Goal: Communication & Community: Answer question/provide support

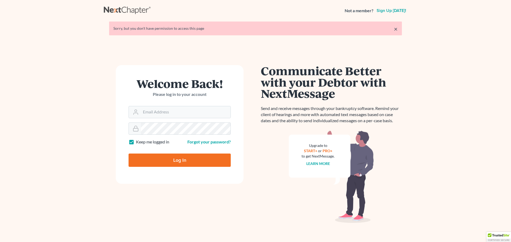
type input "[EMAIL_ADDRESS][DOMAIN_NAME]"
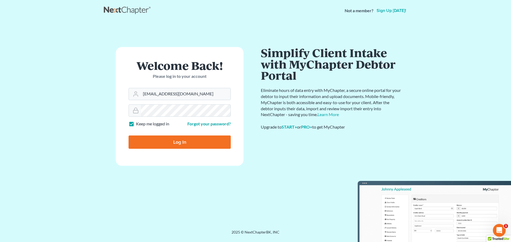
click at [180, 143] on input "Log In" at bounding box center [179, 142] width 102 height 13
type input "Thinking..."
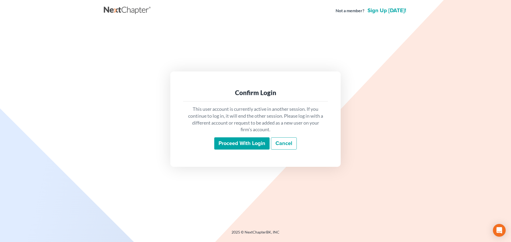
click at [225, 142] on input "Proceed with login" at bounding box center [241, 144] width 55 height 12
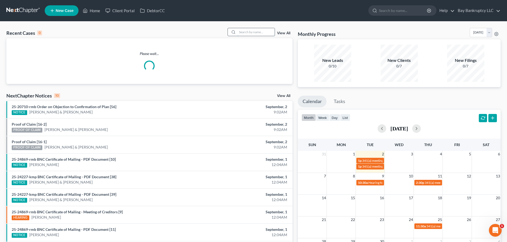
click at [246, 32] on input "search" at bounding box center [255, 32] width 37 height 8
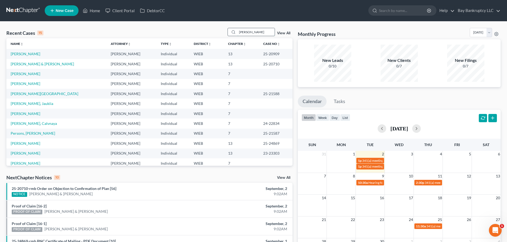
type input "williams"
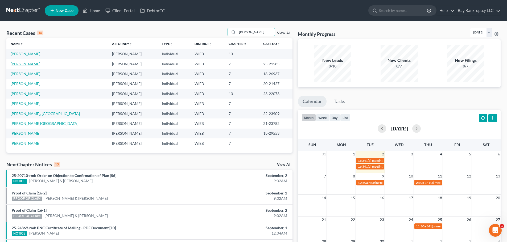
click at [26, 63] on link "[PERSON_NAME]" at bounding box center [26, 64] width 30 height 5
select select "2"
select select "1"
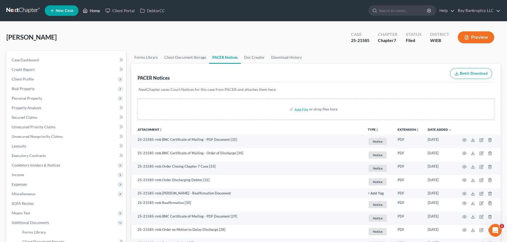
click at [91, 10] on link "Home" at bounding box center [91, 11] width 23 height 10
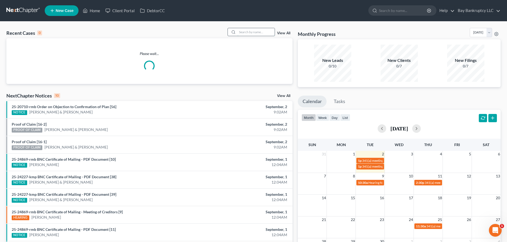
click at [245, 34] on input "search" at bounding box center [255, 32] width 37 height 8
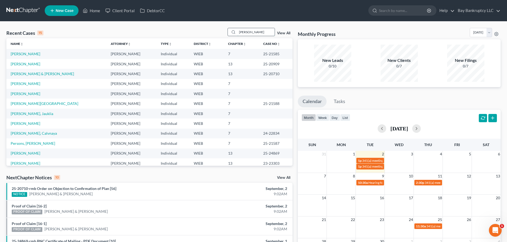
type input "yolanda"
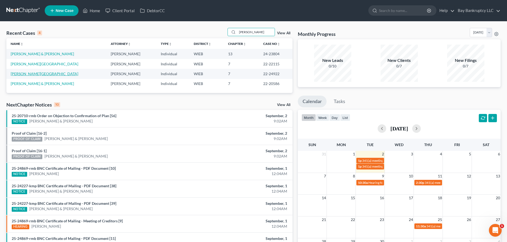
click at [29, 73] on link "[PERSON_NAME][GEOGRAPHIC_DATA]" at bounding box center [45, 74] width 68 height 5
select select "2"
select select "0"
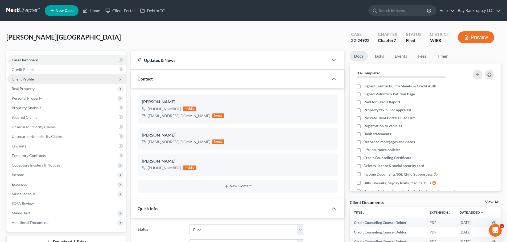
click at [28, 80] on span "Client Profile" at bounding box center [23, 79] width 22 height 5
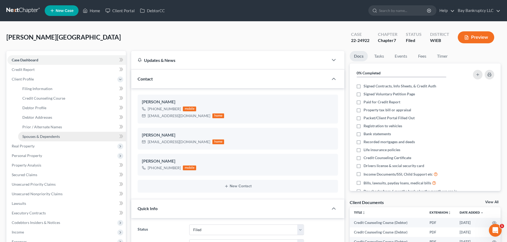
scroll to position [7130, 0]
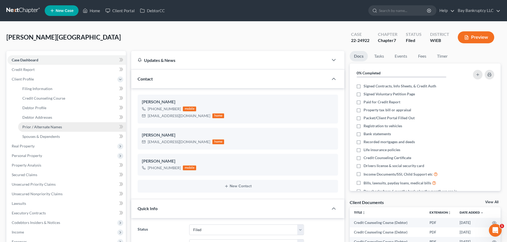
click at [40, 129] on span "Prior / Alternate Names" at bounding box center [42, 127] width 40 height 5
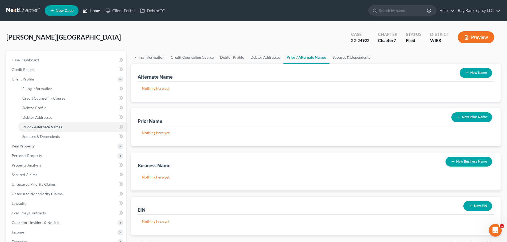
click at [94, 10] on link "Home" at bounding box center [91, 11] width 23 height 10
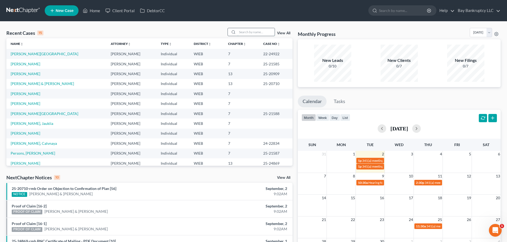
click at [246, 34] on input "search" at bounding box center [255, 32] width 37 height 8
type input "tamiko"
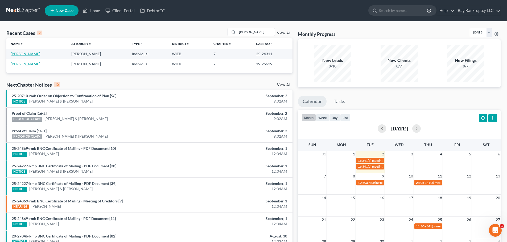
click at [19, 54] on link "[PERSON_NAME]" at bounding box center [26, 54] width 30 height 5
select select "1"
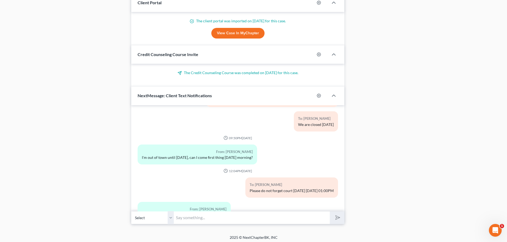
scroll to position [474, 0]
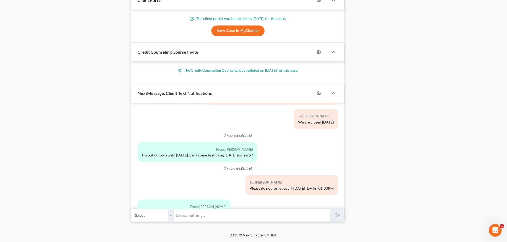
click at [192, 219] on input "text" at bounding box center [252, 215] width 156 height 13
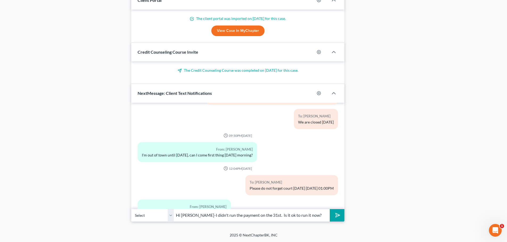
type input "Hi [PERSON_NAME]-I didn't run the payment on the 31st. Is it ok to run it now?"
click at [334, 215] on icon "submit" at bounding box center [336, 215] width 7 height 7
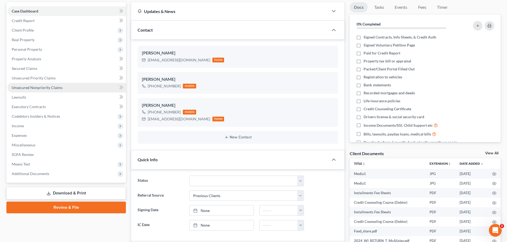
scroll to position [0, 0]
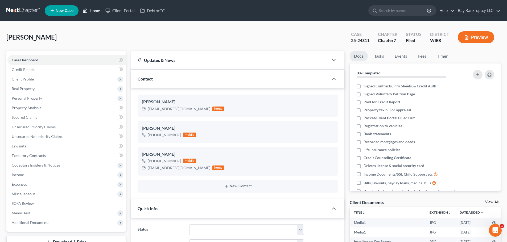
drag, startPoint x: 94, startPoint y: 12, endPoint x: 304, endPoint y: 45, distance: 212.7
click at [94, 12] on link "Home" at bounding box center [91, 11] width 23 height 10
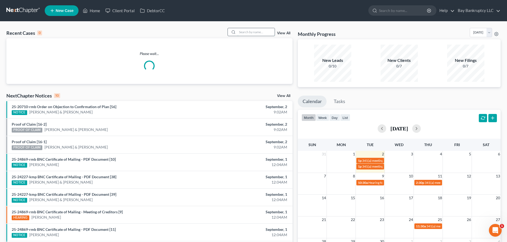
click at [256, 32] on input "search" at bounding box center [255, 32] width 37 height 8
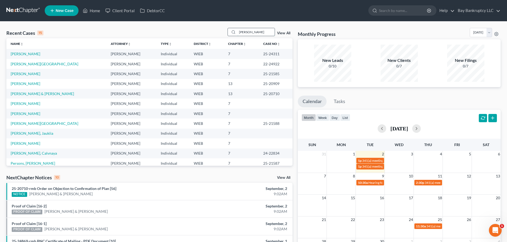
type input "tillman"
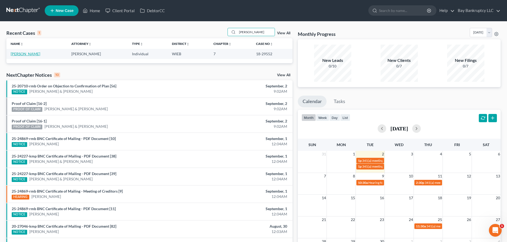
click at [26, 55] on link "[PERSON_NAME]" at bounding box center [26, 54] width 30 height 5
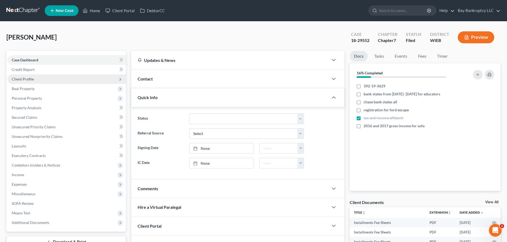
click at [22, 79] on span "Client Profile" at bounding box center [23, 79] width 22 height 5
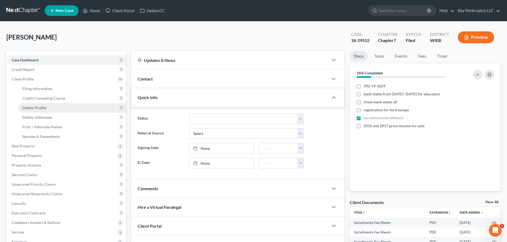
click at [32, 106] on span "Debtor Profile" at bounding box center [34, 108] width 24 height 5
select select "0"
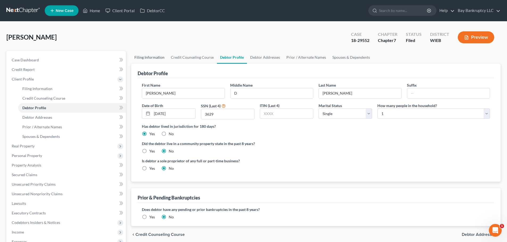
click at [158, 59] on link "Filing Information" at bounding box center [149, 57] width 36 height 13
select select "1"
select select "0"
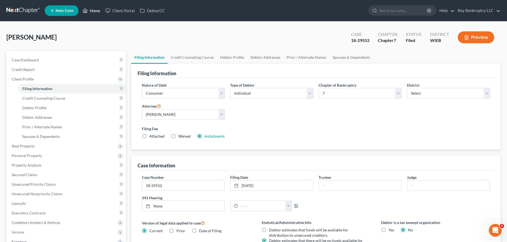
click at [94, 11] on link "Home" at bounding box center [91, 11] width 23 height 10
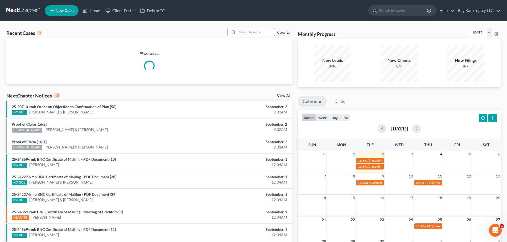
click at [253, 32] on input "search" at bounding box center [255, 32] width 37 height 8
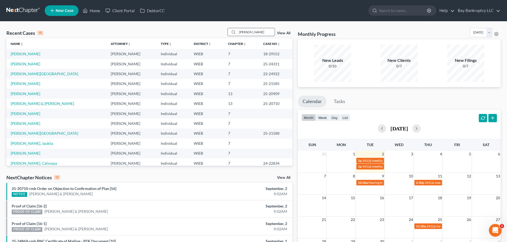
type input "MARLON"
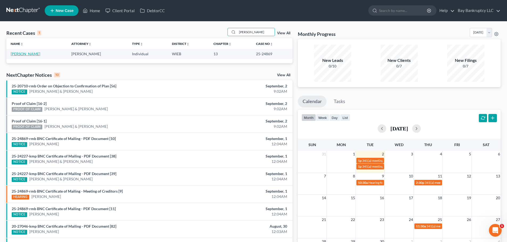
click at [18, 54] on link "[PERSON_NAME]" at bounding box center [26, 54] width 30 height 5
select select "2"
select select "0"
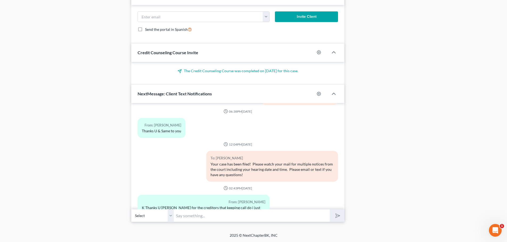
scroll to position [453, 0]
click at [210, 215] on input "text" at bounding box center [252, 215] width 156 height 13
type input "h"
type input "Hi Marlon, yes just give them your case number."
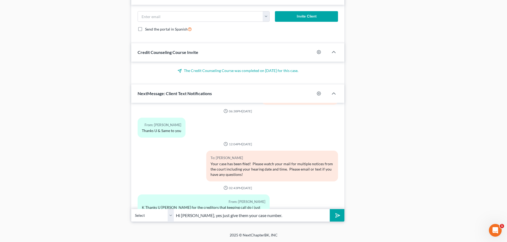
click at [338, 218] on icon "submit" at bounding box center [336, 215] width 7 height 7
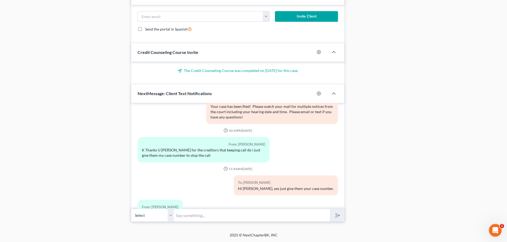
drag, startPoint x: 179, startPoint y: 224, endPoint x: 189, endPoint y: 215, distance: 13.7
click at [189, 215] on input "text" at bounding box center [252, 215] width 156 height 13
type input "your welcome!"
click at [336, 214] on polygon "submit" at bounding box center [336, 216] width 6 height 6
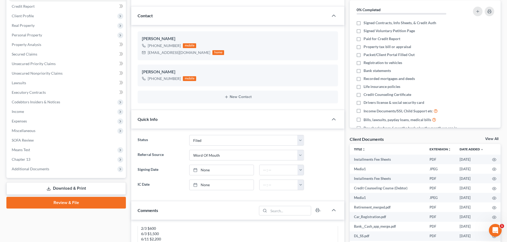
scroll to position [0, 0]
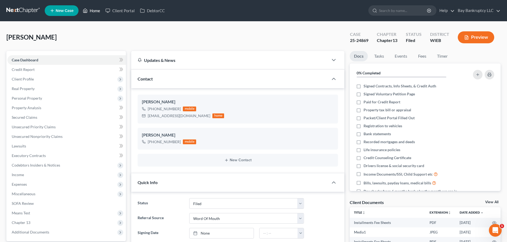
click at [96, 10] on link "Home" at bounding box center [91, 11] width 23 height 10
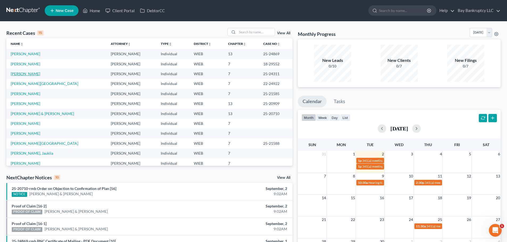
click at [23, 74] on link "[PERSON_NAME]" at bounding box center [26, 74] width 30 height 5
select select "2"
select select "1"
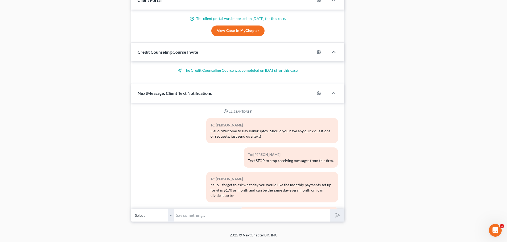
scroll to position [6510, 0]
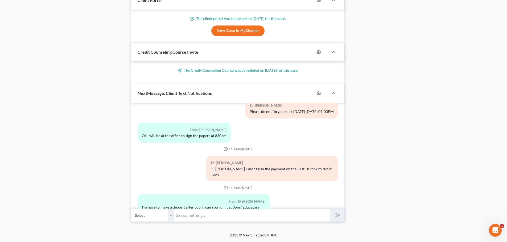
click at [187, 215] on input "text" at bounding box center [252, 215] width 156 height 13
type input "Ok, no problem! Just text me when its ready."
click at [336, 218] on icon "submit" at bounding box center [336, 215] width 7 height 7
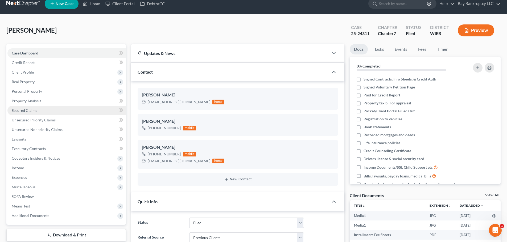
scroll to position [0, 0]
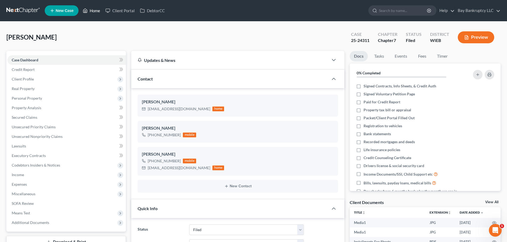
click at [92, 11] on link "Home" at bounding box center [91, 11] width 23 height 10
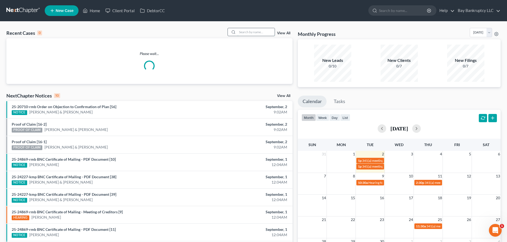
click at [250, 33] on input "search" at bounding box center [255, 32] width 37 height 8
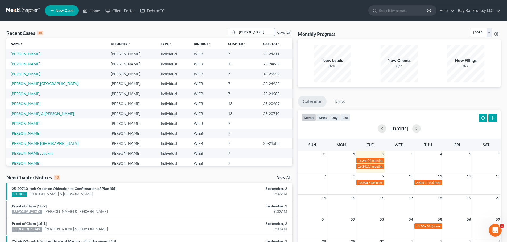
type input "latrina"
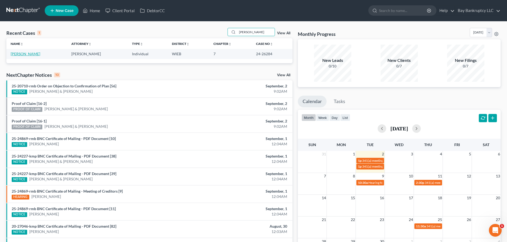
click at [22, 52] on link "[PERSON_NAME]" at bounding box center [26, 54] width 30 height 5
select select "2"
select select "0"
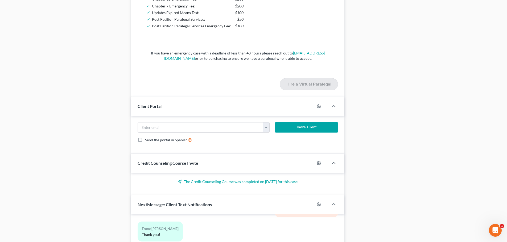
scroll to position [723, 0]
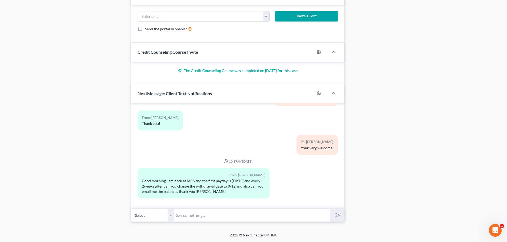
click at [195, 218] on input "text" at bounding box center [252, 215] width 156 height 13
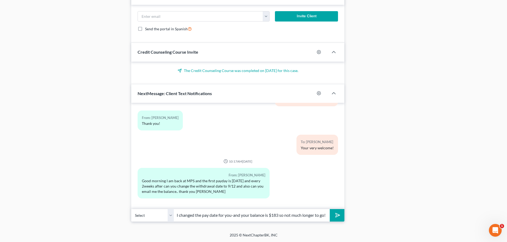
scroll to position [0, 10]
type input "yes, I changed the pay date for you-and your balance is $183 so not much longer…"
click at [344, 217] on button "submit" at bounding box center [337, 215] width 15 height 13
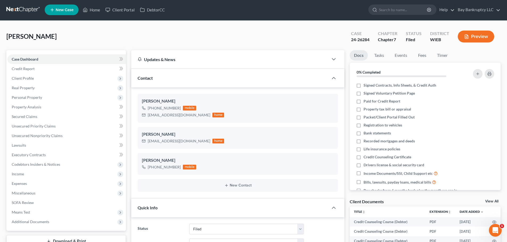
scroll to position [0, 0]
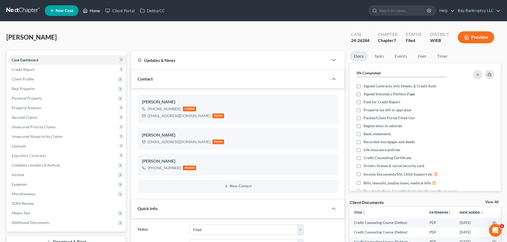
click at [97, 10] on link "Home" at bounding box center [91, 11] width 23 height 10
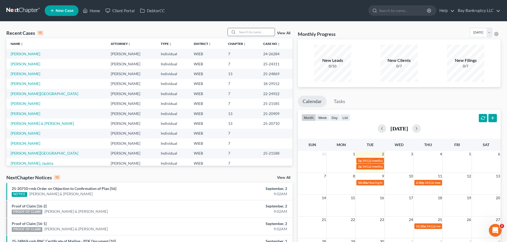
click at [247, 34] on input "search" at bounding box center [255, 32] width 37 height 8
type input "devondra"
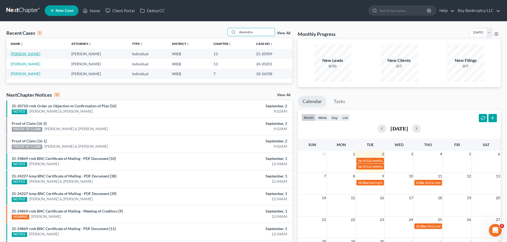
click at [29, 53] on link "[PERSON_NAME]" at bounding box center [26, 54] width 30 height 5
select select "2"
select select "1"
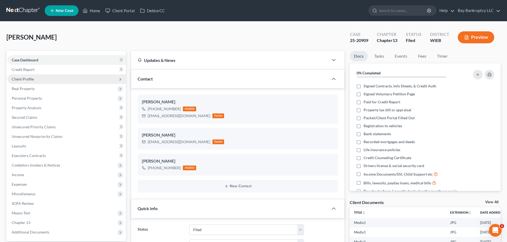
click at [32, 77] on span "Client Profile" at bounding box center [23, 79] width 22 height 5
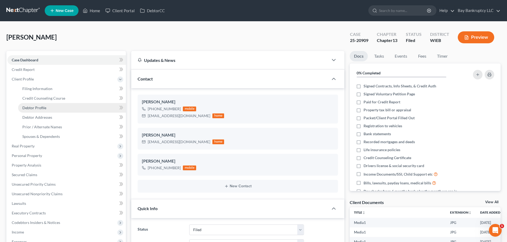
click at [40, 106] on span "Debtor Profile" at bounding box center [34, 108] width 24 height 5
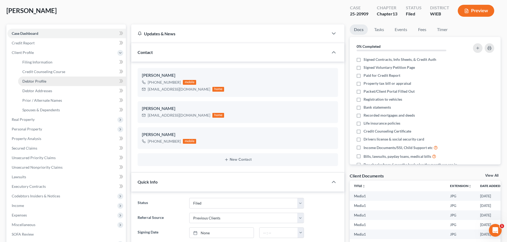
select select "0"
select select "1"
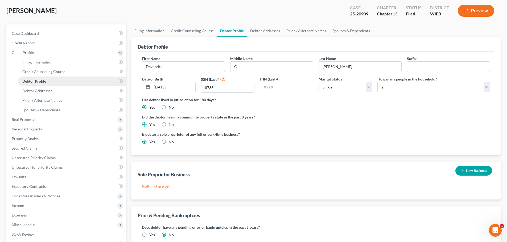
radio input "true"
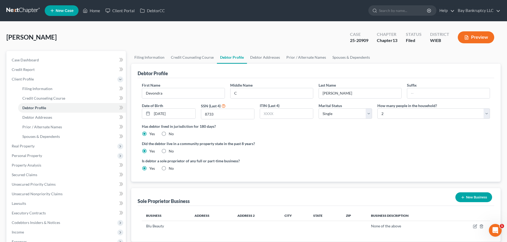
scroll to position [106, 0]
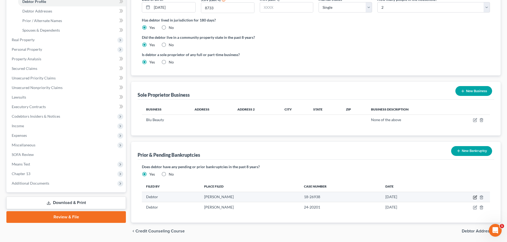
click at [474, 196] on icon "button" at bounding box center [474, 197] width 3 height 3
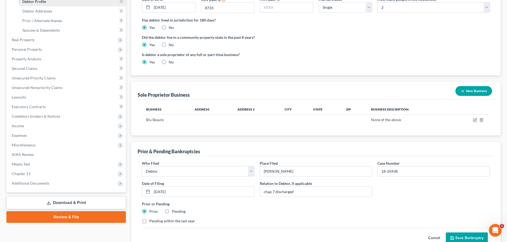
select select "2"
select select "1"
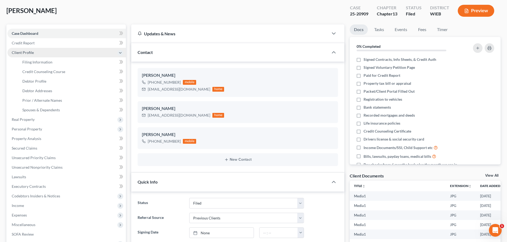
scroll to position [29280, 0]
click at [32, 83] on span "Debtor Profile" at bounding box center [34, 81] width 24 height 5
select select "0"
select select "1"
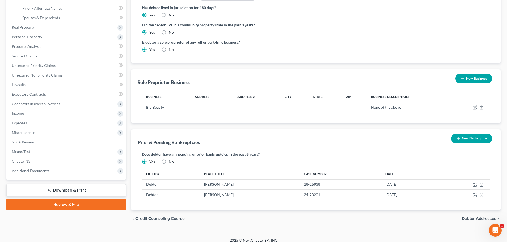
scroll to position [124, 0]
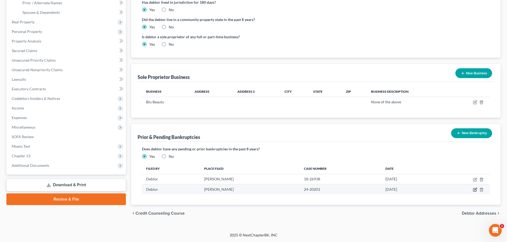
click at [473, 190] on icon "button" at bounding box center [474, 190] width 3 height 3
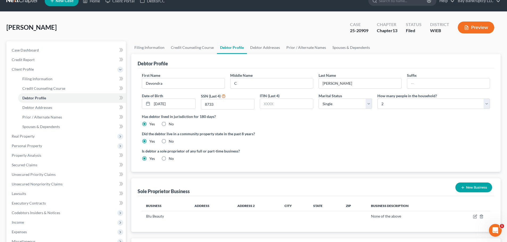
scroll to position [0, 0]
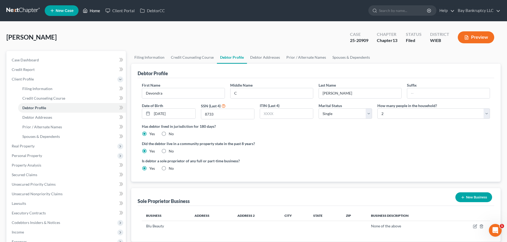
drag, startPoint x: 97, startPoint y: 10, endPoint x: 109, endPoint y: 39, distance: 30.9
click at [97, 10] on link "Home" at bounding box center [91, 11] width 23 height 10
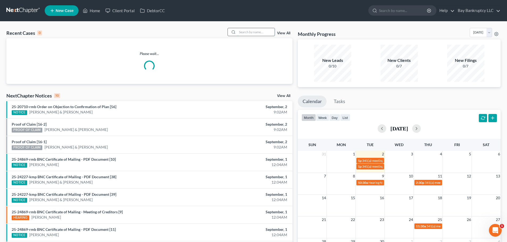
click at [264, 32] on input "search" at bounding box center [255, 32] width 37 height 8
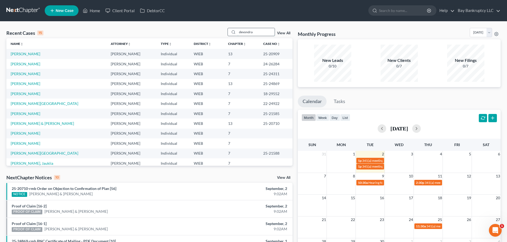
type input "devondra"
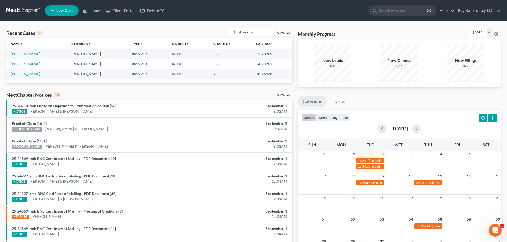
click at [32, 65] on link "[PERSON_NAME]" at bounding box center [26, 64] width 30 height 5
select select "2"
select select "1"
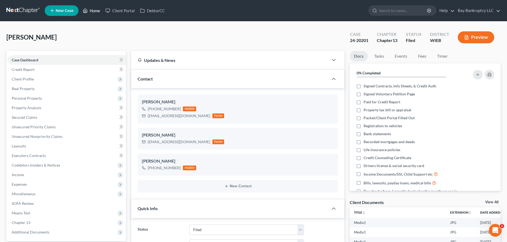
click at [95, 12] on link "Home" at bounding box center [91, 11] width 23 height 10
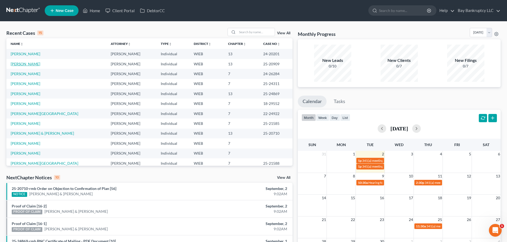
click at [30, 66] on link "[PERSON_NAME]" at bounding box center [26, 64] width 30 height 5
select select "1"
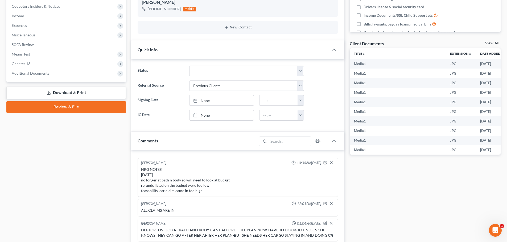
scroll to position [160, 0]
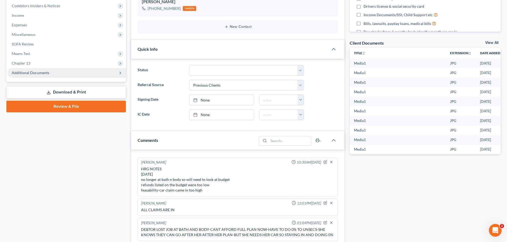
click at [24, 52] on span "Means Test" at bounding box center [21, 53] width 18 height 5
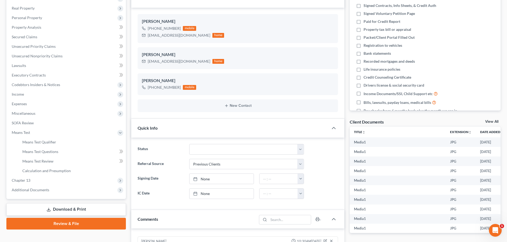
scroll to position [80, 0]
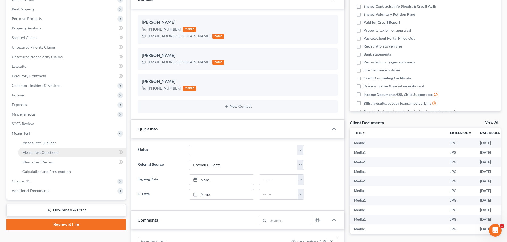
click at [59, 151] on link "Means Test Questions" at bounding box center [72, 153] width 108 height 10
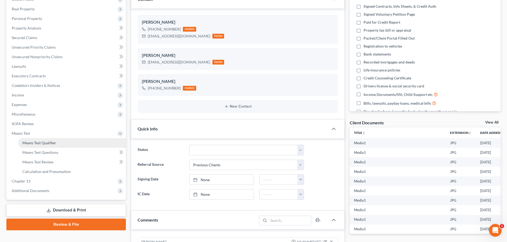
click at [48, 141] on span "Means Test Qualifier" at bounding box center [39, 143] width 34 height 5
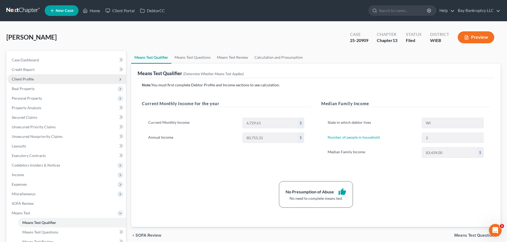
click at [31, 79] on span "Client Profile" at bounding box center [23, 79] width 22 height 5
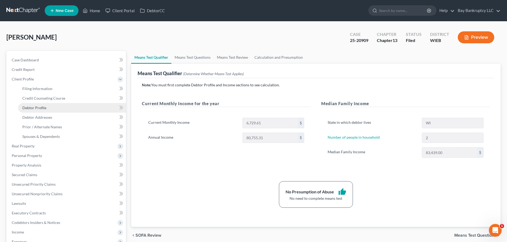
click at [40, 107] on span "Debtor Profile" at bounding box center [34, 108] width 24 height 5
select select "0"
select select "1"
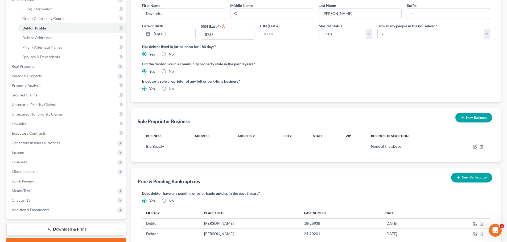
scroll to position [124, 0]
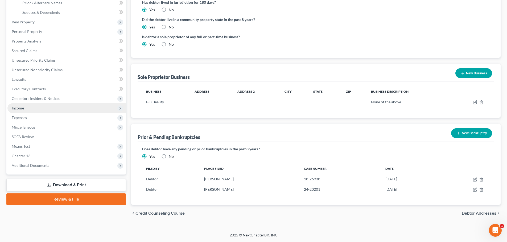
click at [21, 106] on span "Income" at bounding box center [18, 108] width 12 height 5
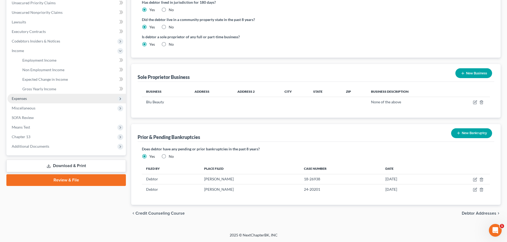
click at [18, 99] on span "Expenses" at bounding box center [19, 98] width 15 height 5
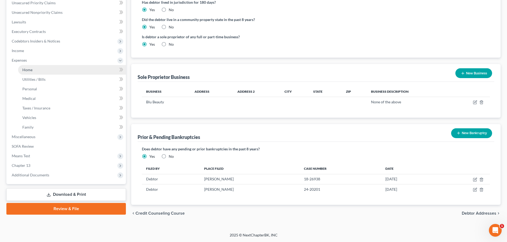
click at [26, 69] on span "Home" at bounding box center [27, 70] width 10 height 5
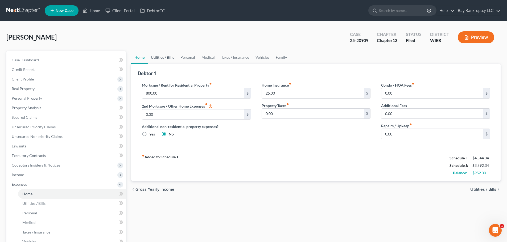
click at [166, 56] on link "Utilities / Bills" at bounding box center [163, 57] width 30 height 13
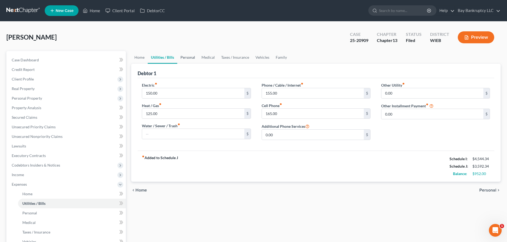
click at [189, 60] on link "Personal" at bounding box center [187, 57] width 21 height 13
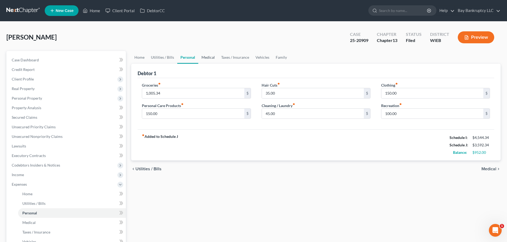
click at [209, 57] on link "Medical" at bounding box center [208, 57] width 20 height 13
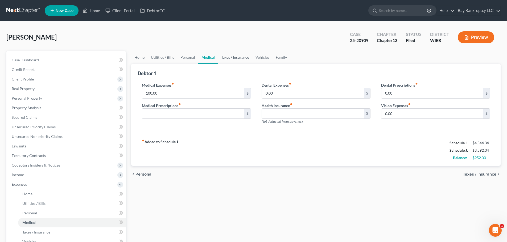
click at [235, 60] on link "Taxes / Insurance" at bounding box center [235, 57] width 34 height 13
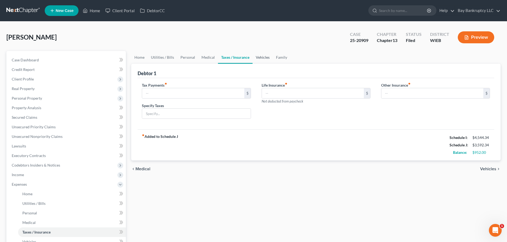
click at [257, 58] on link "Vehicles" at bounding box center [262, 57] width 20 height 13
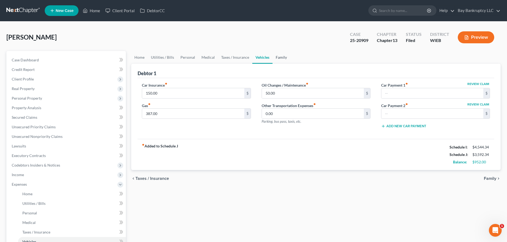
click at [279, 58] on link "Family" at bounding box center [281, 57] width 18 height 13
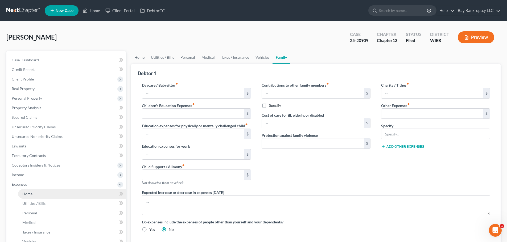
click at [27, 191] on link "Home" at bounding box center [72, 194] width 108 height 10
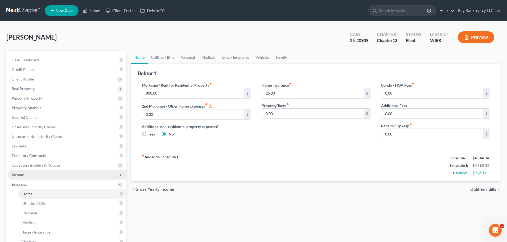
click at [35, 175] on span "Income" at bounding box center [66, 175] width 118 height 10
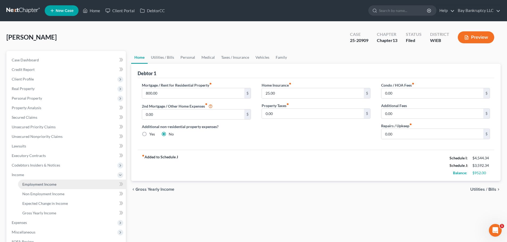
click at [39, 183] on span "Employment Income" at bounding box center [39, 184] width 34 height 5
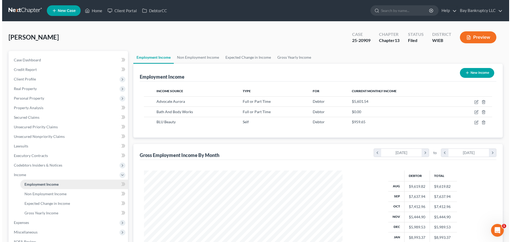
scroll to position [99, 209]
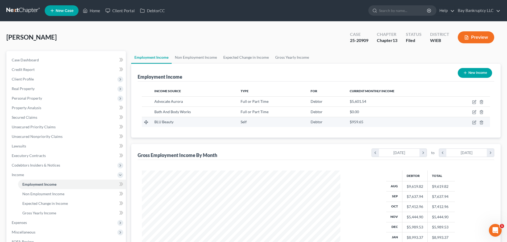
click at [472, 120] on td at bounding box center [468, 122] width 42 height 10
click at [474, 122] on icon "button" at bounding box center [474, 122] width 4 height 4
select select "1"
select select "0"
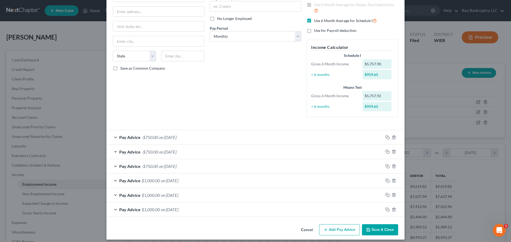
scroll to position [63, 0]
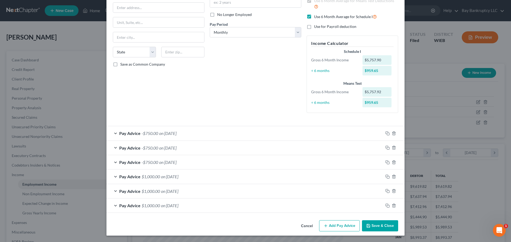
click at [161, 131] on span "on 01/01/2025" at bounding box center [167, 133] width 17 height 5
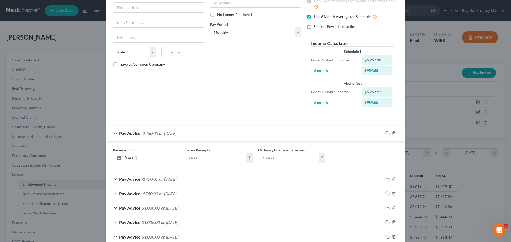
click at [147, 135] on span "-$750.00" at bounding box center [149, 133] width 16 height 5
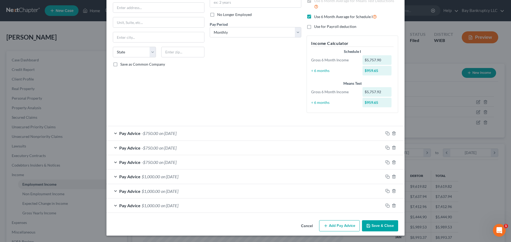
click at [166, 204] on span "on 08/01/2024" at bounding box center [169, 205] width 17 height 5
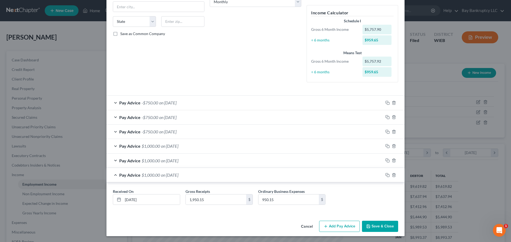
scroll to position [94, 0]
click at [151, 173] on span "$1,000.00" at bounding box center [150, 174] width 18 height 5
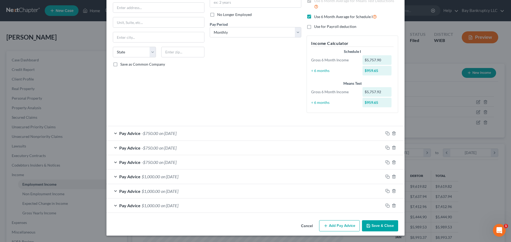
scroll to position [63, 0]
click at [154, 205] on span "$1,000.00" at bounding box center [150, 205] width 18 height 5
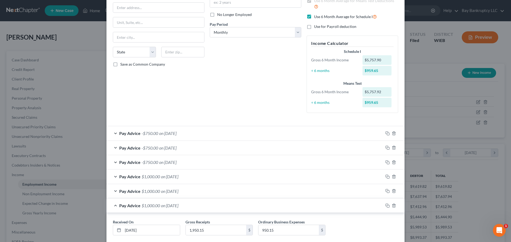
scroll to position [94, 0]
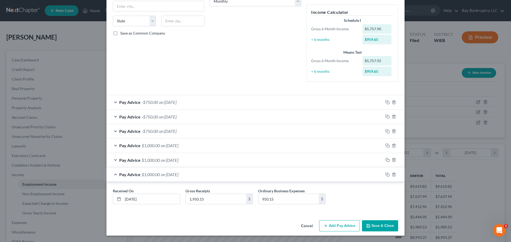
click at [153, 158] on span "$1,000.00" at bounding box center [150, 160] width 18 height 5
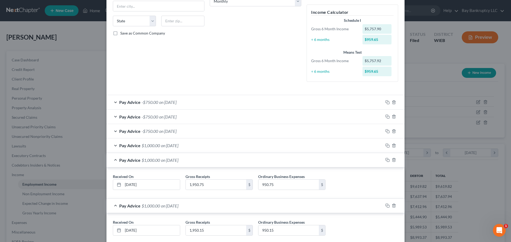
click at [153, 145] on span "$1,000.00" at bounding box center [150, 145] width 18 height 5
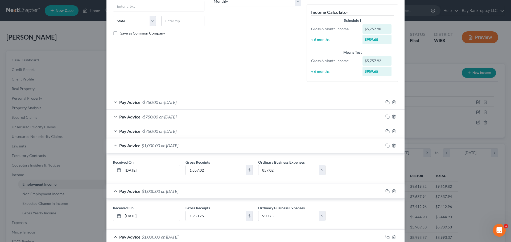
click at [152, 131] on span "-$750.00" at bounding box center [149, 131] width 16 height 5
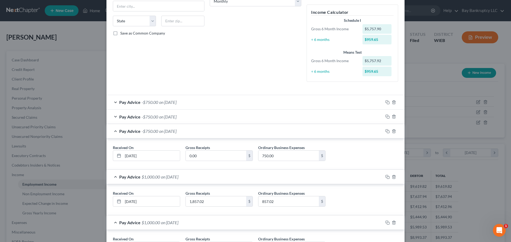
click at [152, 119] on span "-$750.00" at bounding box center [149, 116] width 16 height 5
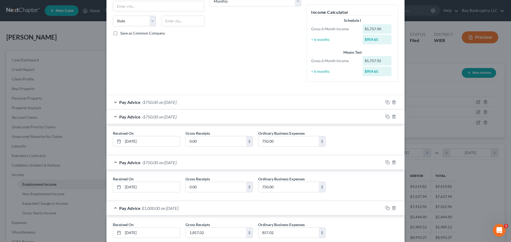
click at [152, 99] on div "Pay Advice -$750.00 on 01/01/2025" at bounding box center [244, 102] width 277 height 14
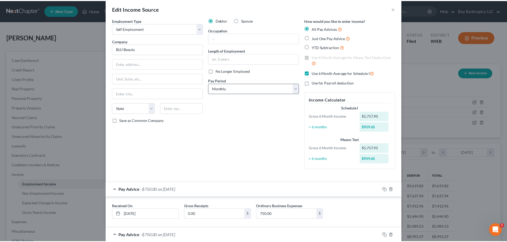
scroll to position [0, 0]
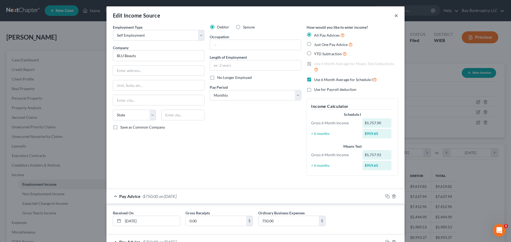
click at [394, 14] on button "×" at bounding box center [396, 15] width 4 height 6
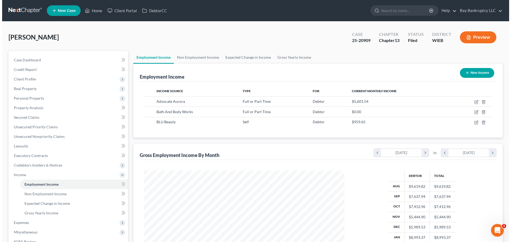
scroll to position [265873, 265763]
click at [468, 34] on button "Preview" at bounding box center [475, 37] width 36 height 12
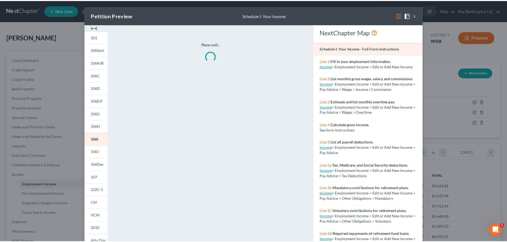
scroll to position [100, 211]
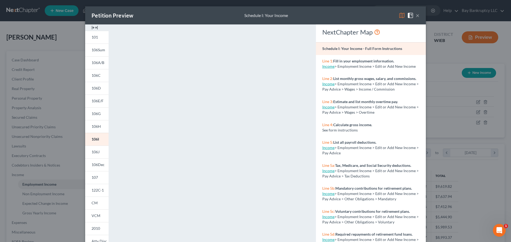
click at [415, 15] on button "×" at bounding box center [417, 15] width 4 height 6
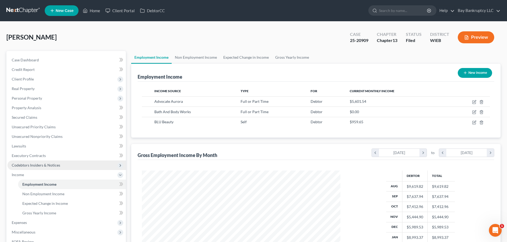
scroll to position [265873, 265763]
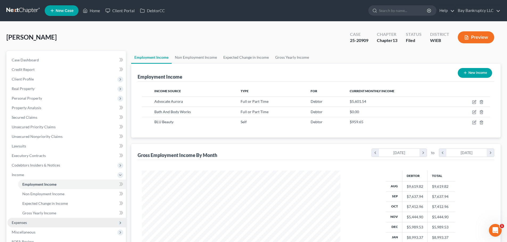
click at [24, 221] on span "Expenses" at bounding box center [19, 222] width 15 height 5
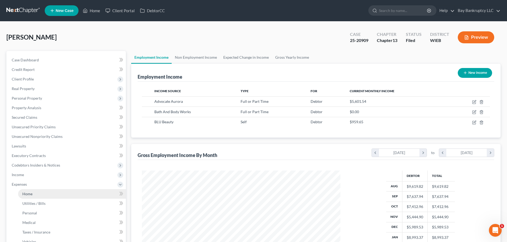
click at [29, 193] on span "Home" at bounding box center [27, 194] width 10 height 5
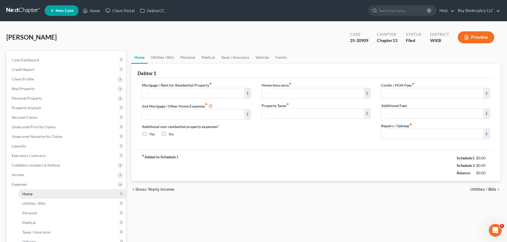
type input "800.00"
type input "0.00"
radio input "true"
type input "25.00"
type input "0.00"
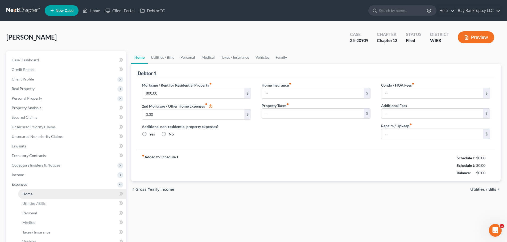
type input "0.00"
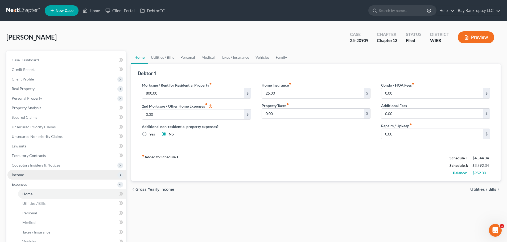
click at [29, 176] on span "Income" at bounding box center [66, 175] width 118 height 10
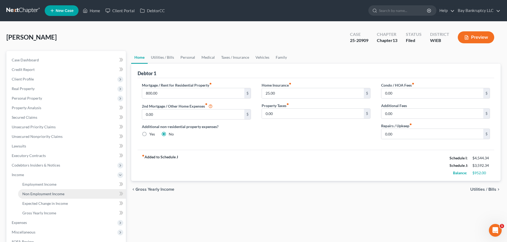
click at [46, 195] on span "Non Employment Income" at bounding box center [43, 194] width 42 height 5
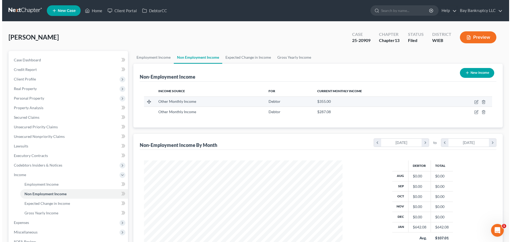
scroll to position [99, 209]
click at [473, 102] on icon "button" at bounding box center [474, 102] width 4 height 4
select select "13"
select select "0"
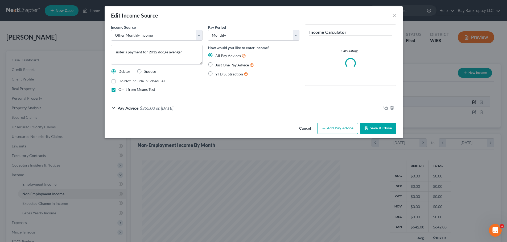
scroll to position [100, 211]
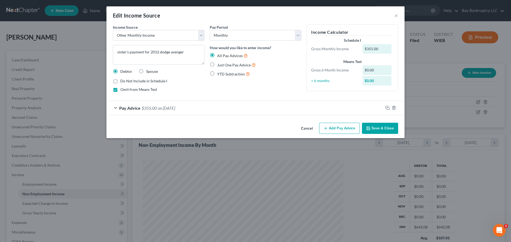
click at [120, 82] on label "Do Not Include in Schedule I" at bounding box center [143, 80] width 47 height 5
click at [122, 82] on input "Do Not Include in Schedule I" at bounding box center [123, 79] width 3 height 3
checkbox input "true"
click at [379, 129] on button "Save & Close" at bounding box center [380, 128] width 36 height 11
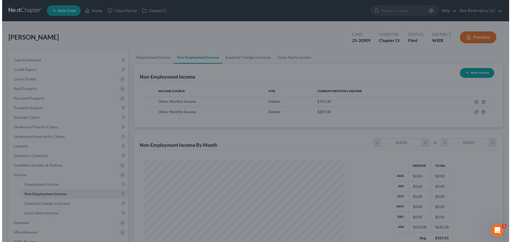
scroll to position [265873, 265763]
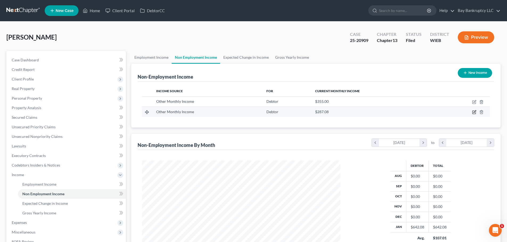
click at [474, 112] on icon "button" at bounding box center [474, 112] width 4 height 4
select select "13"
select select "0"
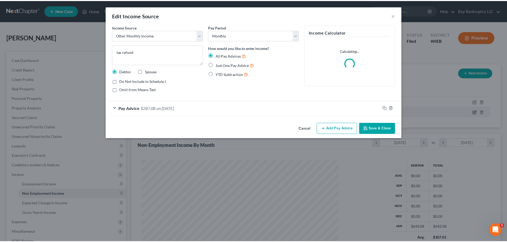
scroll to position [100, 211]
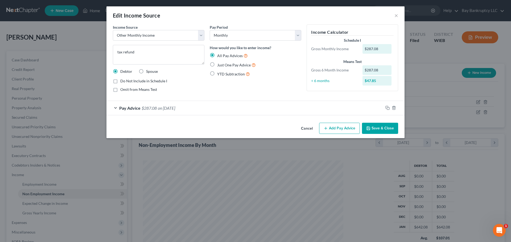
click at [382, 128] on button "Save & Close" at bounding box center [380, 128] width 36 height 11
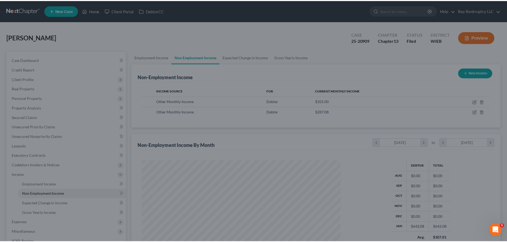
scroll to position [265873, 265763]
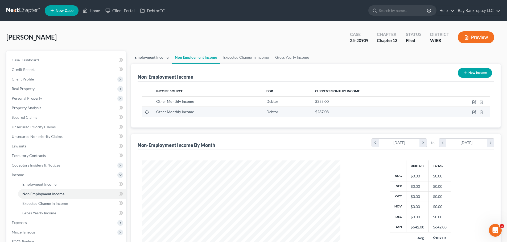
click at [159, 57] on link "Employment Income" at bounding box center [151, 57] width 40 height 13
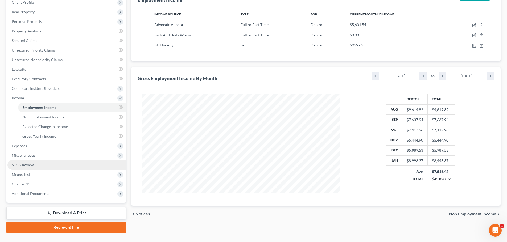
scroll to position [80, 0]
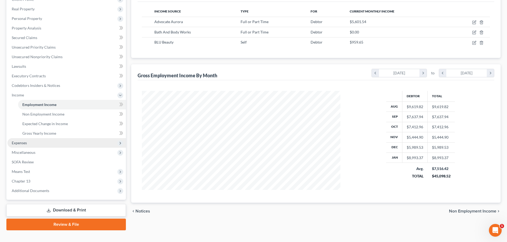
click at [12, 142] on span "Expenses" at bounding box center [19, 143] width 15 height 5
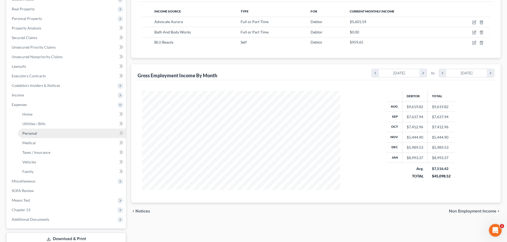
click at [29, 132] on span "Personal" at bounding box center [29, 133] width 15 height 5
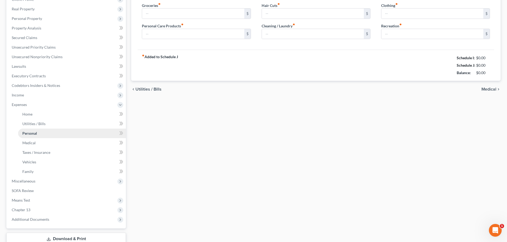
type input "1,005.34"
type input "150.00"
type input "35.00"
type input "45.00"
type input "150.00"
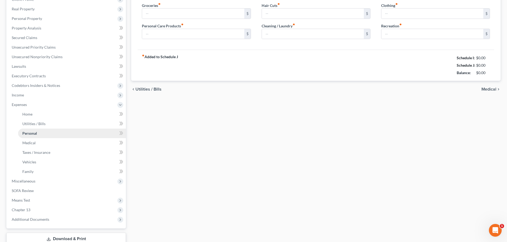
type input "100.00"
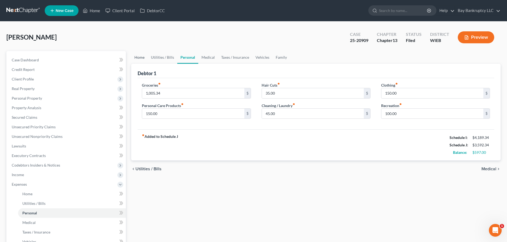
click at [143, 58] on link "Home" at bounding box center [139, 57] width 16 height 13
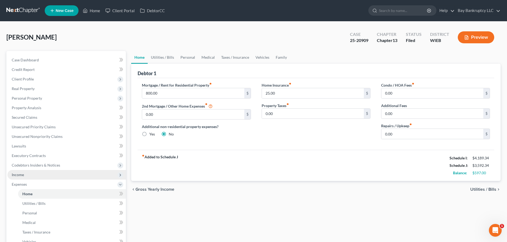
click at [55, 176] on span "Income" at bounding box center [66, 175] width 118 height 10
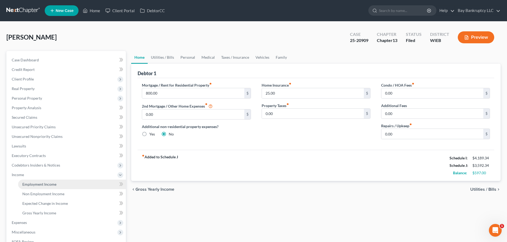
click at [48, 180] on link "Employment Income" at bounding box center [72, 185] width 108 height 10
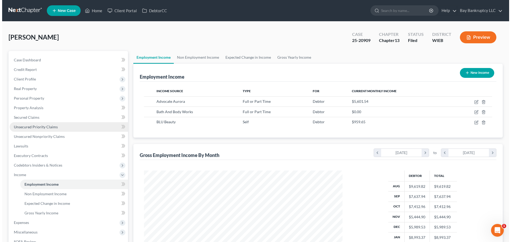
scroll to position [99, 209]
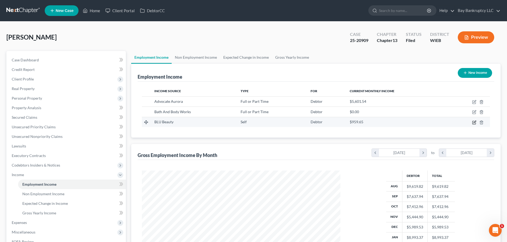
click at [473, 122] on icon "button" at bounding box center [474, 122] width 4 height 4
select select "1"
select select "0"
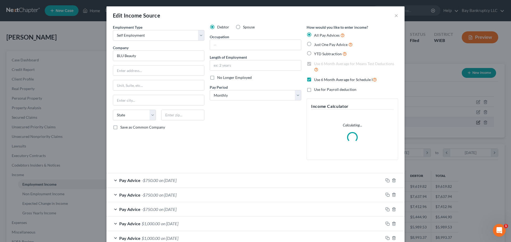
scroll to position [100, 211]
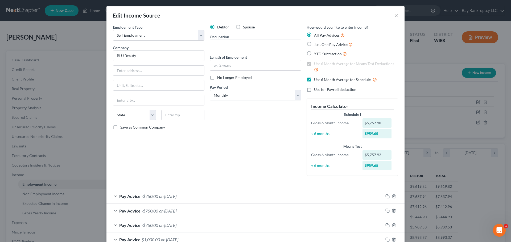
click at [217, 77] on label "No Longer Employed" at bounding box center [234, 77] width 35 height 5
click at [219, 77] on input "No Longer Employed" at bounding box center [220, 76] width 3 height 3
checkbox input "true"
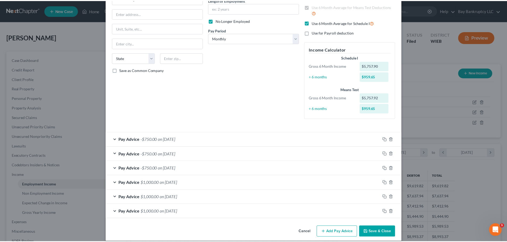
scroll to position [63, 0]
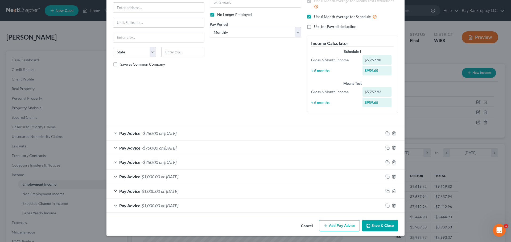
drag, startPoint x: 378, startPoint y: 228, endPoint x: 198, endPoint y: 238, distance: 180.3
click at [378, 229] on button "Save & Close" at bounding box center [380, 225] width 36 height 11
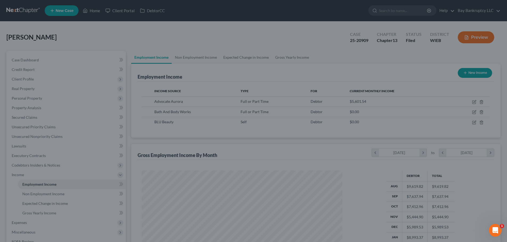
scroll to position [265873, 265763]
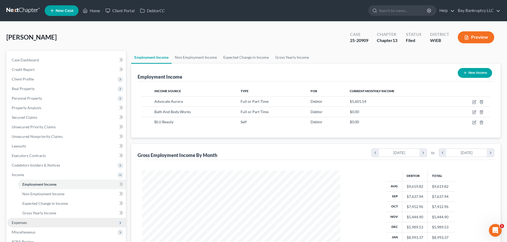
click at [25, 220] on span "Expenses" at bounding box center [19, 222] width 15 height 5
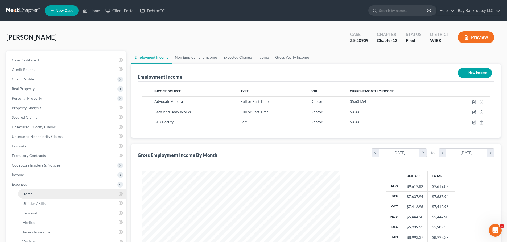
click at [26, 193] on span "Home" at bounding box center [27, 194] width 10 height 5
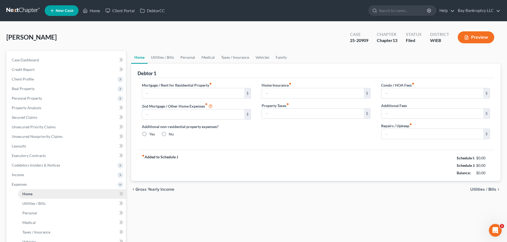
type input "800.00"
type input "0.00"
radio input "true"
type input "25.00"
type input "0.00"
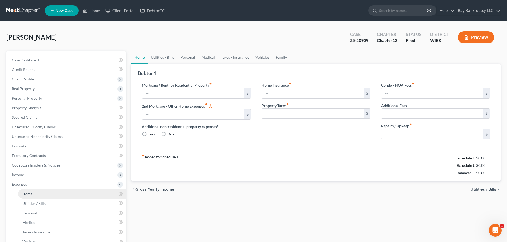
type input "0.00"
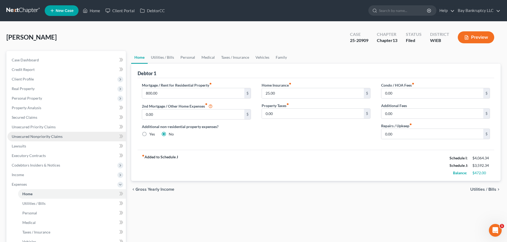
click at [57, 139] on link "Unsecured Nonpriority Claims" at bounding box center [66, 137] width 118 height 10
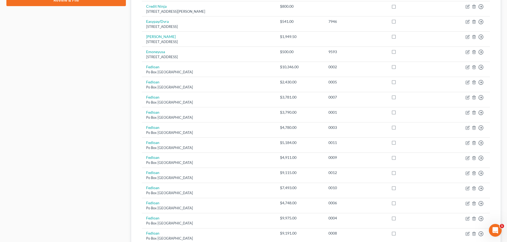
scroll to position [372, 0]
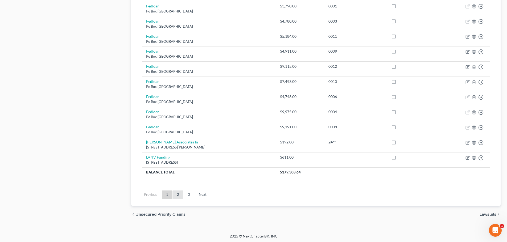
click at [180, 195] on link "2" at bounding box center [178, 195] width 11 height 9
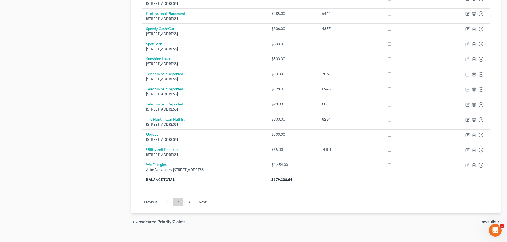
scroll to position [373, 0]
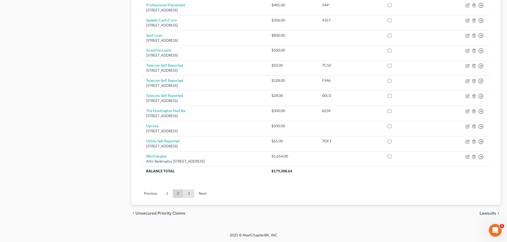
click at [190, 193] on link "3" at bounding box center [189, 194] width 11 height 9
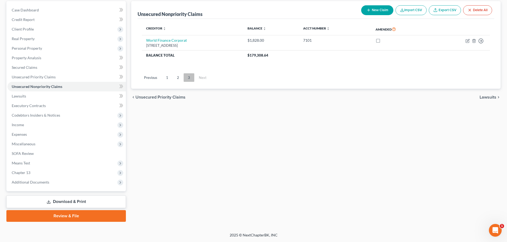
scroll to position [50, 0]
click at [178, 79] on link "2" at bounding box center [178, 77] width 11 height 9
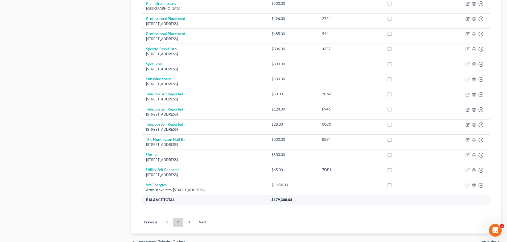
scroll to position [346, 0]
click at [165, 219] on link "1" at bounding box center [167, 221] width 11 height 9
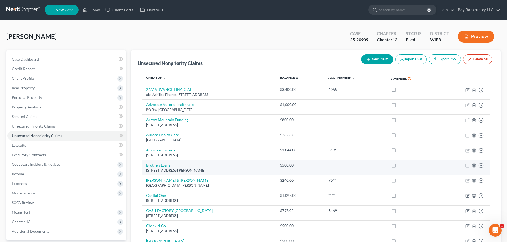
scroll to position [0, 0]
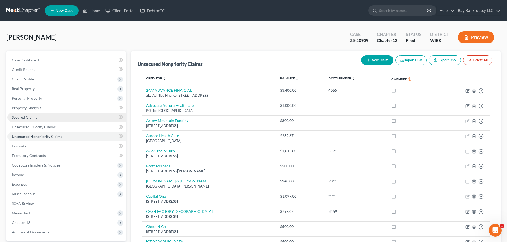
click at [21, 119] on span "Secured Claims" at bounding box center [25, 117] width 26 height 5
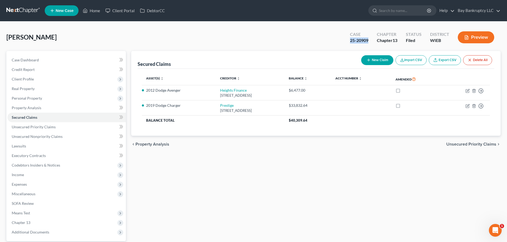
drag, startPoint x: 348, startPoint y: 42, endPoint x: 368, endPoint y: 43, distance: 20.0
click at [368, 43] on div "Case 25-20909" at bounding box center [358, 38] width 27 height 16
copy div "25-20909"
click at [17, 186] on span "Expenses" at bounding box center [19, 184] width 15 height 5
click at [34, 195] on link "Home" at bounding box center [72, 194] width 108 height 10
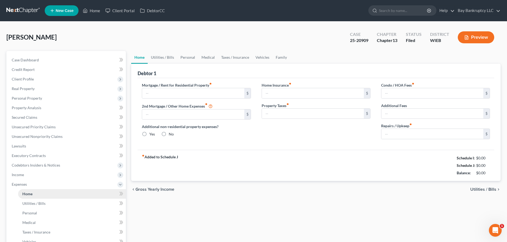
type input "800.00"
type input "0.00"
radio input "true"
type input "25.00"
type input "0.00"
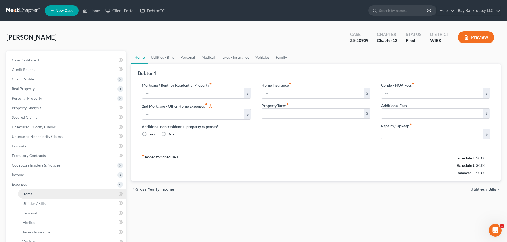
type input "0.00"
click at [96, 11] on link "Home" at bounding box center [91, 11] width 23 height 10
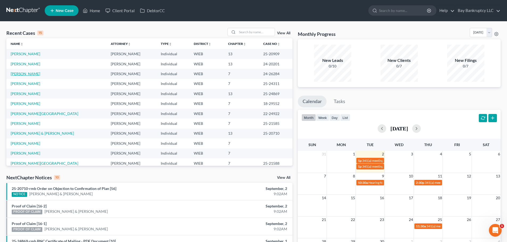
click at [30, 74] on link "[PERSON_NAME]" at bounding box center [26, 74] width 30 height 5
select select "2"
select select "0"
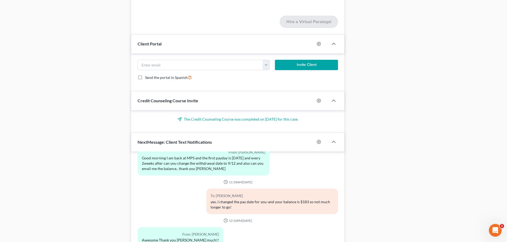
scroll to position [723, 0]
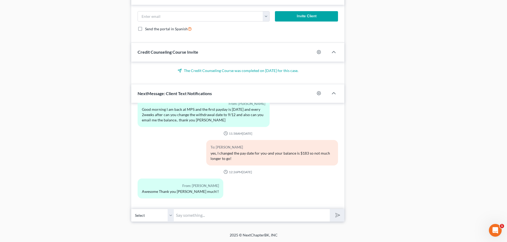
click at [207, 213] on input "text" at bounding box center [252, 215] width 156 height 13
type input "your welcome!"
click at [337, 214] on polygon "submit" at bounding box center [336, 216] width 6 height 6
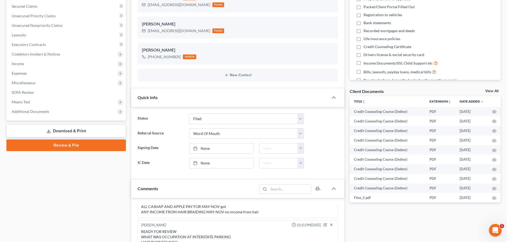
scroll to position [0, 0]
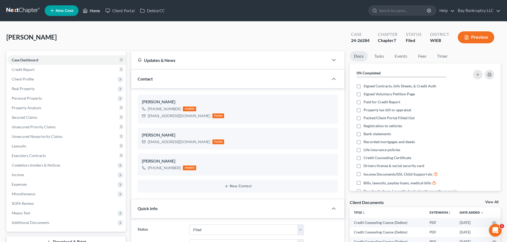
drag, startPoint x: 96, startPoint y: 10, endPoint x: 234, endPoint y: 32, distance: 139.8
click at [96, 10] on link "Home" at bounding box center [91, 11] width 23 height 10
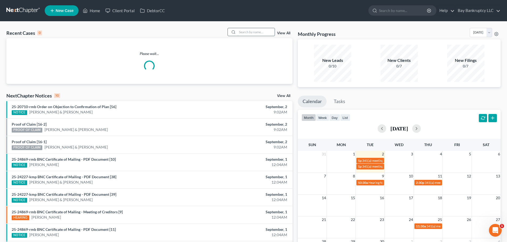
click at [243, 32] on input "search" at bounding box center [255, 32] width 37 height 8
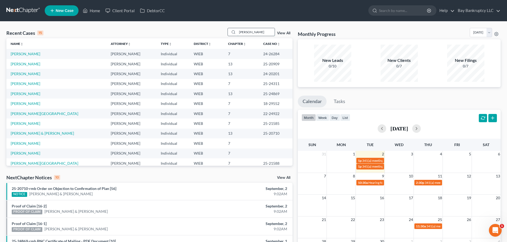
type input "charles"
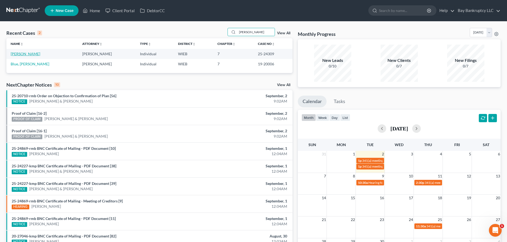
click at [35, 55] on link "[PERSON_NAME]" at bounding box center [26, 54] width 30 height 5
select select "2"
select select "4"
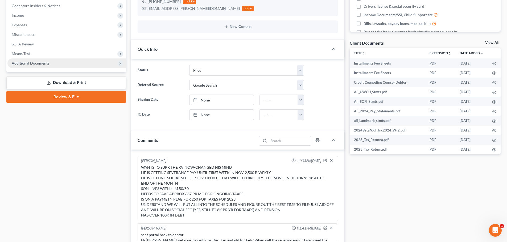
scroll to position [465, 0]
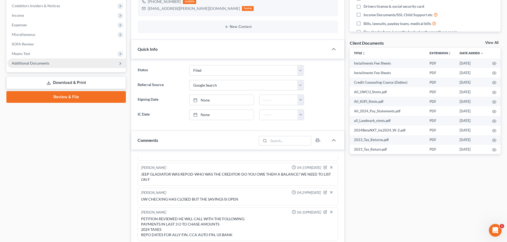
click at [38, 64] on span "Additional Documents" at bounding box center [31, 63] width 38 height 5
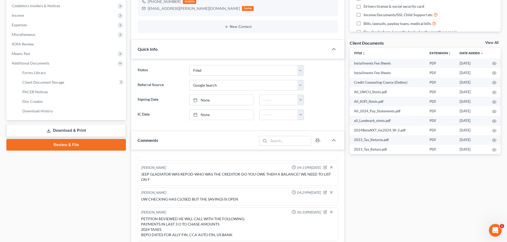
scroll to position [2381, 0]
click at [35, 92] on span "PACER Notices" at bounding box center [35, 92] width 26 height 5
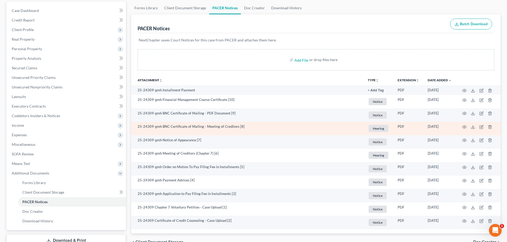
scroll to position [53, 0]
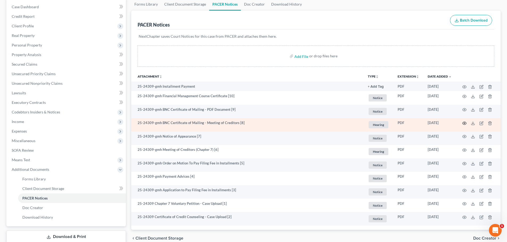
click at [464, 123] on icon "button" at bounding box center [464, 123] width 4 height 4
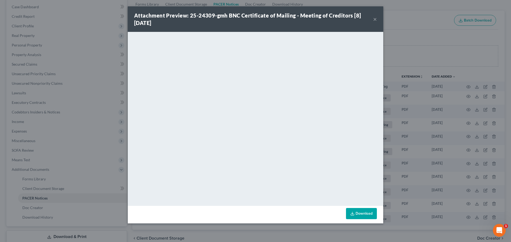
click at [373, 18] on button "×" at bounding box center [375, 19] width 4 height 6
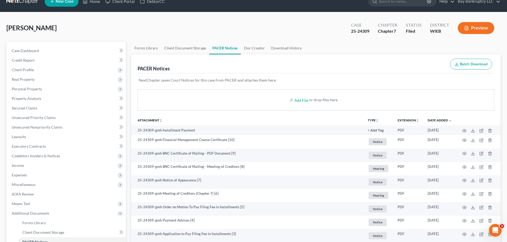
scroll to position [0, 0]
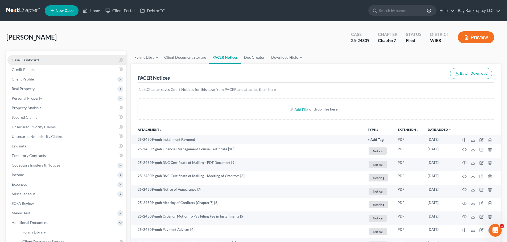
click at [53, 62] on link "Case Dashboard" at bounding box center [66, 60] width 118 height 10
select select "4"
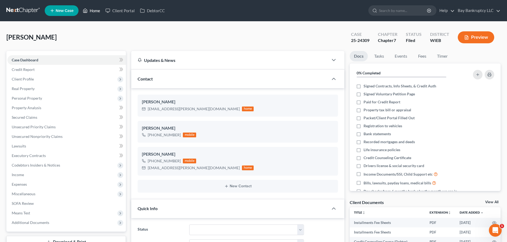
click at [100, 7] on link "Home" at bounding box center [91, 11] width 23 height 10
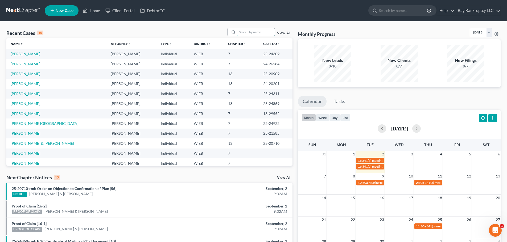
click at [247, 30] on input "search" at bounding box center [255, 32] width 37 height 8
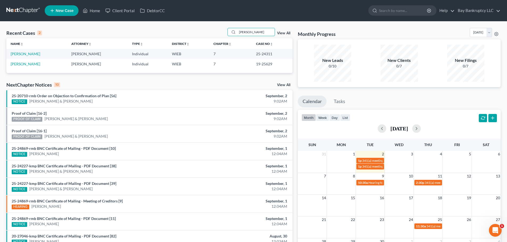
type input "tamiko"
click at [29, 53] on link "[PERSON_NAME]" at bounding box center [26, 54] width 30 height 5
select select "1"
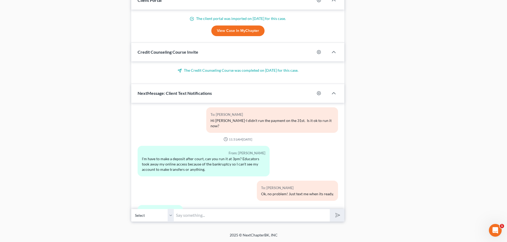
scroll to position [20, 0]
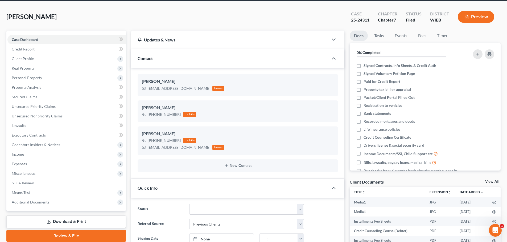
click at [114, 22] on div "McAlister, Tamiko Upgraded Case 25-24311 Chapter Chapter 7 Status Filed Distric…" at bounding box center [253, 18] width 494 height 23
drag, startPoint x: 25, startPoint y: 71, endPoint x: 33, endPoint y: 65, distance: 9.2
click at [25, 71] on span "Real Property" at bounding box center [66, 69] width 118 height 10
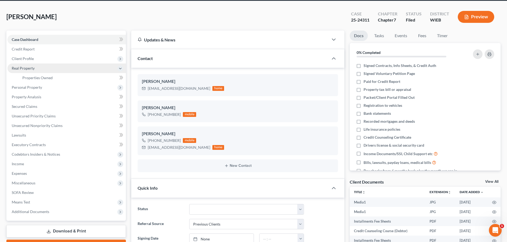
click at [33, 65] on span "Real Property" at bounding box center [66, 69] width 118 height 10
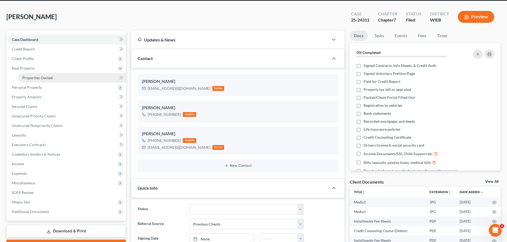
click at [37, 77] on span "Properties Owned" at bounding box center [37, 78] width 30 height 5
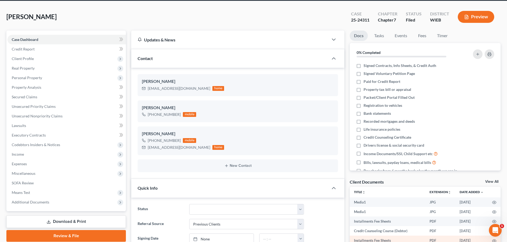
drag, startPoint x: 44, startPoint y: 76, endPoint x: 364, endPoint y: 242, distance: 360.3
click at [44, 76] on span "Properties Owned" at bounding box center [37, 78] width 30 height 5
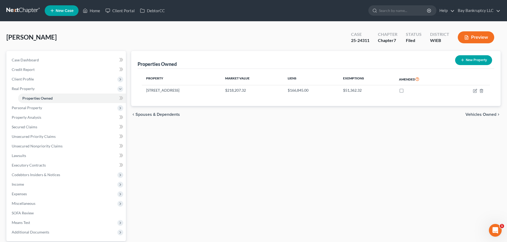
click at [423, 58] on div "Properties Owned New Property" at bounding box center [316, 60] width 356 height 18
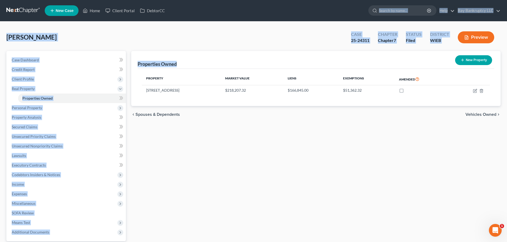
drag, startPoint x: 310, startPoint y: 68, endPoint x: 326, endPoint y: 5, distance: 65.2
click at [326, 3] on div "Home New Case Client Portal DebtorCC Bay Bankruptcy LLC atruran@bayshorebankrup…" at bounding box center [253, 146] width 507 height 292
click at [321, 27] on div "McAlister, Tamiko Upgraded Case 25-24311 Chapter Chapter 7 Status Filed Distric…" at bounding box center [253, 152] width 507 height 261
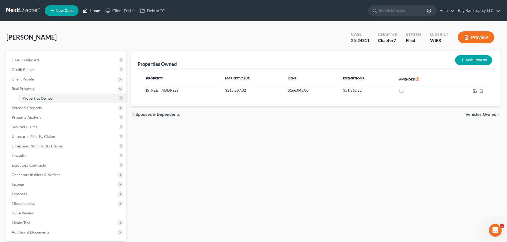
click at [94, 8] on link "Home" at bounding box center [91, 11] width 23 height 10
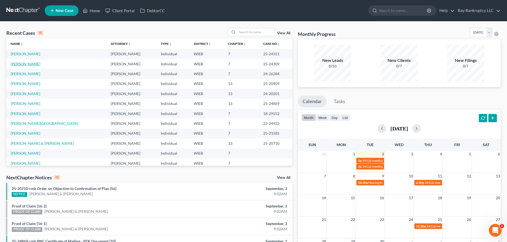
click at [37, 64] on link "[PERSON_NAME]" at bounding box center [26, 64] width 30 height 5
select select "4"
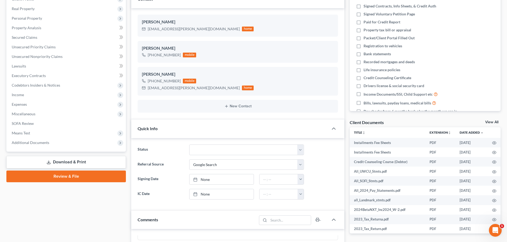
scroll to position [78, 0]
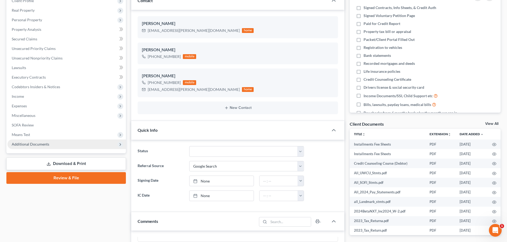
click at [54, 144] on span "Additional Documents" at bounding box center [66, 145] width 118 height 10
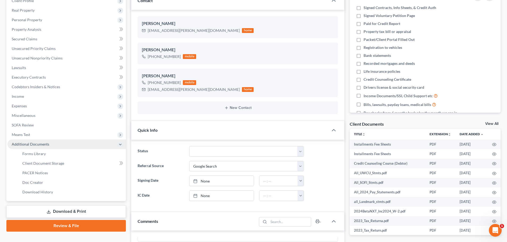
click at [44, 144] on span "Additional Documents" at bounding box center [31, 144] width 38 height 5
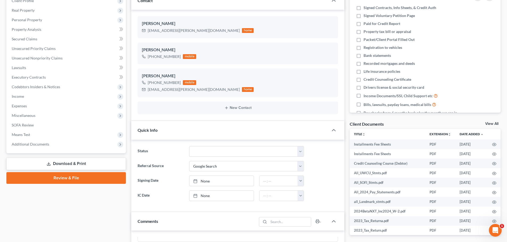
click at [46, 173] on link "Review & File" at bounding box center [65, 178] width 119 height 12
click at [43, 145] on span "Additional Documents" at bounding box center [31, 144] width 38 height 5
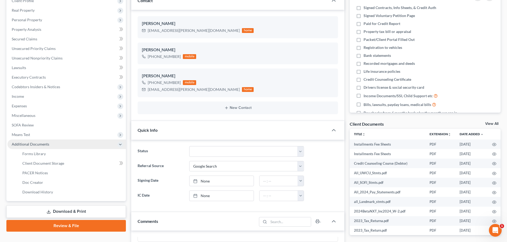
click at [43, 145] on span "Additional Documents" at bounding box center [31, 144] width 38 height 5
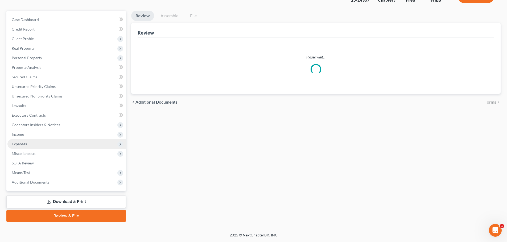
click at [43, 143] on span "Expenses" at bounding box center [66, 144] width 118 height 10
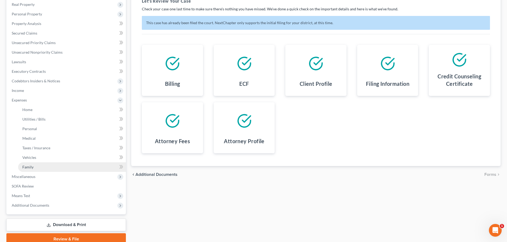
scroll to position [107, 0]
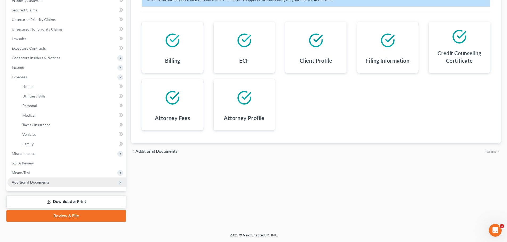
click at [29, 183] on span "Additional Documents" at bounding box center [31, 182] width 38 height 5
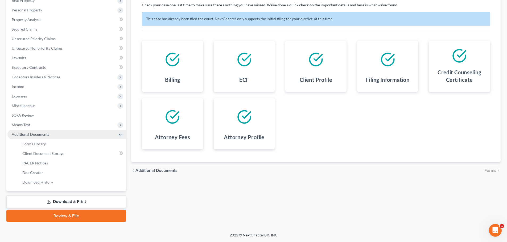
scroll to position [88, 0]
click at [34, 162] on span "PACER Notices" at bounding box center [35, 163] width 26 height 5
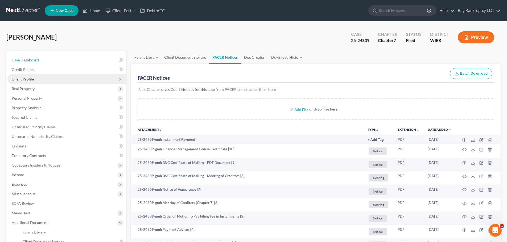
drag, startPoint x: 34, startPoint y: 57, endPoint x: 48, endPoint y: 77, distance: 23.9
click at [34, 57] on link "Case Dashboard" at bounding box center [66, 60] width 118 height 10
select select "4"
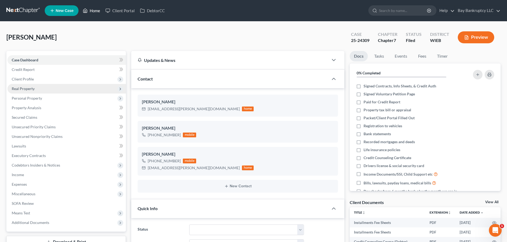
drag, startPoint x: 96, startPoint y: 11, endPoint x: 62, endPoint y: 86, distance: 83.1
click at [96, 11] on link "Home" at bounding box center [91, 11] width 23 height 10
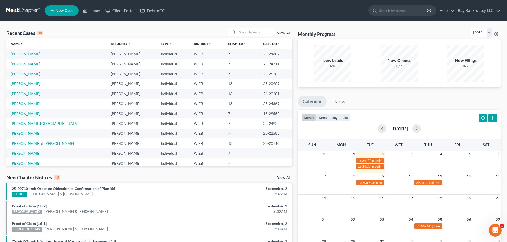
click at [22, 63] on link "[PERSON_NAME]" at bounding box center [26, 64] width 30 height 5
select select "1"
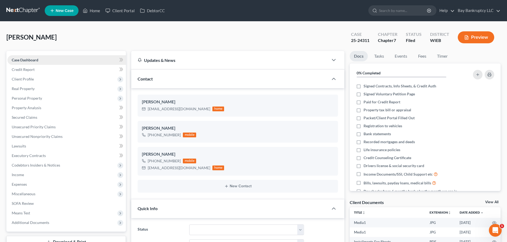
scroll to position [6559, 0]
click at [39, 221] on span "Additional Documents" at bounding box center [31, 222] width 38 height 5
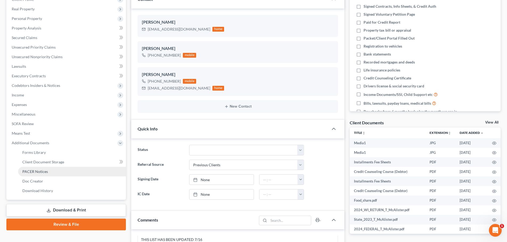
click at [38, 167] on link "PACER Notices" at bounding box center [72, 172] width 108 height 10
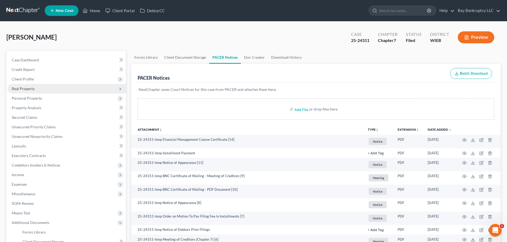
click at [32, 88] on span "Real Property" at bounding box center [23, 88] width 23 height 5
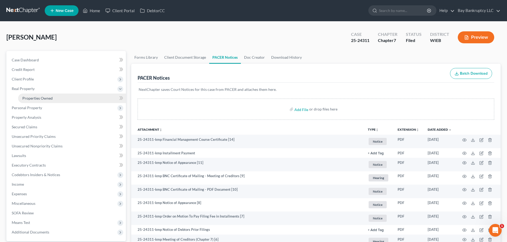
click at [37, 97] on span "Properties Owned" at bounding box center [37, 98] width 30 height 5
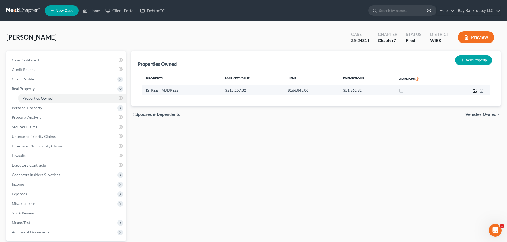
click at [476, 90] on icon "button" at bounding box center [475, 91] width 4 height 4
select select "52"
select select "40"
select select "0"
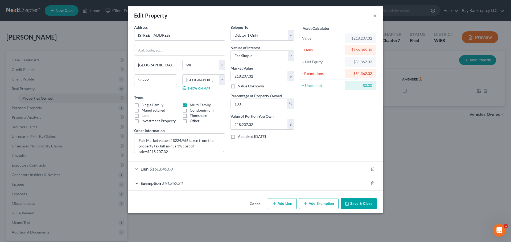
click at [374, 15] on button "×" at bounding box center [375, 15] width 4 height 6
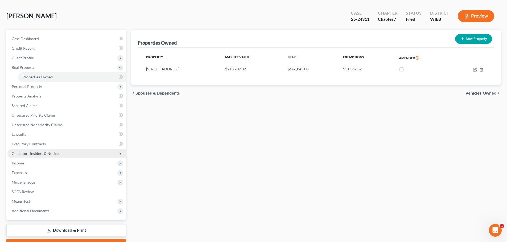
scroll to position [50, 0]
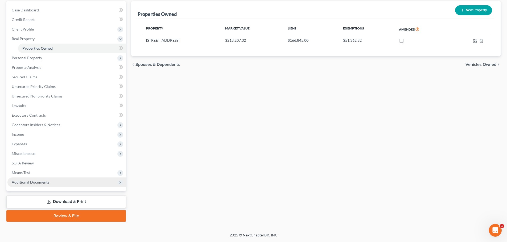
click at [41, 181] on span "Additional Documents" at bounding box center [31, 182] width 38 height 5
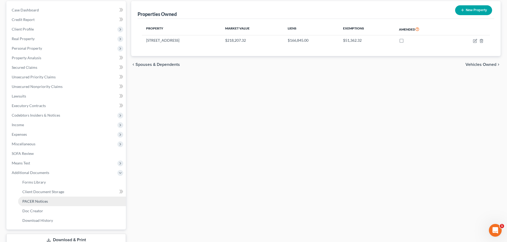
click at [43, 201] on span "PACER Notices" at bounding box center [35, 201] width 26 height 5
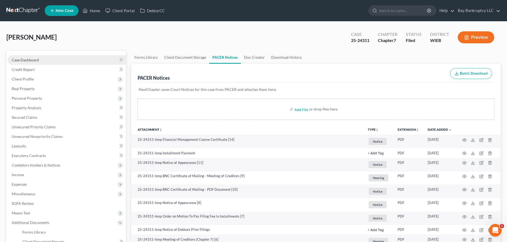
click at [38, 58] on span "Case Dashboard" at bounding box center [25, 60] width 27 height 5
select select "1"
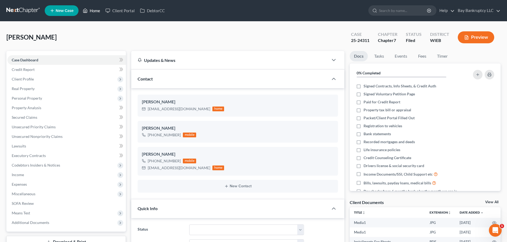
click at [94, 9] on link "Home" at bounding box center [91, 11] width 23 height 10
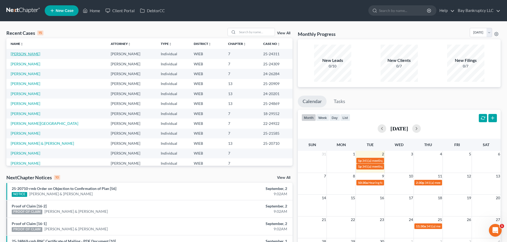
click at [32, 54] on link "[PERSON_NAME]" at bounding box center [26, 54] width 30 height 5
select select "1"
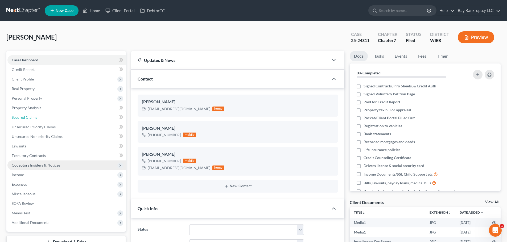
click at [27, 116] on span "Secured Claims" at bounding box center [25, 117] width 26 height 5
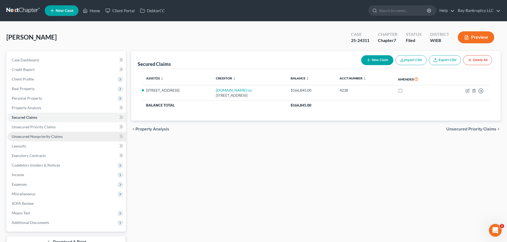
click at [48, 137] on span "Unsecured Nonpriority Claims" at bounding box center [37, 136] width 51 height 5
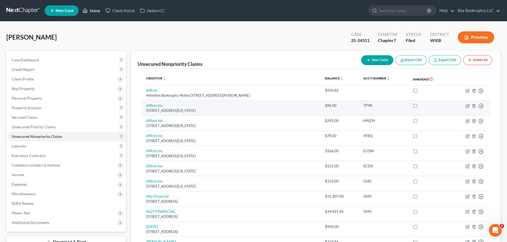
drag, startPoint x: 95, startPoint y: 10, endPoint x: 206, endPoint y: 106, distance: 147.4
click at [95, 10] on link "Home" at bounding box center [91, 11] width 23 height 10
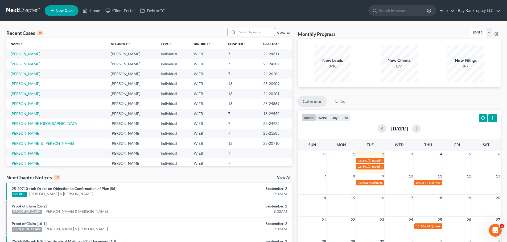
click at [260, 32] on input "search" at bounding box center [255, 32] width 37 height 8
type input "devondra"
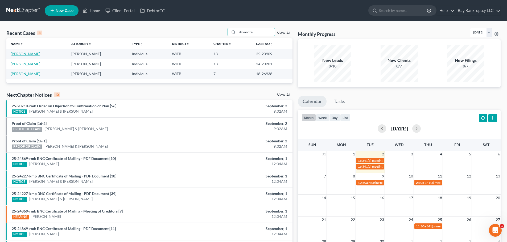
click at [32, 55] on link "[PERSON_NAME]" at bounding box center [26, 54] width 30 height 5
select select "1"
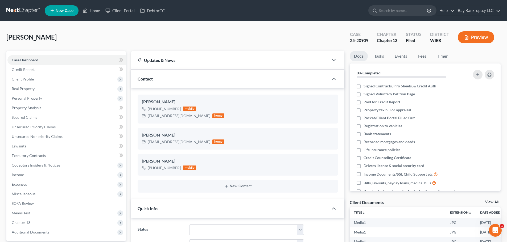
scroll to position [29280, 0]
click at [31, 79] on span "Client Profile" at bounding box center [23, 79] width 22 height 5
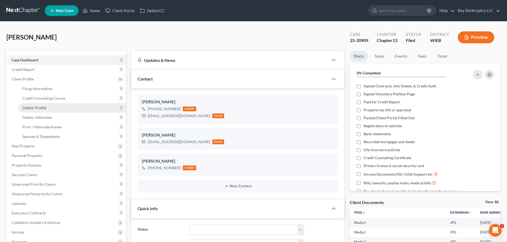
click at [42, 108] on span "Debtor Profile" at bounding box center [34, 108] width 24 height 5
select select "0"
select select "1"
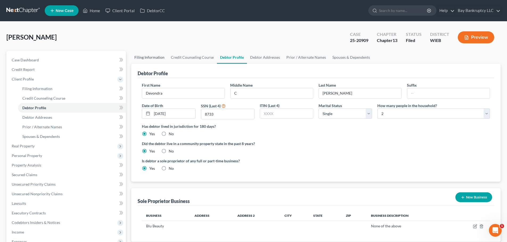
click at [152, 57] on link "Filing Information" at bounding box center [149, 57] width 36 height 13
select select "1"
select select "0"
select select "3"
select select "90"
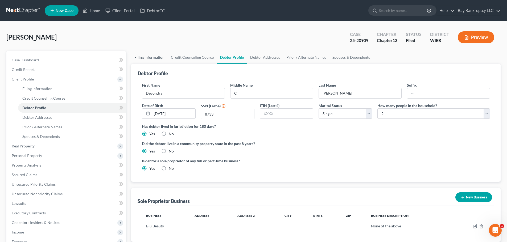
select select "0"
select select "52"
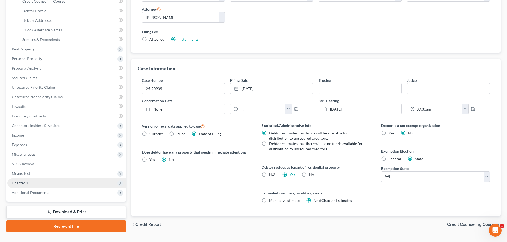
scroll to position [106, 0]
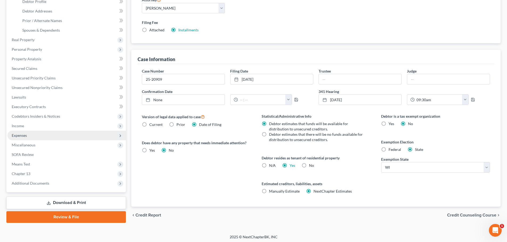
click at [26, 137] on span "Expenses" at bounding box center [19, 135] width 15 height 5
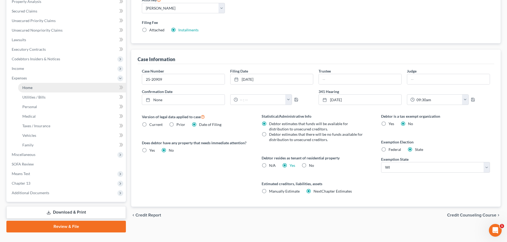
click at [28, 86] on span "Home" at bounding box center [27, 87] width 10 height 5
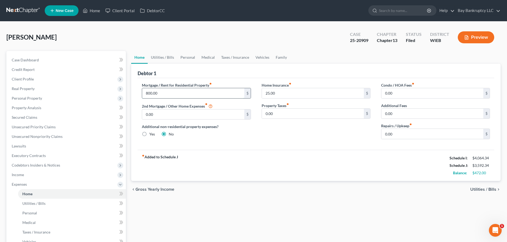
click at [171, 94] on input "800.00" at bounding box center [193, 93] width 102 height 10
click at [165, 57] on link "Utilities / Bills" at bounding box center [163, 57] width 30 height 13
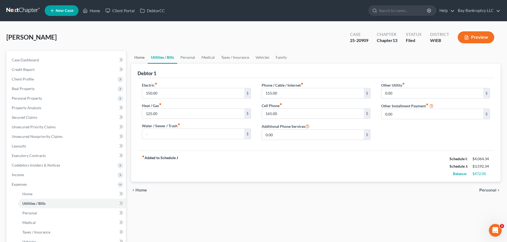
click at [139, 56] on link "Home" at bounding box center [139, 57] width 16 height 13
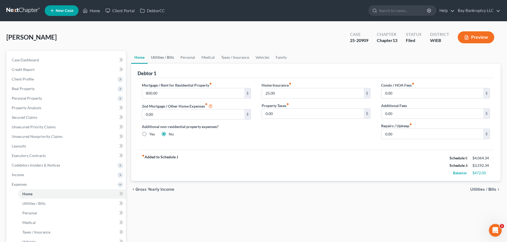
click at [165, 57] on link "Utilities / Bills" at bounding box center [163, 57] width 30 height 13
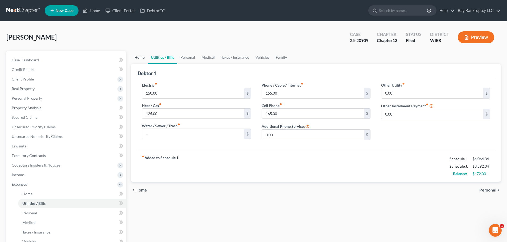
click at [136, 54] on link "Home" at bounding box center [139, 57] width 16 height 13
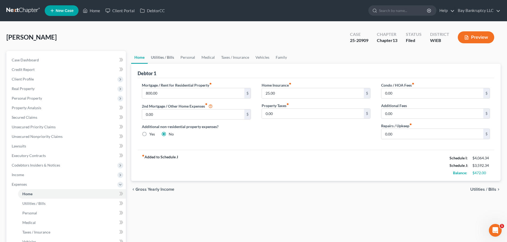
click at [162, 58] on link "Utilities / Bills" at bounding box center [163, 57] width 30 height 13
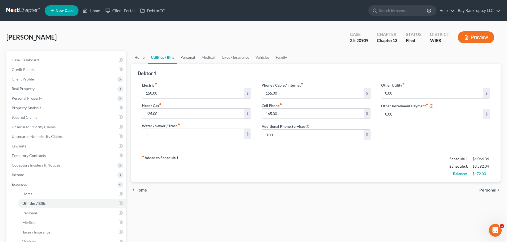
click at [182, 55] on link "Personal" at bounding box center [187, 57] width 21 height 13
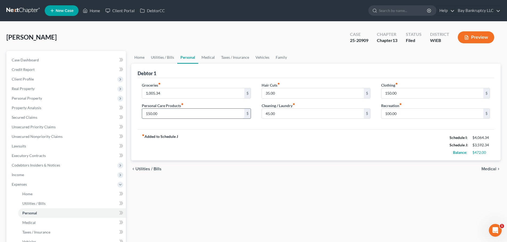
click at [197, 112] on input "150.00" at bounding box center [193, 114] width 102 height 10
type input "200"
drag, startPoint x: 354, startPoint y: 139, endPoint x: 406, endPoint y: 93, distance: 68.9
click at [355, 139] on div "fiber_manual_record Added to Schedule J Schedule I: $4,064.34 Schedule J: $3,64…" at bounding box center [316, 145] width 356 height 31
click at [406, 93] on input "150.00" at bounding box center [432, 93] width 102 height 10
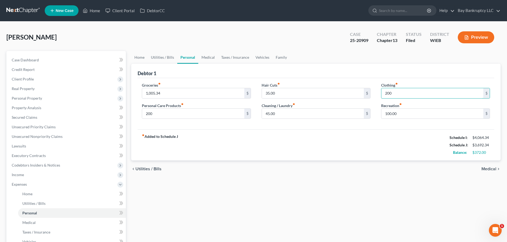
type input "200"
click at [303, 147] on div "fiber_manual_record Added to Schedule J Schedule I: $4,064.34 Schedule J: $3,69…" at bounding box center [316, 145] width 356 height 31
click at [205, 56] on link "Medical" at bounding box center [208, 57] width 20 height 13
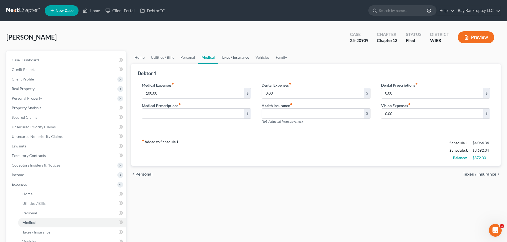
click at [227, 56] on link "Taxes / Insurance" at bounding box center [235, 57] width 34 height 13
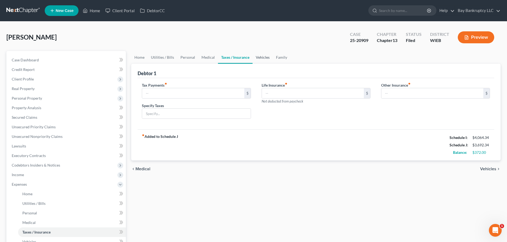
click at [263, 59] on link "Vehicles" at bounding box center [262, 57] width 20 height 13
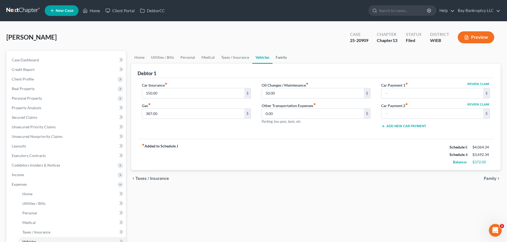
click at [279, 56] on link "Family" at bounding box center [281, 57] width 18 height 13
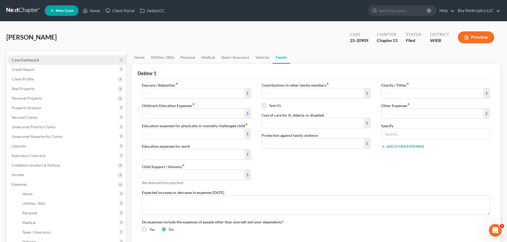
click at [38, 60] on span "Case Dashboard" at bounding box center [25, 60] width 27 height 5
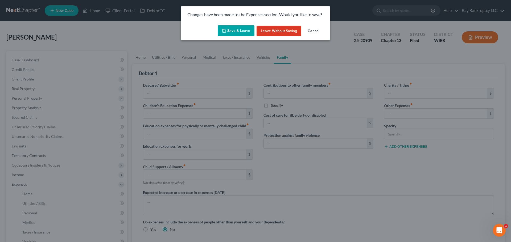
click at [239, 28] on button "Save & Leave" at bounding box center [236, 30] width 37 height 11
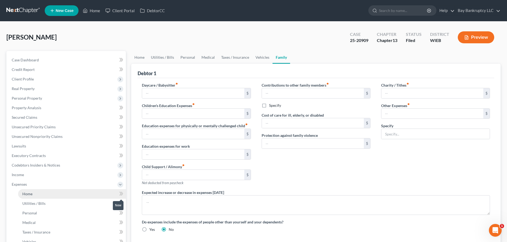
select select "2"
select select "1"
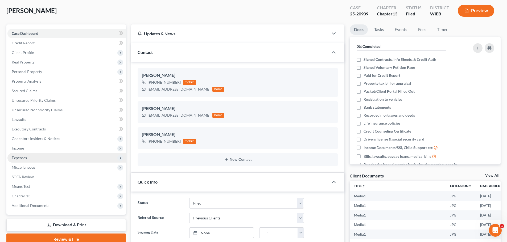
scroll to position [29280, 0]
click at [22, 159] on span "Expenses" at bounding box center [19, 158] width 15 height 5
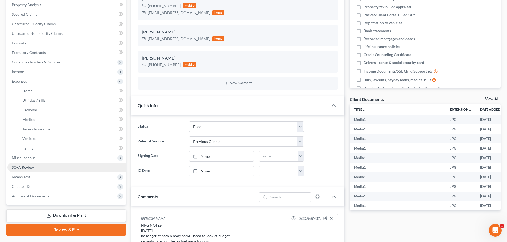
scroll to position [106, 0]
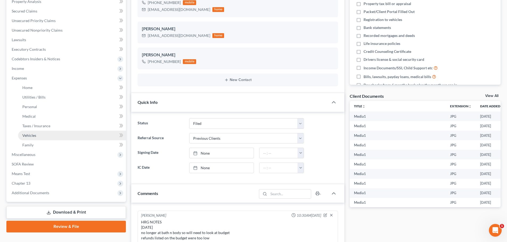
click at [34, 136] on span "Vehicles" at bounding box center [29, 135] width 14 height 5
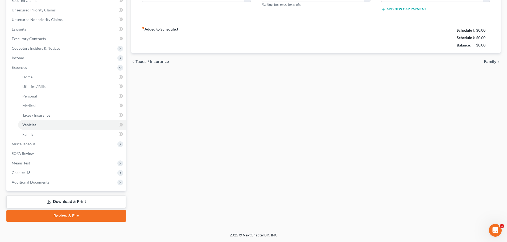
type input "150.00"
type input "387.00"
type input "50.00"
type input "0.00"
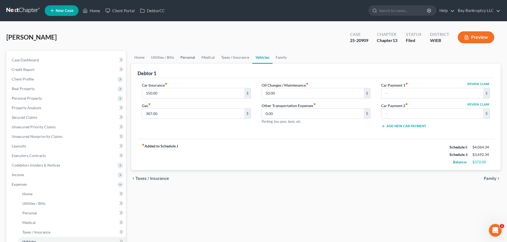
click at [188, 59] on link "Personal" at bounding box center [187, 57] width 21 height 13
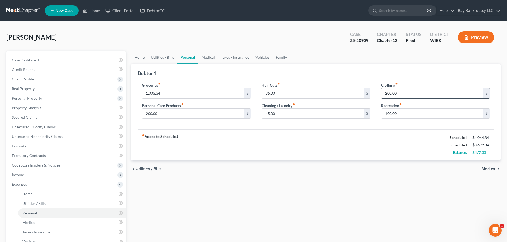
click at [411, 92] on input "200.00" at bounding box center [432, 93] width 102 height 10
type input "150"
click at [193, 139] on div "fiber_manual_record Added to Schedule J Schedule I: $4,064.34 Schedule J: $3,64…" at bounding box center [316, 145] width 356 height 31
click at [173, 115] on input "200.00" at bounding box center [193, 114] width 102 height 10
type input "150"
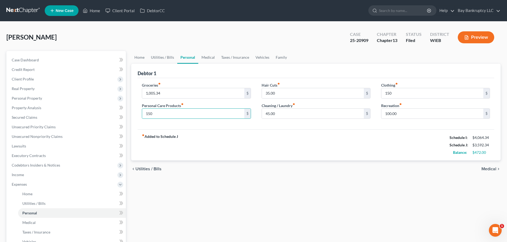
click at [252, 197] on div "Home Utilities / Bills Personal Medical Taxes / Insurance Vehicles Family Debto…" at bounding box center [315, 195] width 374 height 288
click at [143, 58] on link "Home" at bounding box center [139, 57] width 16 height 13
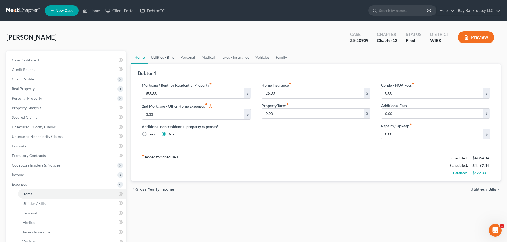
click at [165, 56] on link "Utilities / Bills" at bounding box center [163, 57] width 30 height 13
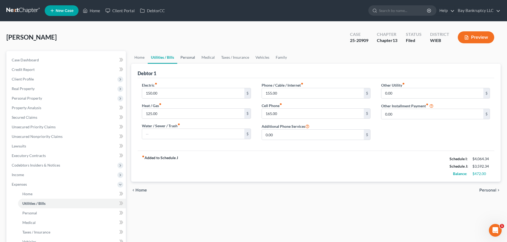
click at [186, 59] on link "Personal" at bounding box center [187, 57] width 21 height 13
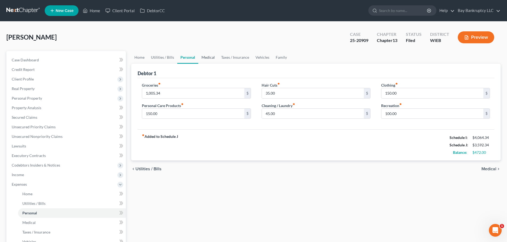
click at [207, 56] on link "Medical" at bounding box center [208, 57] width 20 height 13
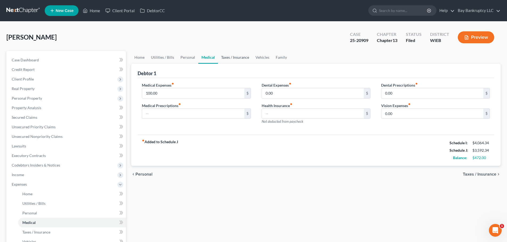
click at [233, 59] on link "Taxes / Insurance" at bounding box center [235, 57] width 34 height 13
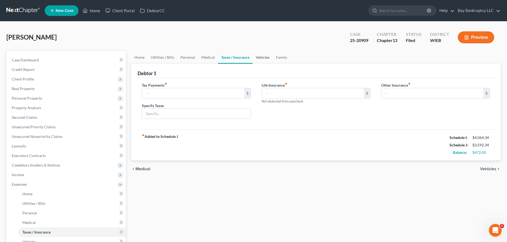
click at [261, 58] on link "Vehicles" at bounding box center [262, 57] width 20 height 13
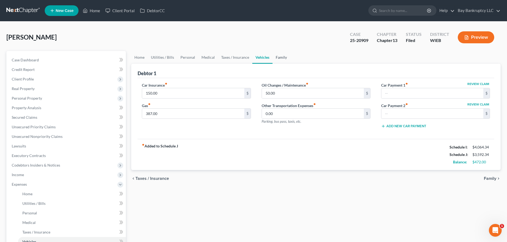
click at [281, 59] on link "Family" at bounding box center [281, 57] width 18 height 13
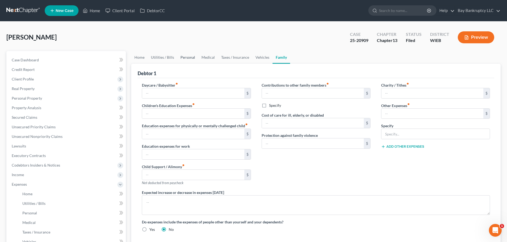
click at [184, 57] on link "Personal" at bounding box center [187, 57] width 21 height 13
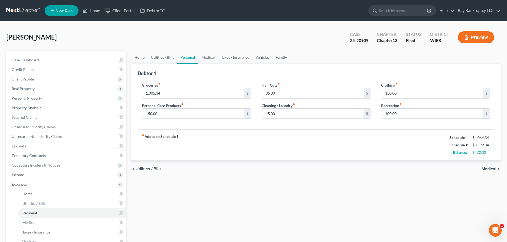
click at [265, 61] on link "Vehicles" at bounding box center [262, 57] width 20 height 13
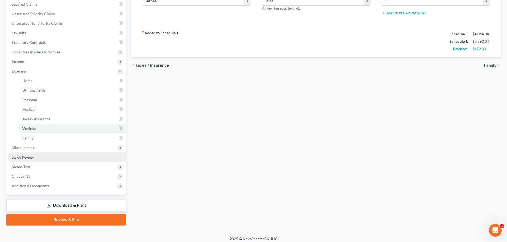
scroll to position [117, 0]
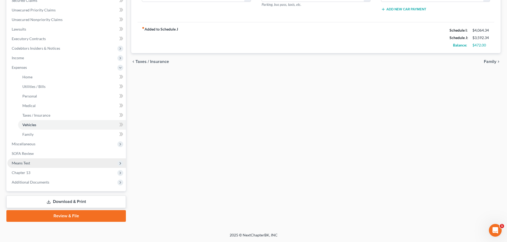
drag, startPoint x: 33, startPoint y: 164, endPoint x: 35, endPoint y: 166, distance: 3.0
click at [33, 164] on span "Means Test" at bounding box center [66, 164] width 118 height 10
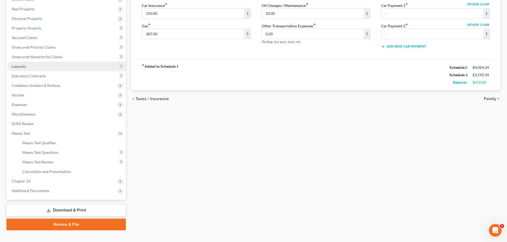
scroll to position [0, 0]
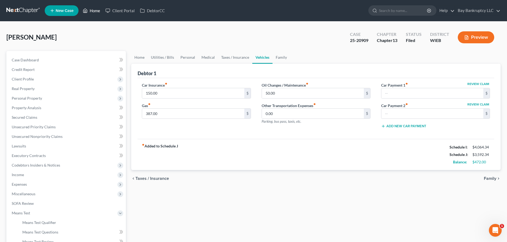
click at [92, 12] on link "Home" at bounding box center [91, 11] width 23 height 10
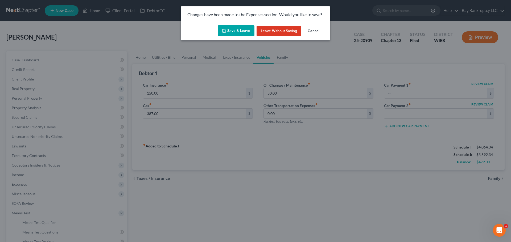
click at [231, 28] on button "Save & Leave" at bounding box center [236, 30] width 37 height 11
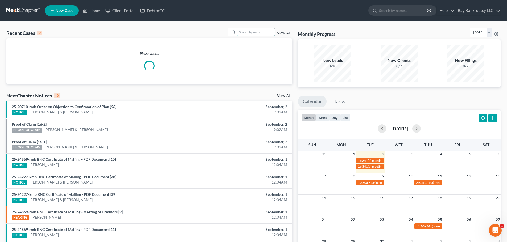
click at [248, 32] on input "search" at bounding box center [255, 32] width 37 height 8
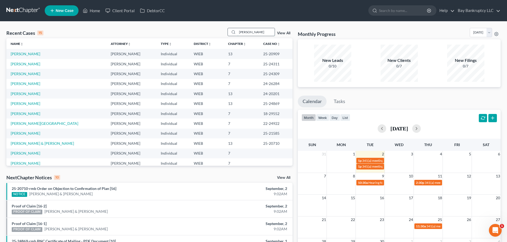
type input "charles"
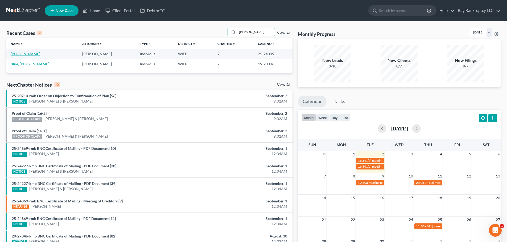
click at [31, 54] on link "[PERSON_NAME]" at bounding box center [26, 54] width 30 height 5
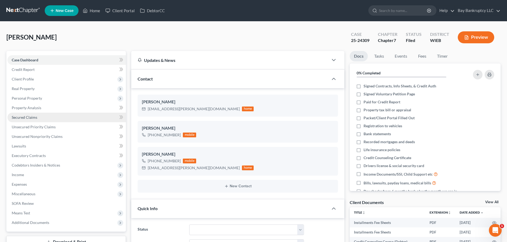
click at [21, 119] on span "Secured Claims" at bounding box center [25, 117] width 26 height 5
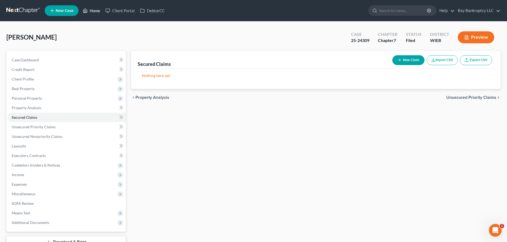
click at [96, 11] on link "Home" at bounding box center [91, 11] width 23 height 10
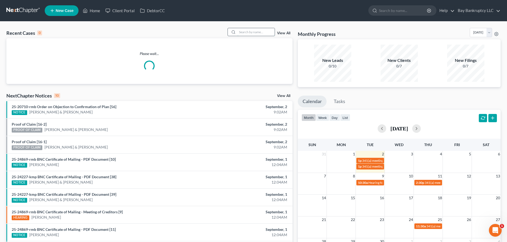
click at [247, 32] on input "search" at bounding box center [255, 32] width 37 height 8
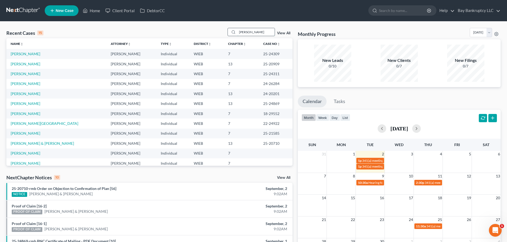
type input "tamiko"
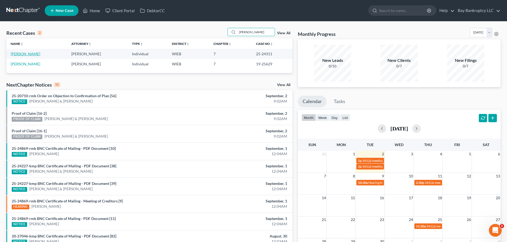
click at [25, 55] on link "[PERSON_NAME]" at bounding box center [26, 54] width 30 height 5
select select "2"
select select "1"
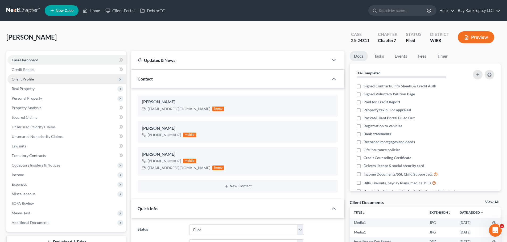
click at [27, 78] on span "Client Profile" at bounding box center [23, 79] width 22 height 5
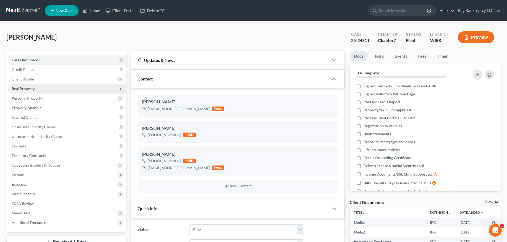
click at [32, 89] on span "Real Property" at bounding box center [23, 88] width 23 height 5
click at [28, 90] on span "Real Property" at bounding box center [23, 88] width 23 height 5
click at [27, 89] on span "Real Property" at bounding box center [23, 88] width 23 height 5
select select "2"
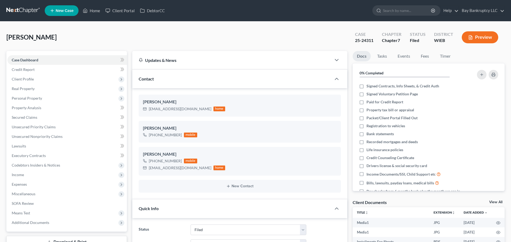
select select "1"
click at [41, 118] on link "Secured Claims" at bounding box center [66, 118] width 118 height 10
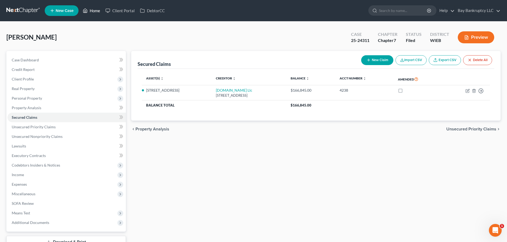
click at [93, 11] on link "Home" at bounding box center [91, 11] width 23 height 10
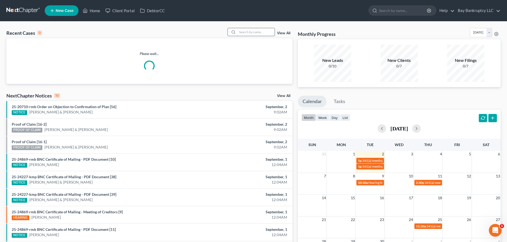
click at [245, 32] on input "search" at bounding box center [255, 32] width 37 height 8
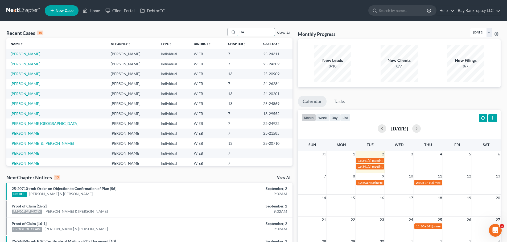
type input "TIA"
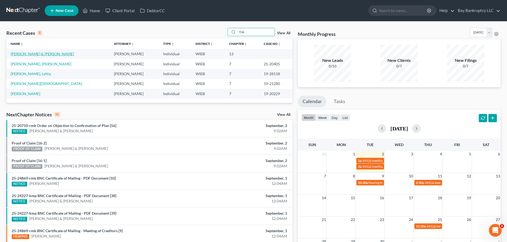
click at [34, 53] on link "[PERSON_NAME] & [PERSON_NAME]" at bounding box center [42, 54] width 63 height 5
select select "3"
select select "4"
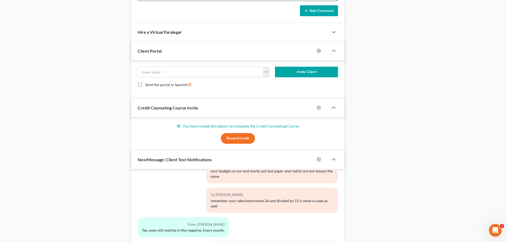
scroll to position [542, 0]
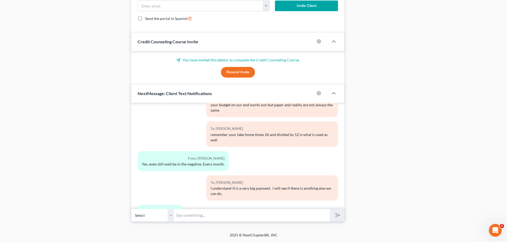
click at [201, 213] on input "text" at bounding box center [252, 215] width 156 height 13
type input "h"
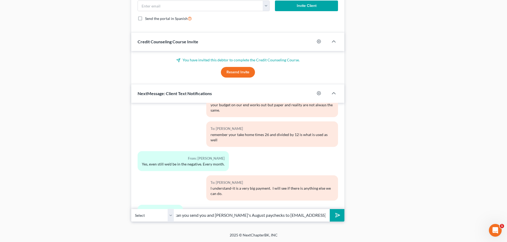
scroll to position [0, 59]
type input "Hi Tia-when you get a minute can you send you and [PERSON_NAME]'s August payche…"
click at [339, 215] on icon "submit" at bounding box center [336, 215] width 7 height 7
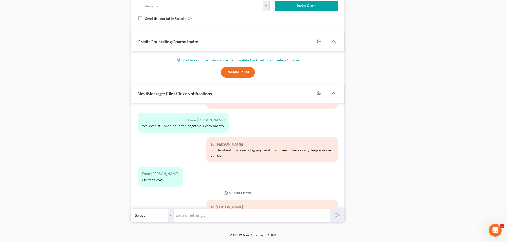
scroll to position [2763, 0]
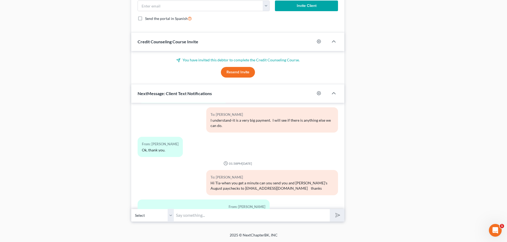
click at [195, 217] on input "text" at bounding box center [252, 215] width 156 height 13
type input "That's fine! Thank-you!"
click at [332, 215] on button "submit" at bounding box center [337, 215] width 15 height 13
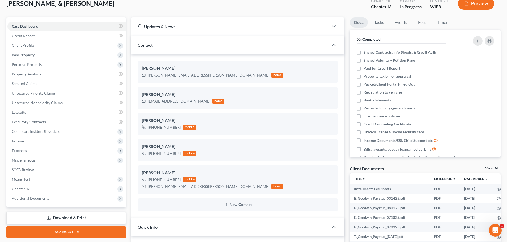
scroll to position [0, 0]
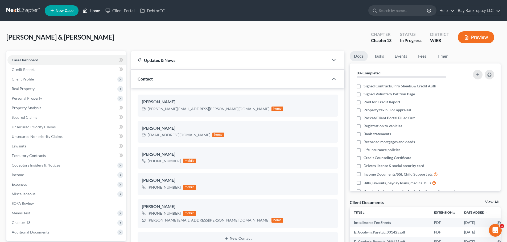
click at [95, 9] on link "Home" at bounding box center [91, 11] width 23 height 10
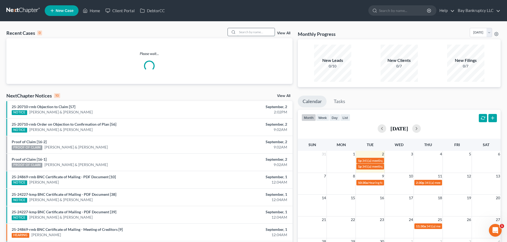
click at [268, 34] on input "search" at bounding box center [255, 32] width 37 height 8
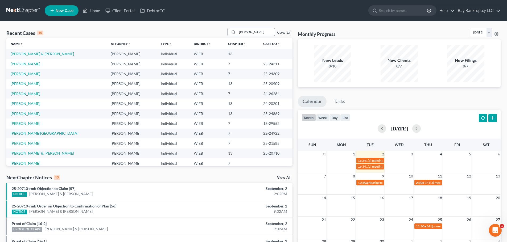
type input "[PERSON_NAME]"
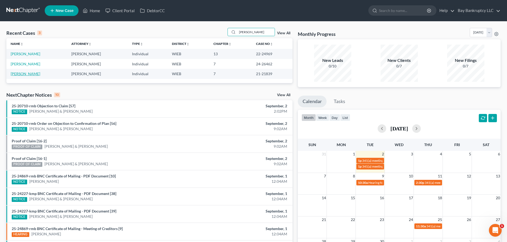
click at [25, 73] on link "[PERSON_NAME]" at bounding box center [26, 74] width 30 height 5
select select "1"
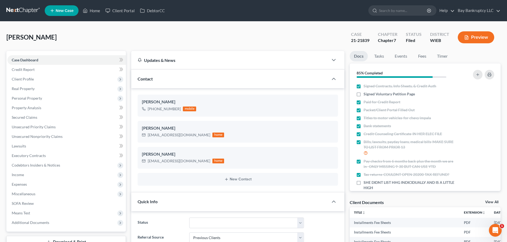
scroll to position [1653, 0]
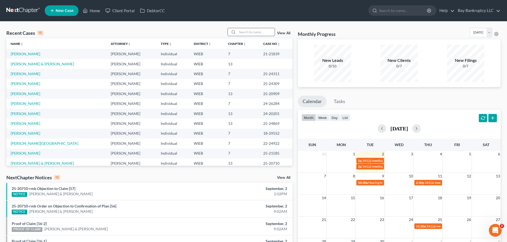
click at [248, 33] on input "search" at bounding box center [255, 32] width 37 height 8
type input "[PERSON_NAME]"
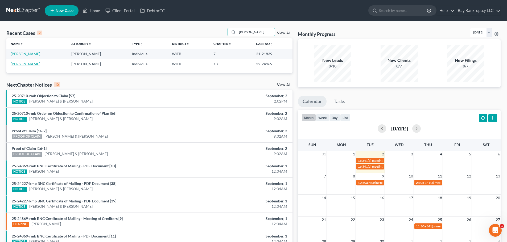
click at [32, 65] on link "[PERSON_NAME]" at bounding box center [26, 64] width 30 height 5
select select "1"
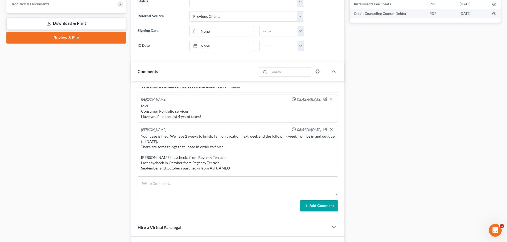
scroll to position [133, 0]
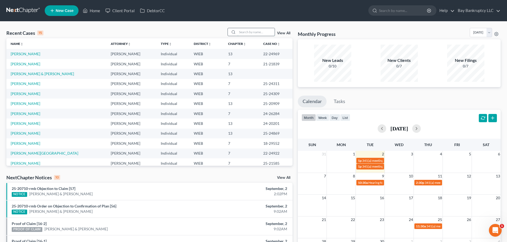
click at [252, 33] on input "search" at bounding box center [255, 32] width 37 height 8
type input "[PERSON_NAME]"
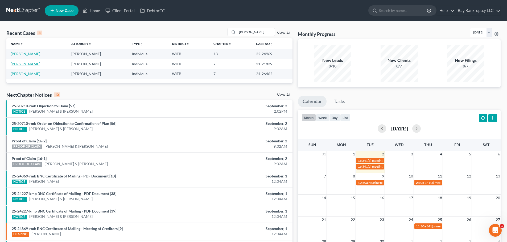
click at [21, 65] on link "[PERSON_NAME]" at bounding box center [26, 64] width 30 height 5
select select "2"
select select "1"
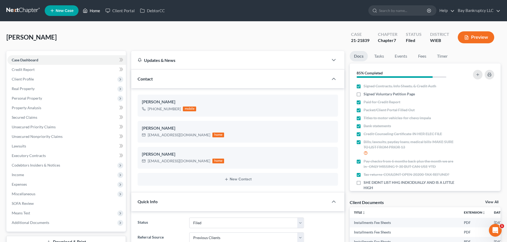
click at [95, 8] on link "Home" at bounding box center [91, 11] width 23 height 10
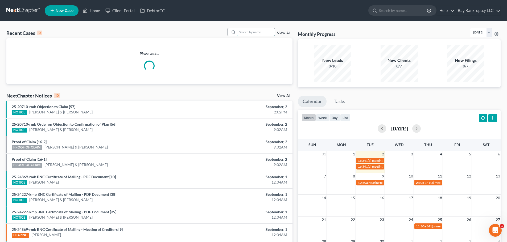
click at [249, 32] on input "search" at bounding box center [255, 32] width 37 height 8
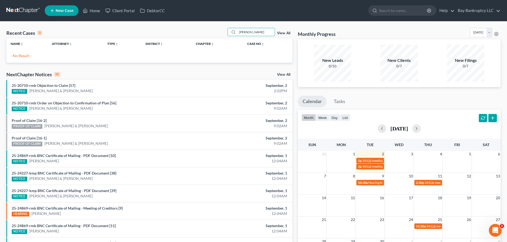
drag, startPoint x: 267, startPoint y: 34, endPoint x: 219, endPoint y: 34, distance: 47.3
click at [219, 34] on div "Recent Cases 0 [PERSON_NAME] View All" at bounding box center [149, 33] width 286 height 10
type input "[PERSON_NAME]"
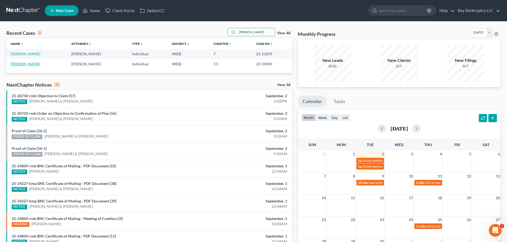
click at [28, 65] on link "[PERSON_NAME]" at bounding box center [26, 64] width 30 height 5
select select "2"
select select "1"
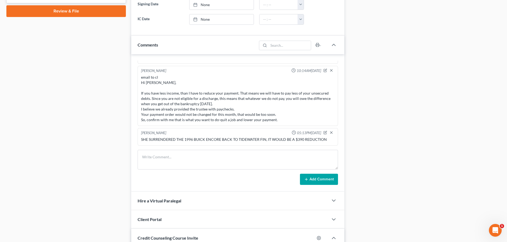
scroll to position [266, 0]
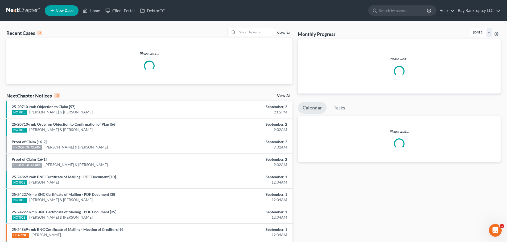
select select "1"
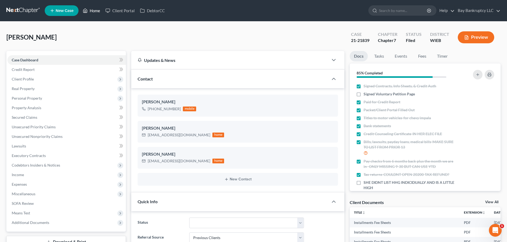
drag, startPoint x: 92, startPoint y: 11, endPoint x: 261, endPoint y: 88, distance: 185.1
click at [92, 11] on link "Home" at bounding box center [91, 11] width 23 height 10
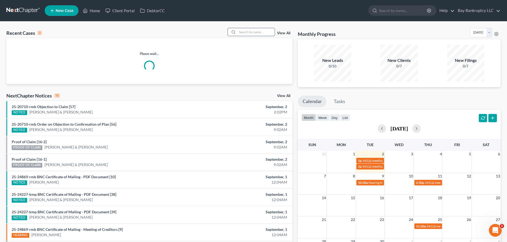
click at [255, 31] on input "search" at bounding box center [255, 32] width 37 height 8
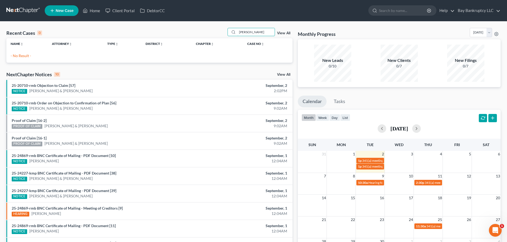
drag, startPoint x: 264, startPoint y: 33, endPoint x: 226, endPoint y: 37, distance: 37.7
click at [226, 37] on div "Recent Cases 0 [PERSON_NAME] View All" at bounding box center [149, 33] width 286 height 10
type input "[PERSON_NAME]"
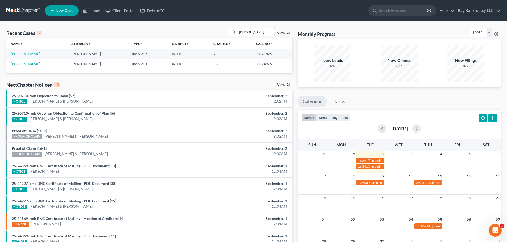
click at [22, 53] on link "[PERSON_NAME]" at bounding box center [26, 54] width 30 height 5
select select "1"
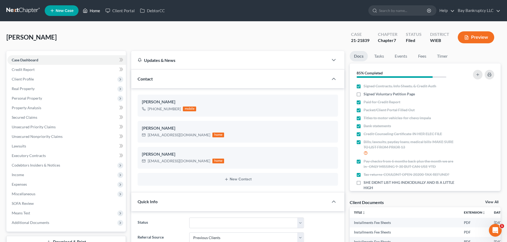
click at [91, 9] on link "Home" at bounding box center [91, 11] width 23 height 10
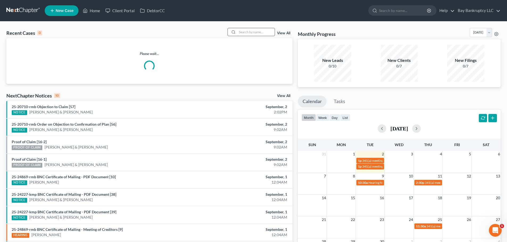
click at [248, 33] on input "search" at bounding box center [255, 32] width 37 height 8
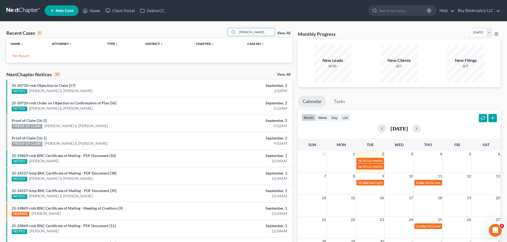
drag, startPoint x: 264, startPoint y: 32, endPoint x: 205, endPoint y: 38, distance: 58.8
click at [205, 38] on div "Recent Cases 0 [PERSON_NAME] View All" at bounding box center [149, 33] width 286 height 10
type input "[PERSON_NAME]"
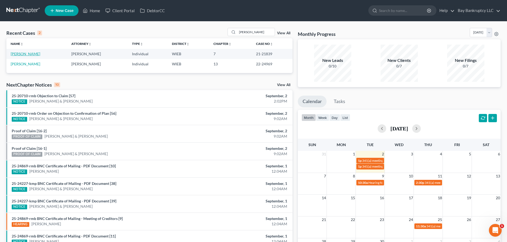
click at [26, 55] on link "[PERSON_NAME]" at bounding box center [26, 54] width 30 height 5
select select "1"
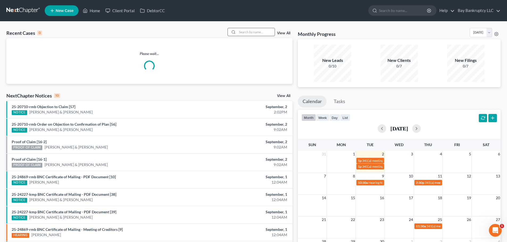
click at [249, 34] on input "search" at bounding box center [255, 32] width 37 height 8
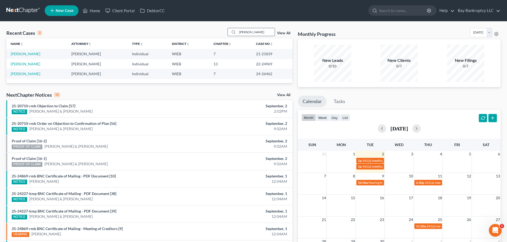
type input "[PERSON_NAME]"
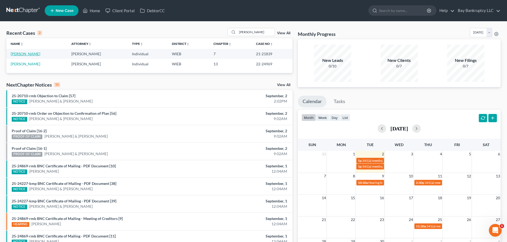
click at [20, 54] on link "[PERSON_NAME]" at bounding box center [26, 54] width 30 height 5
select select "2"
select select "1"
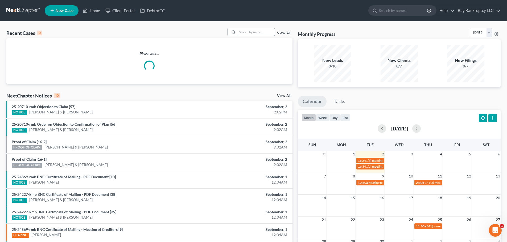
click at [252, 32] on input "search" at bounding box center [255, 32] width 37 height 8
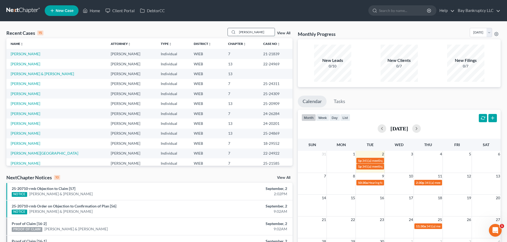
type input "[PERSON_NAME]"
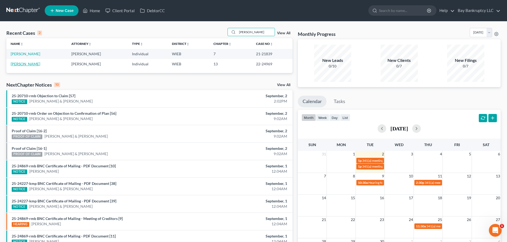
click at [25, 65] on link "[PERSON_NAME]" at bounding box center [26, 64] width 30 height 5
select select "2"
select select "1"
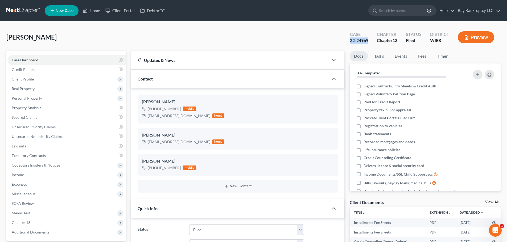
drag, startPoint x: 349, startPoint y: 42, endPoint x: 368, endPoint y: 41, distance: 18.9
click at [368, 41] on div "22-24969" at bounding box center [359, 41] width 18 height 6
copy div "22-24969"
click at [93, 9] on link "Home" at bounding box center [91, 11] width 23 height 10
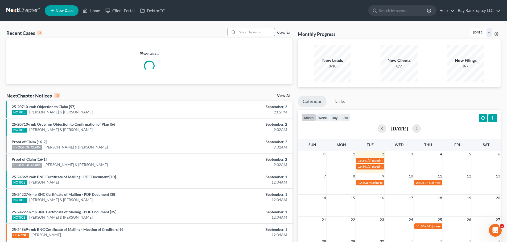
click at [244, 33] on input "search" at bounding box center [255, 32] width 37 height 8
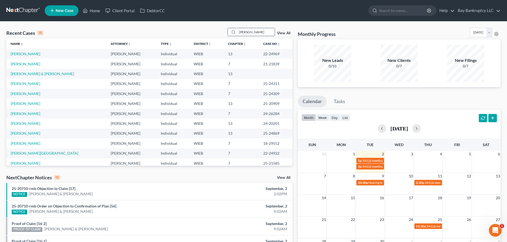
type input "[PERSON_NAME]"
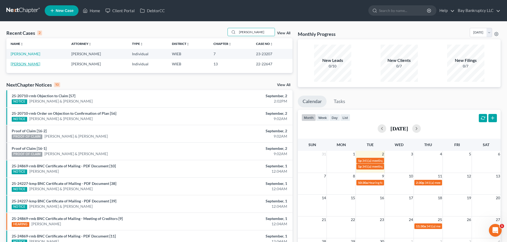
click at [24, 64] on link "[PERSON_NAME]" at bounding box center [26, 64] width 30 height 5
select select "4"
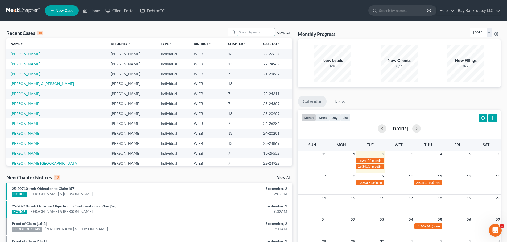
click at [251, 33] on input "search" at bounding box center [255, 32] width 37 height 8
type input "[PERSON_NAME]"
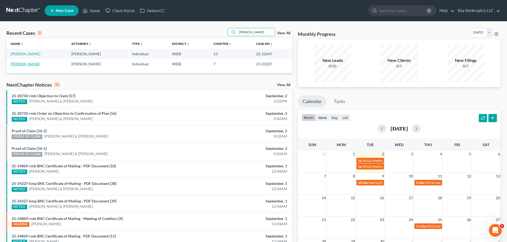
click at [23, 65] on link "[PERSON_NAME]" at bounding box center [26, 64] width 30 height 5
select select "4"
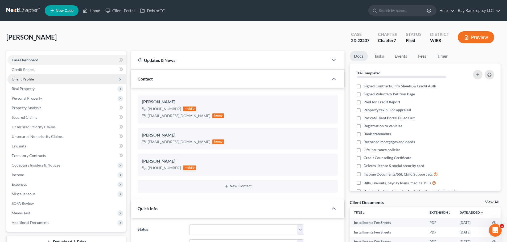
click at [27, 77] on span "Client Profile" at bounding box center [23, 79] width 22 height 5
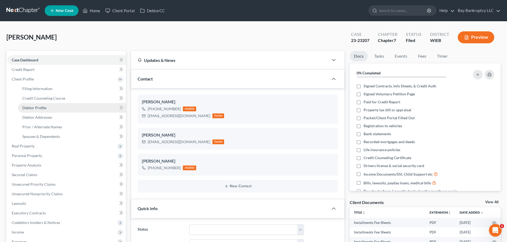
click at [39, 109] on span "Debtor Profile" at bounding box center [34, 108] width 24 height 5
select select "0"
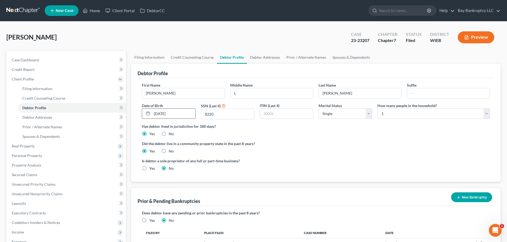
radio input "true"
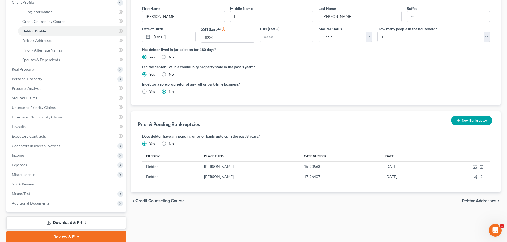
scroll to position [80, 0]
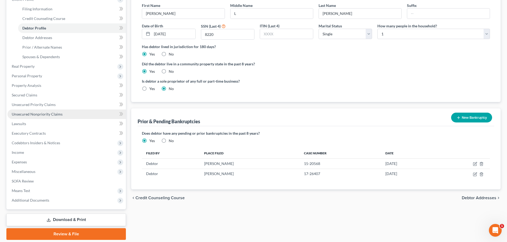
click at [54, 114] on span "Unsecured Nonpriority Claims" at bounding box center [37, 114] width 51 height 5
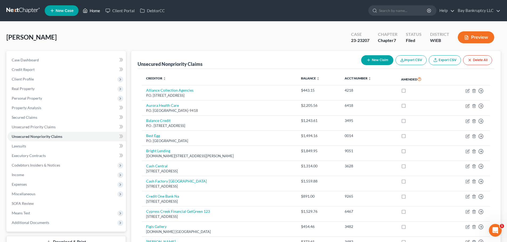
drag, startPoint x: 98, startPoint y: 10, endPoint x: 103, endPoint y: 38, distance: 28.6
click at [98, 10] on link "Home" at bounding box center [91, 11] width 23 height 10
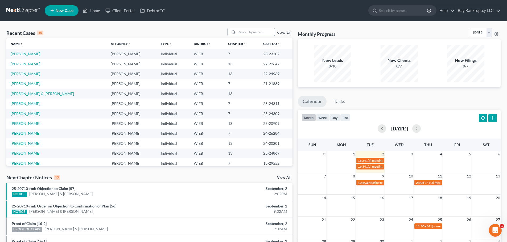
click at [247, 34] on input "search" at bounding box center [255, 32] width 37 height 8
type input "devondra"
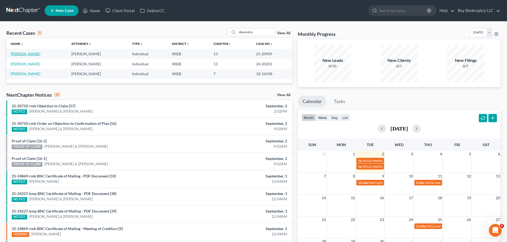
click at [14, 55] on link "[PERSON_NAME]" at bounding box center [26, 54] width 30 height 5
select select "1"
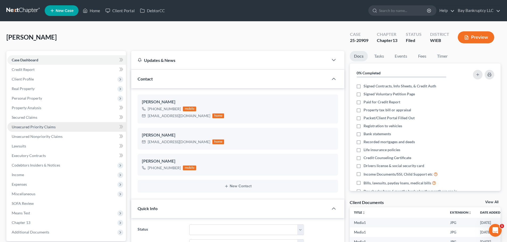
scroll to position [29280, 0]
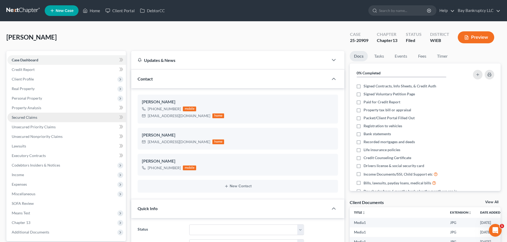
click at [22, 119] on span "Secured Claims" at bounding box center [25, 117] width 26 height 5
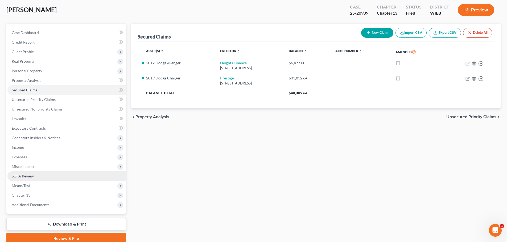
scroll to position [50, 0]
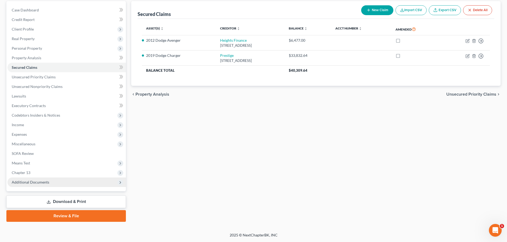
click at [43, 180] on span "Additional Documents" at bounding box center [31, 182] width 38 height 5
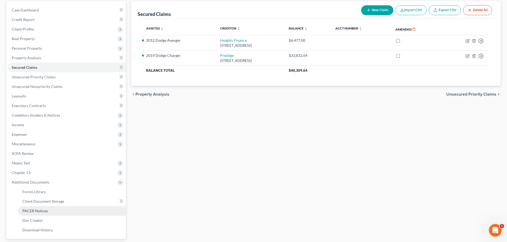
click at [40, 208] on link "PACER Notices" at bounding box center [72, 211] width 108 height 10
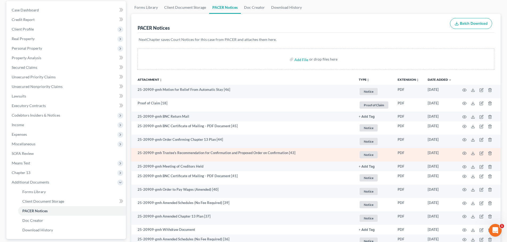
scroll to position [53, 0]
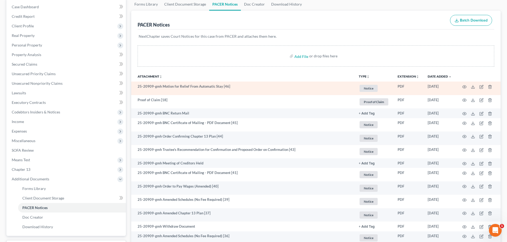
click at [462, 86] on td at bounding box center [478, 89] width 45 height 14
click at [464, 85] on icon "button" at bounding box center [464, 86] width 4 height 3
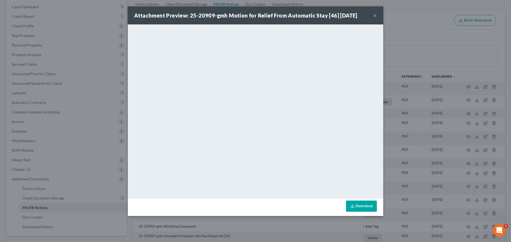
click at [374, 15] on button "×" at bounding box center [375, 15] width 4 height 6
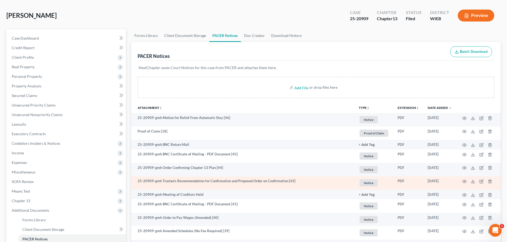
scroll to position [0, 0]
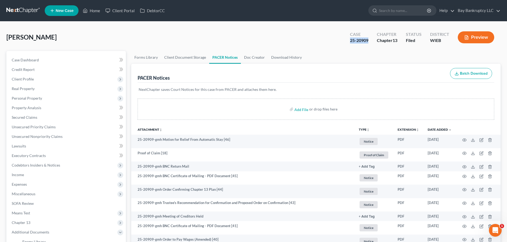
drag, startPoint x: 349, startPoint y: 42, endPoint x: 368, endPoint y: 43, distance: 18.9
click at [368, 43] on div "Case 25-20909" at bounding box center [358, 38] width 27 height 16
copy div "25-20909"
click at [26, 118] on span "Secured Claims" at bounding box center [25, 117] width 26 height 5
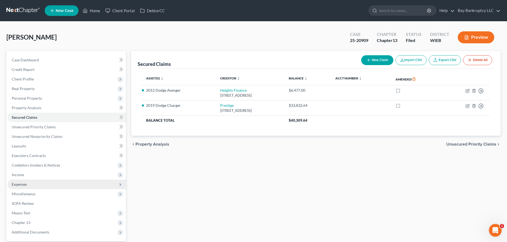
click at [33, 181] on span "Expenses" at bounding box center [66, 185] width 118 height 10
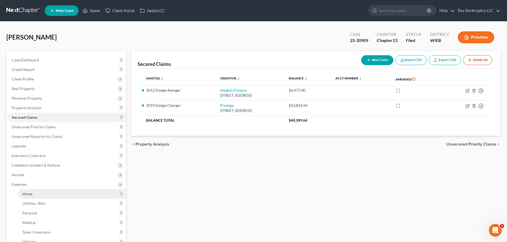
click at [34, 194] on link "Home" at bounding box center [72, 194] width 108 height 10
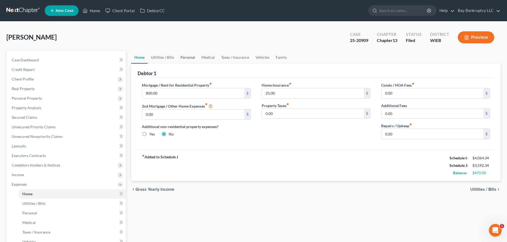
click at [185, 57] on link "Personal" at bounding box center [187, 57] width 21 height 13
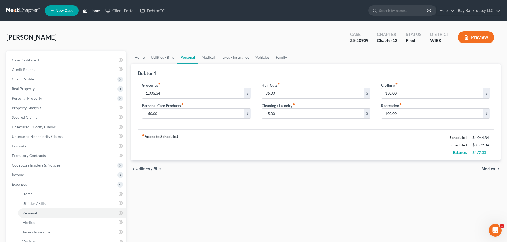
click at [94, 9] on link "Home" at bounding box center [91, 11] width 23 height 10
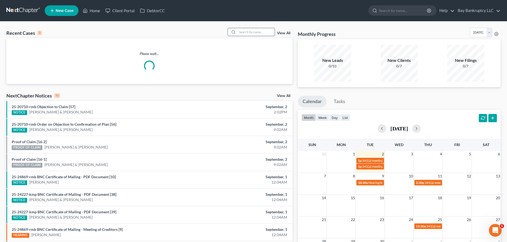
click at [247, 33] on input "search" at bounding box center [255, 32] width 37 height 8
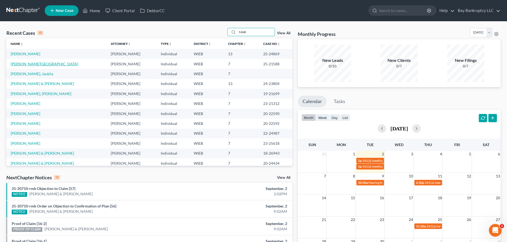
type input "MAR"
click at [32, 64] on link "[PERSON_NAME][GEOGRAPHIC_DATA]" at bounding box center [45, 64] width 68 height 5
select select "2"
select select "1"
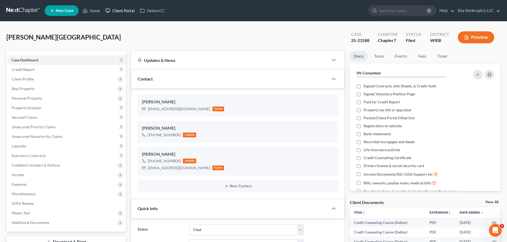
click at [122, 9] on link "Client Portal" at bounding box center [120, 11] width 35 height 10
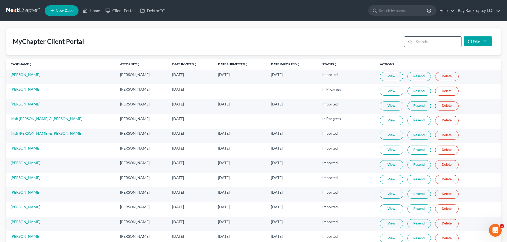
click at [430, 43] on input "search" at bounding box center [437, 42] width 47 height 10
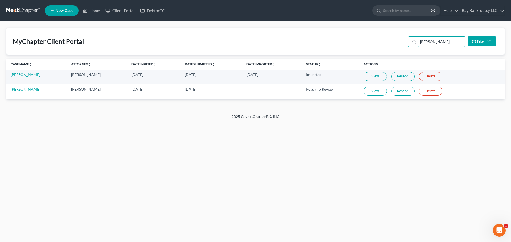
type input "[PERSON_NAME]"
click at [371, 91] on link "View" at bounding box center [374, 91] width 23 height 9
click at [368, 91] on link "View" at bounding box center [374, 91] width 23 height 9
drag, startPoint x: 364, startPoint y: 90, endPoint x: 197, endPoint y: 131, distance: 171.5
click at [364, 90] on link "View" at bounding box center [374, 91] width 23 height 9
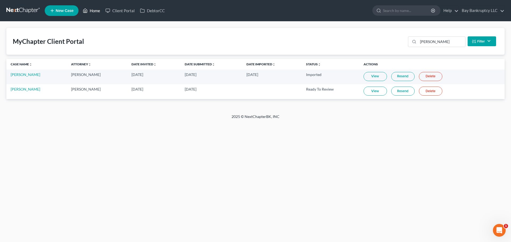
click at [94, 11] on link "Home" at bounding box center [91, 11] width 23 height 10
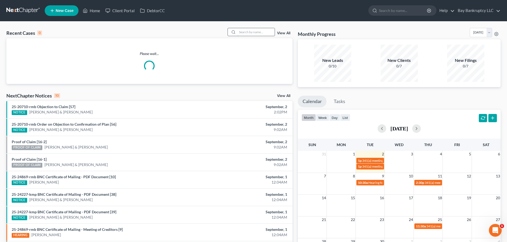
click at [253, 32] on input "search" at bounding box center [255, 32] width 37 height 8
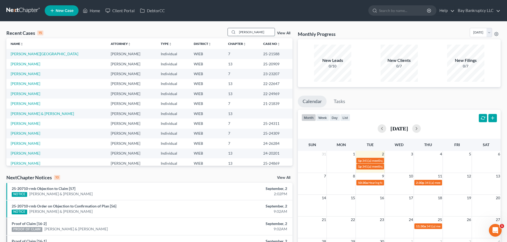
type input "[PERSON_NAME]"
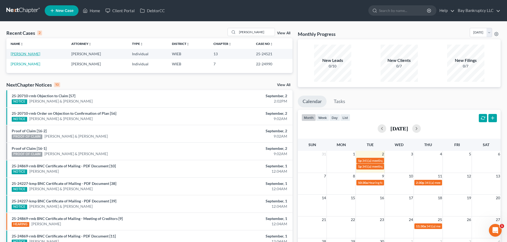
click at [30, 54] on link "[PERSON_NAME]" at bounding box center [26, 54] width 30 height 5
select select "2"
select select "1"
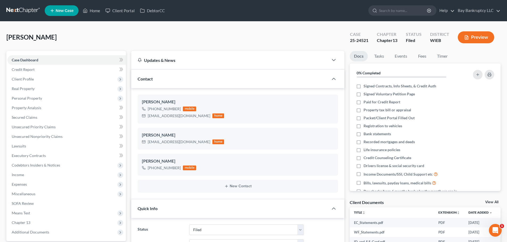
click at [31, 81] on span "Client Profile" at bounding box center [66, 79] width 118 height 10
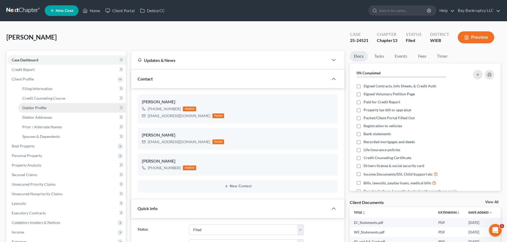
click at [32, 107] on span "Debtor Profile" at bounding box center [34, 108] width 24 height 5
select select "0"
select select "1"
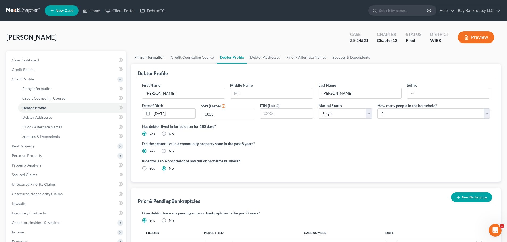
click at [147, 59] on link "Filing Information" at bounding box center [149, 57] width 36 height 13
select select "1"
select select "0"
select select "3"
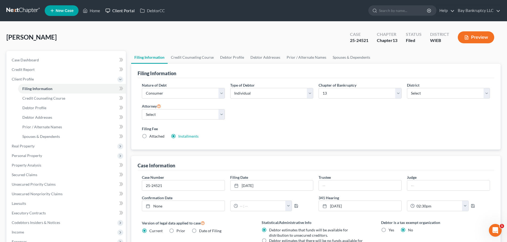
click at [128, 10] on link "Client Portal" at bounding box center [120, 11] width 35 height 10
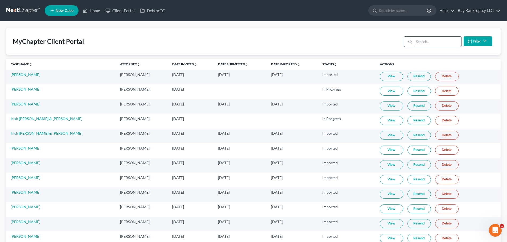
click at [453, 44] on input "search" at bounding box center [437, 42] width 47 height 10
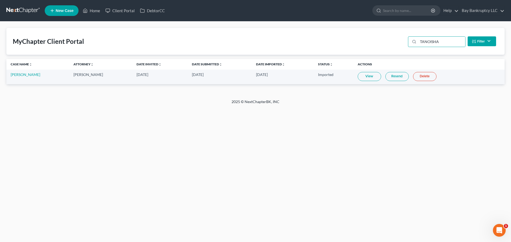
click at [366, 78] on link "View" at bounding box center [368, 76] width 23 height 9
drag, startPoint x: 396, startPoint y: 50, endPoint x: 387, endPoint y: 51, distance: 8.8
click at [387, 51] on div "MyChapter Client Portal TANOISHA Filter Status Filter... Invited In Progress Re…" at bounding box center [255, 41] width 498 height 27
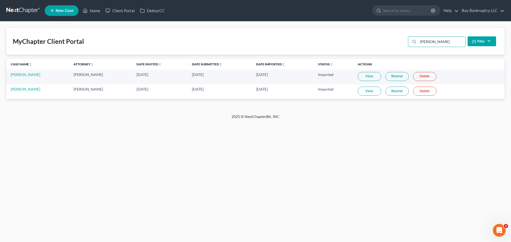
type input "[PERSON_NAME]"
click at [361, 91] on link "View" at bounding box center [368, 91] width 23 height 9
click at [98, 10] on link "Home" at bounding box center [91, 11] width 23 height 10
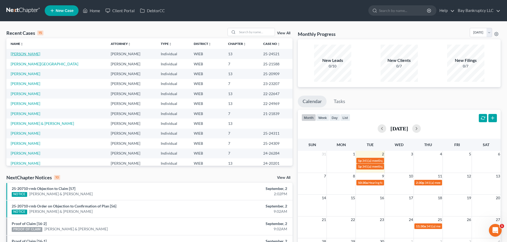
click at [26, 53] on link "[PERSON_NAME]" at bounding box center [26, 54] width 30 height 5
click at [25, 53] on link "[PERSON_NAME]" at bounding box center [26, 54] width 30 height 5
select select "1"
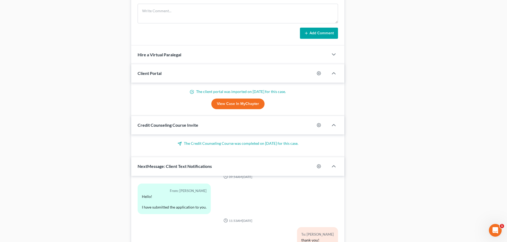
scroll to position [474, 0]
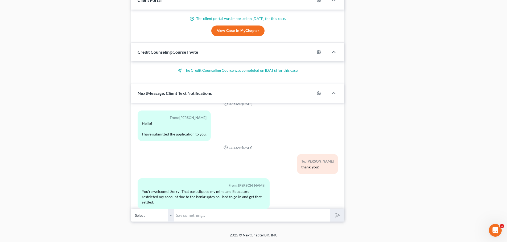
click at [189, 217] on input "text" at bounding box center [252, 215] width 156 height 13
type input "h"
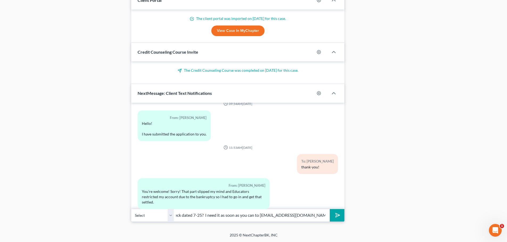
scroll to position [0, 54]
type input "Hi-can you email your paycheck dated 7-25? I need it as soon as you can to [EMA…"
click at [336, 215] on icon "submit" at bounding box center [336, 215] width 7 height 7
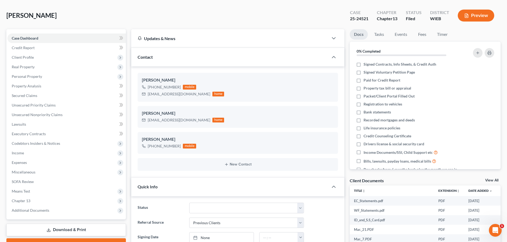
scroll to position [0, 0]
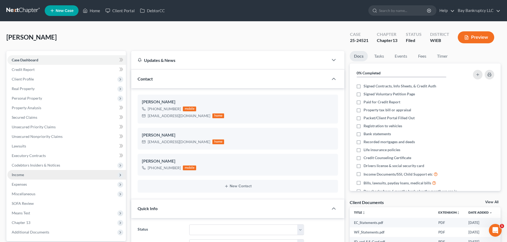
click at [24, 178] on span "Income" at bounding box center [66, 175] width 118 height 10
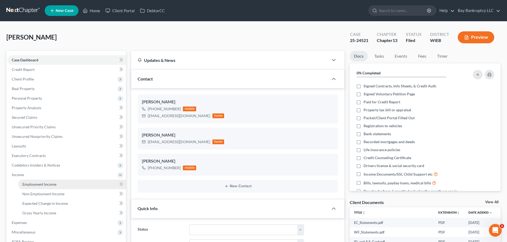
click at [50, 184] on span "Employment Income" at bounding box center [39, 184] width 34 height 5
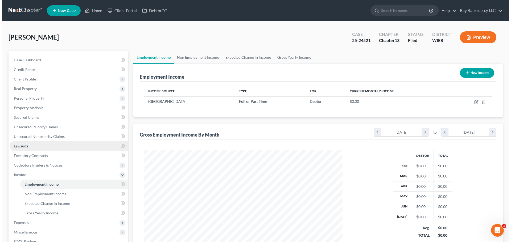
scroll to position [99, 209]
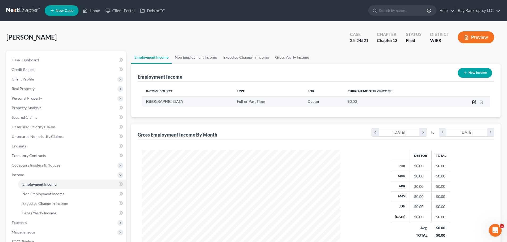
click at [473, 100] on icon "button" at bounding box center [474, 102] width 4 height 4
select select "0"
select select "52"
select select "2"
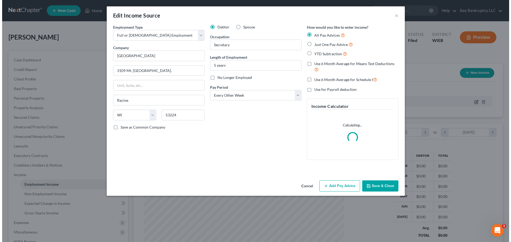
scroll to position [100, 211]
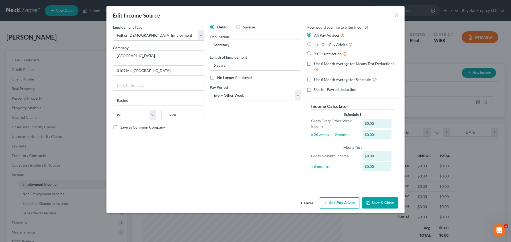
click at [343, 206] on button "Add Pay Advice" at bounding box center [339, 203] width 41 height 11
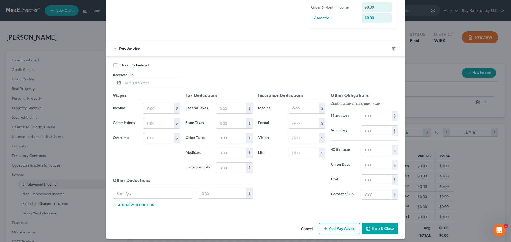
scroll to position [152, 0]
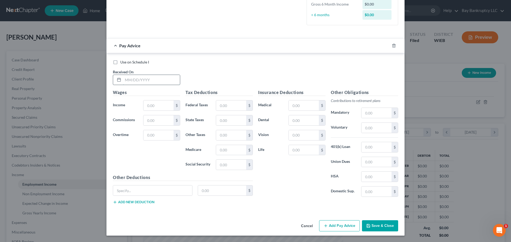
click at [131, 81] on input "text" at bounding box center [151, 80] width 57 height 10
type input "[DATE]"
click at [150, 109] on input "text" at bounding box center [158, 106] width 30 height 10
type input "1,575.63"
click at [334, 223] on button "Add Pay Advice" at bounding box center [339, 225] width 41 height 11
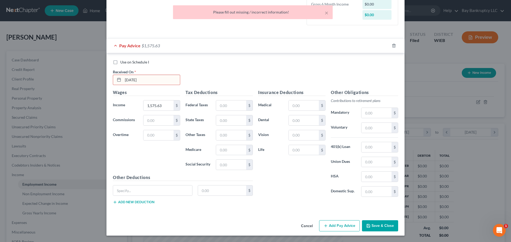
drag, startPoint x: 136, startPoint y: 81, endPoint x: 120, endPoint y: 81, distance: 15.7
click at [120, 81] on div "[DATE]" at bounding box center [146, 80] width 67 height 11
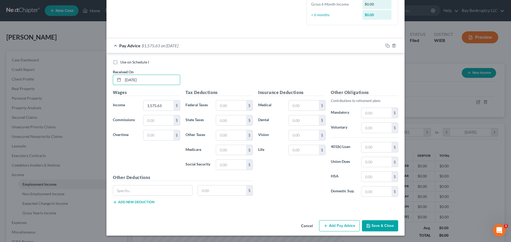
type input "[DATE]"
click at [327, 224] on button "Add Pay Advice" at bounding box center [339, 225] width 41 height 11
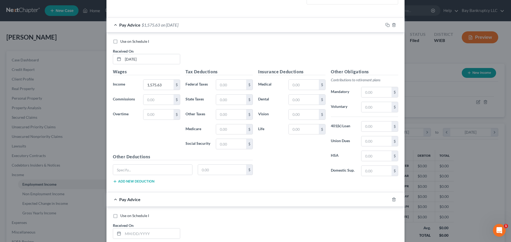
scroll to position [285, 0]
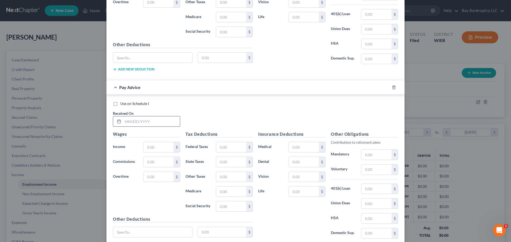
click at [144, 123] on input "text" at bounding box center [151, 121] width 57 height 10
type input "[DATE]"
click at [149, 149] on input "text" at bounding box center [158, 147] width 30 height 10
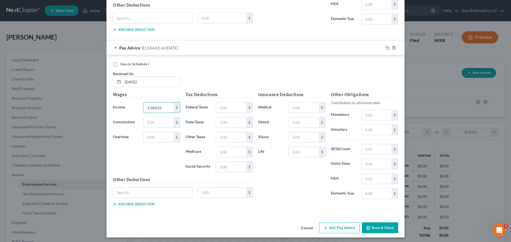
scroll to position [326, 0]
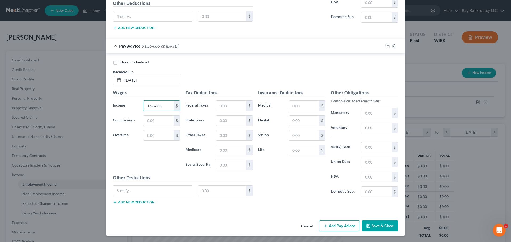
type input "1,564.65"
click at [334, 227] on button "Add Pay Advice" at bounding box center [339, 226] width 41 height 11
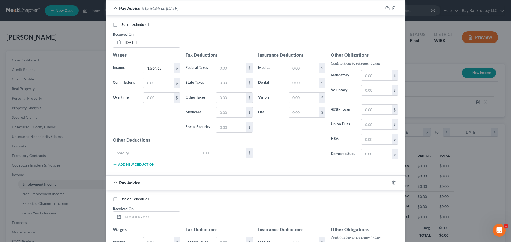
scroll to position [459, 0]
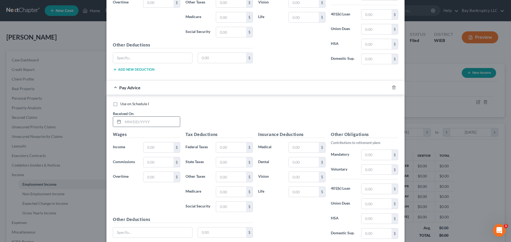
click at [140, 123] on input "text" at bounding box center [151, 122] width 57 height 10
type input "[DATE]"
click at [148, 145] on input "text" at bounding box center [158, 148] width 30 height 10
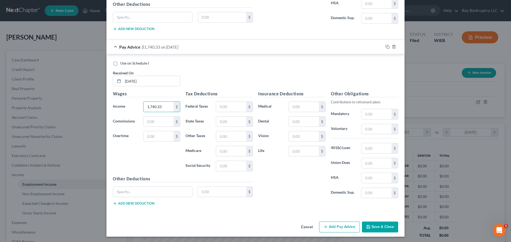
scroll to position [501, 0]
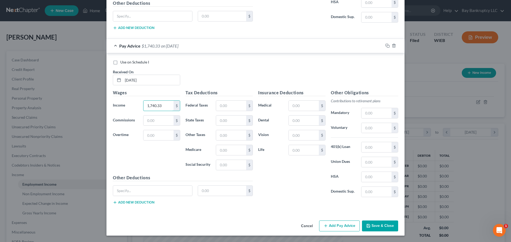
type input "1,740.33"
click at [332, 223] on button "Add Pay Advice" at bounding box center [339, 226] width 41 height 11
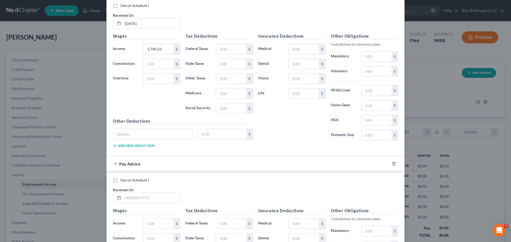
scroll to position [634, 0]
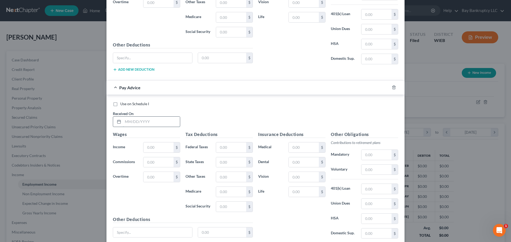
click at [134, 120] on input "text" at bounding box center [151, 122] width 57 height 10
type input "[DATE]"
click at [152, 147] on input "text" at bounding box center [158, 148] width 30 height 10
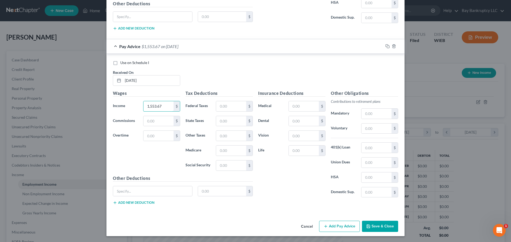
scroll to position [676, 0]
type input "1,553.67"
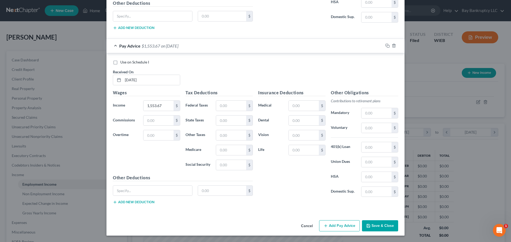
click at [329, 228] on button "Add Pay Advice" at bounding box center [339, 225] width 41 height 11
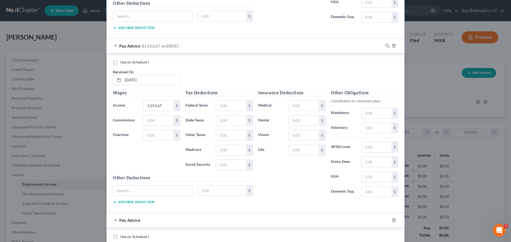
scroll to position [809, 0]
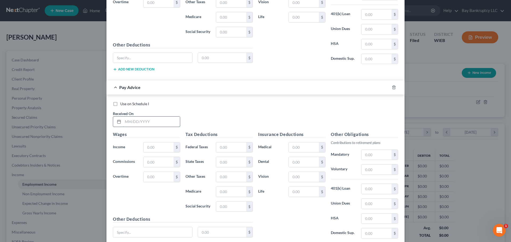
click at [147, 123] on input "text" at bounding box center [151, 122] width 57 height 10
type input "[DATE]"
drag, startPoint x: 153, startPoint y: 151, endPoint x: 155, endPoint y: 148, distance: 4.2
click at [153, 151] on input "text" at bounding box center [158, 148] width 30 height 10
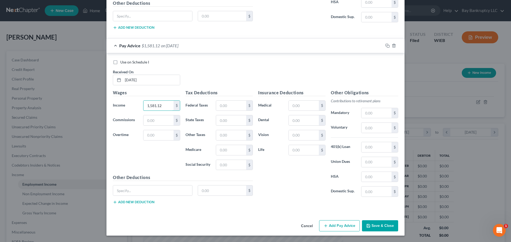
type input "1,581.12"
click at [344, 226] on button "Add Pay Advice" at bounding box center [339, 225] width 41 height 11
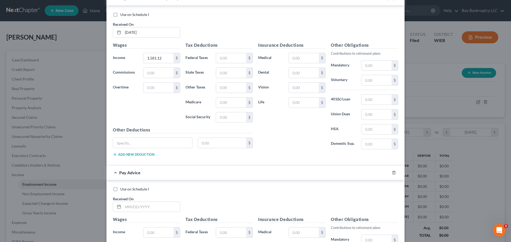
scroll to position [957, 0]
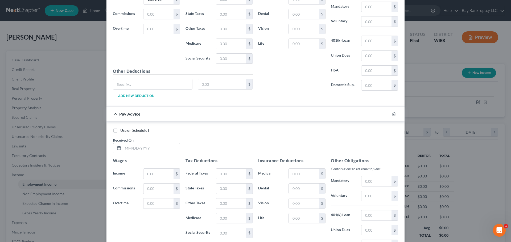
click at [139, 148] on input "text" at bounding box center [151, 148] width 57 height 10
type input "[DATE]"
click at [149, 174] on input "text" at bounding box center [158, 174] width 30 height 10
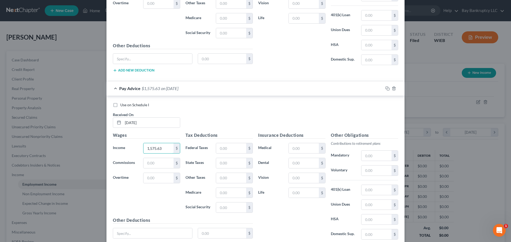
scroll to position [1025, 0]
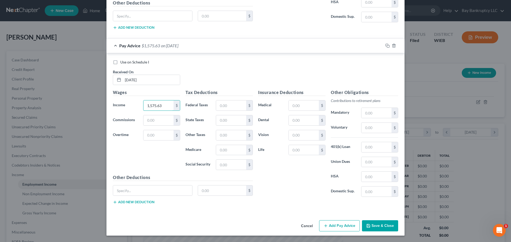
type input "1,575.63"
click at [330, 227] on button "Add Pay Advice" at bounding box center [339, 225] width 41 height 11
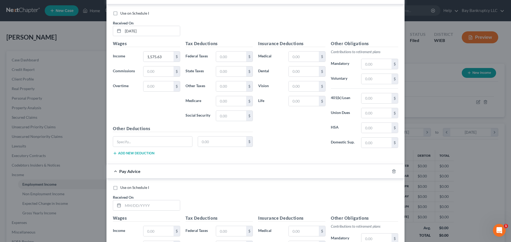
scroll to position [1132, 0]
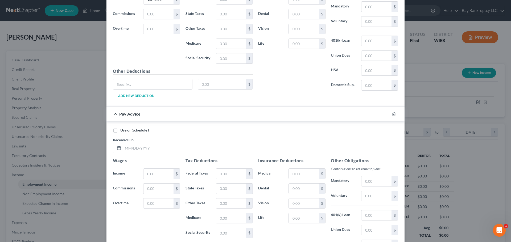
click at [135, 149] on input "text" at bounding box center [151, 148] width 57 height 10
type input "[DATE]"
click at [164, 171] on input "text" at bounding box center [158, 174] width 30 height 10
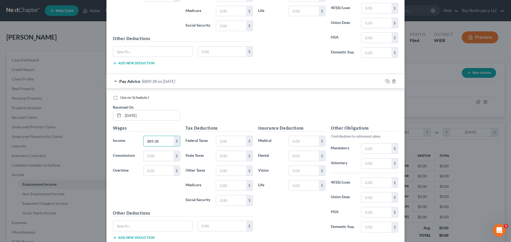
scroll to position [1200, 0]
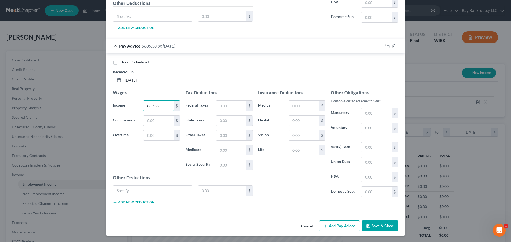
type input "889.38"
click at [334, 222] on button "Add Pay Advice" at bounding box center [339, 226] width 41 height 11
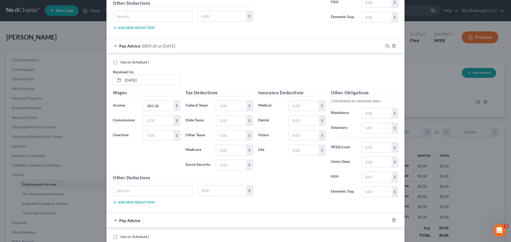
scroll to position [1333, 0]
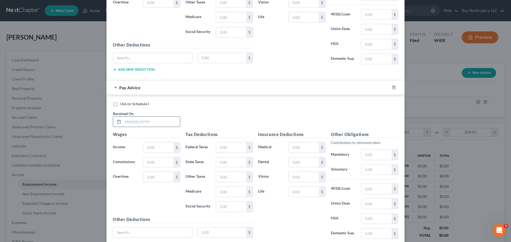
click at [137, 125] on input "text" at bounding box center [151, 122] width 57 height 10
type input "[DATE]"
click at [153, 148] on input "text" at bounding box center [158, 148] width 30 height 10
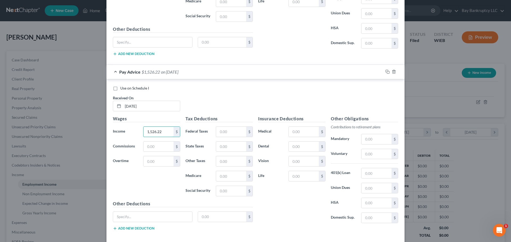
scroll to position [1375, 0]
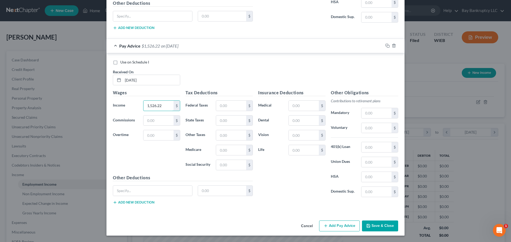
type input "1,526.22"
click at [336, 223] on button "Add Pay Advice" at bounding box center [339, 226] width 41 height 11
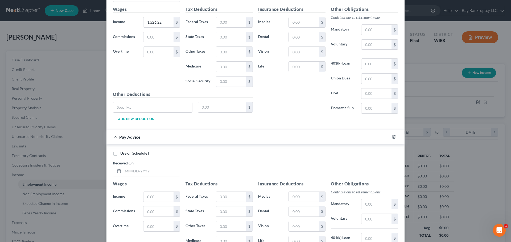
scroll to position [1496, 0]
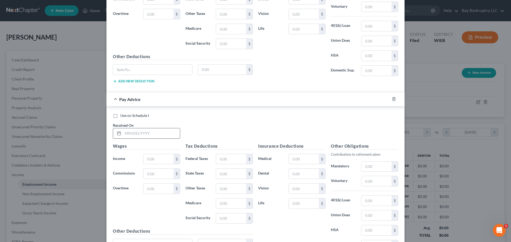
click at [132, 133] on input "text" at bounding box center [151, 133] width 57 height 10
type input "[DATE]"
click at [152, 159] on input "text" at bounding box center [158, 159] width 30 height 10
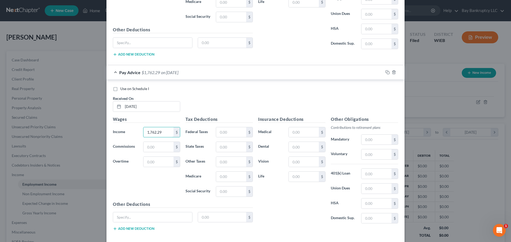
scroll to position [1549, 0]
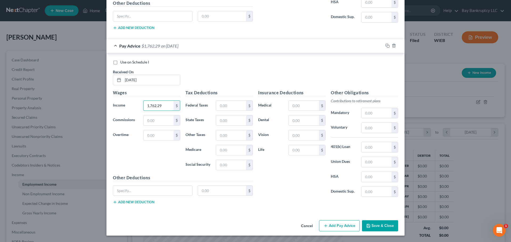
type input "1,762.29"
click at [337, 226] on button "Add Pay Advice" at bounding box center [339, 225] width 41 height 11
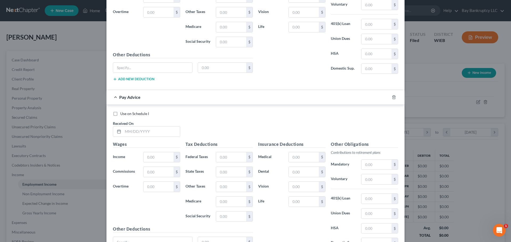
scroll to position [1682, 0]
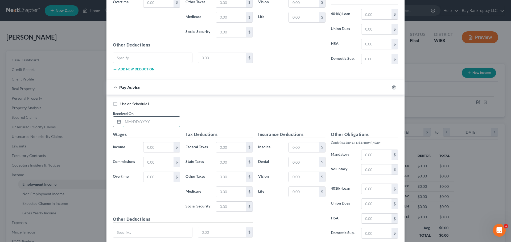
click at [139, 124] on input "text" at bounding box center [151, 122] width 57 height 10
type input "[DATE]"
click at [157, 145] on input "text" at bounding box center [158, 148] width 30 height 10
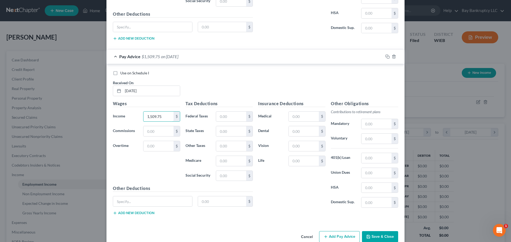
scroll to position [1724, 0]
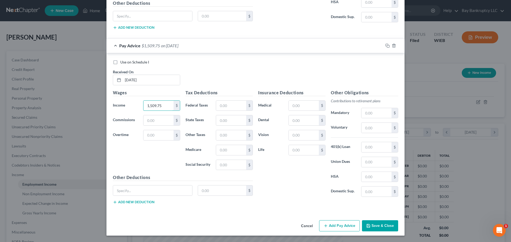
type input "1,509.75"
click at [336, 227] on button "Add Pay Advice" at bounding box center [339, 225] width 41 height 11
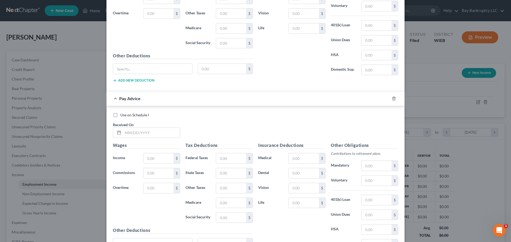
scroll to position [1872, 0]
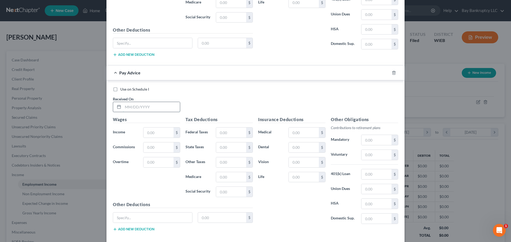
click at [141, 105] on input "text" at bounding box center [151, 107] width 57 height 10
type input "[DATE]"
click at [156, 131] on input "text" at bounding box center [158, 133] width 30 height 10
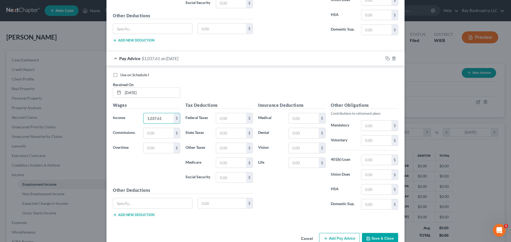
scroll to position [1899, 0]
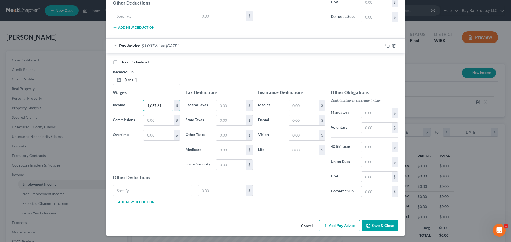
type input "1,037.61"
drag, startPoint x: 327, startPoint y: 223, endPoint x: 234, endPoint y: 213, distance: 93.7
click at [327, 223] on button "Add Pay Advice" at bounding box center [339, 225] width 41 height 11
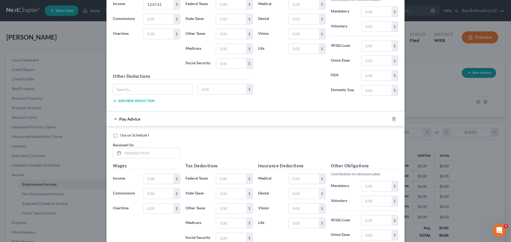
scroll to position [2046, 0]
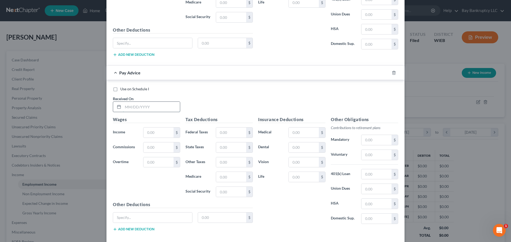
click at [134, 106] on input "text" at bounding box center [151, 107] width 57 height 10
type input "[DATE]"
click at [149, 134] on input "text" at bounding box center [158, 133] width 30 height 10
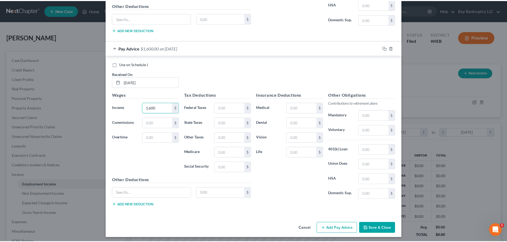
scroll to position [2073, 0]
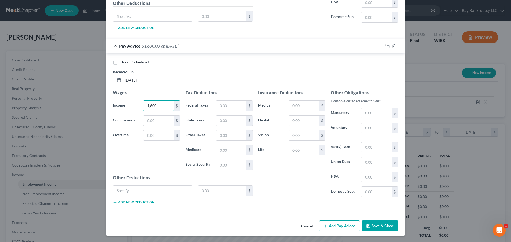
type input "1,600"
click at [373, 225] on button "Save & Close" at bounding box center [380, 226] width 36 height 11
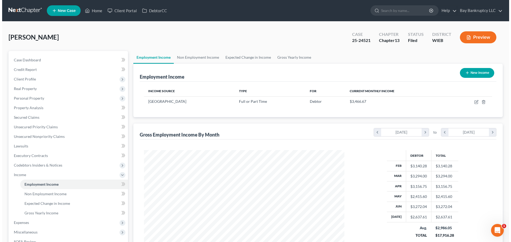
scroll to position [265873, 265763]
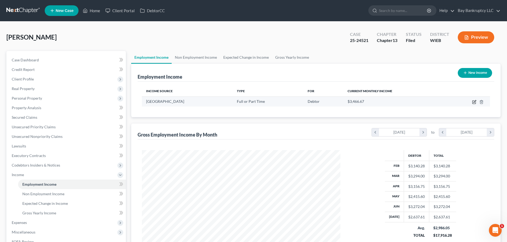
click at [473, 102] on icon "button" at bounding box center [474, 102] width 4 height 4
select select "0"
select select "52"
select select "2"
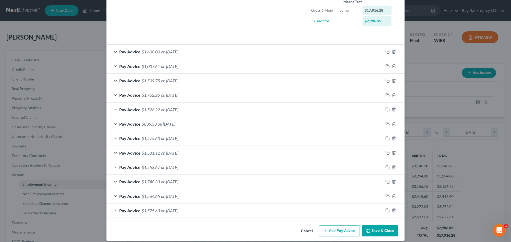
scroll to position [151, 0]
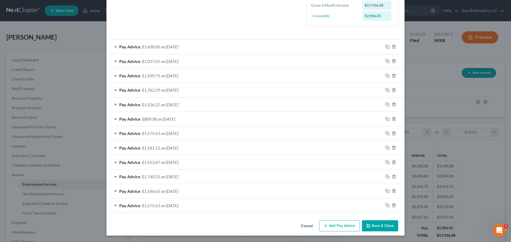
click at [338, 226] on button "Add Pay Advice" at bounding box center [339, 225] width 41 height 11
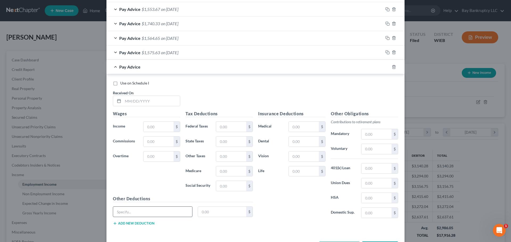
scroll to position [310, 0]
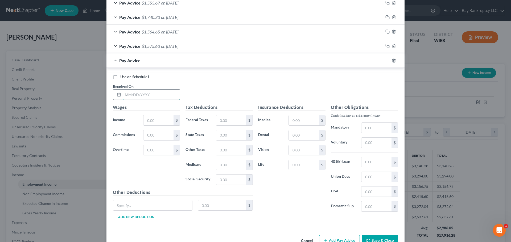
click at [144, 97] on input "text" at bounding box center [151, 95] width 57 height 10
type input "[DATE]"
click at [155, 123] on input "text" at bounding box center [158, 120] width 30 height 10
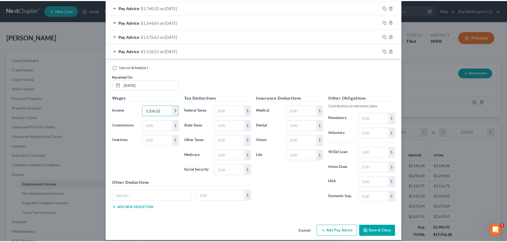
scroll to position [325, 0]
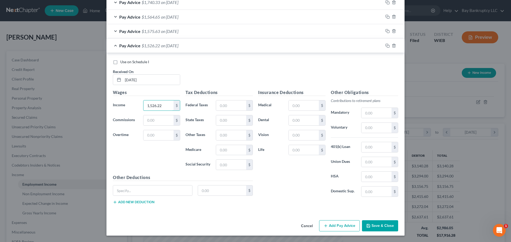
type input "1,526.22"
click at [381, 220] on button "Save & Close" at bounding box center [380, 225] width 36 height 11
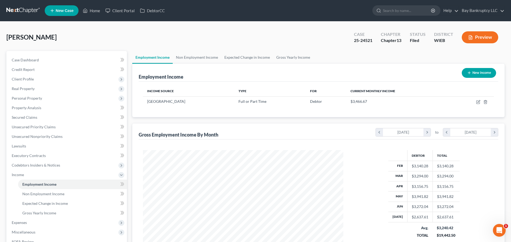
scroll to position [265873, 265763]
click at [473, 101] on icon "button" at bounding box center [474, 102] width 4 height 4
select select "0"
select select "52"
select select "2"
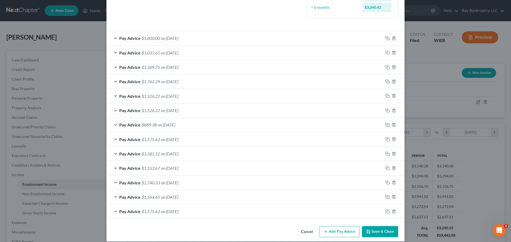
scroll to position [165, 0]
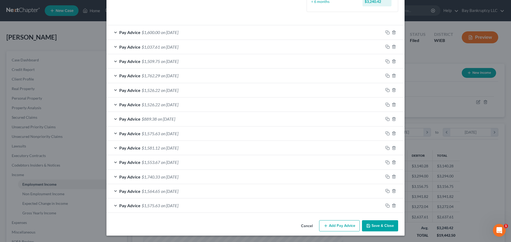
drag, startPoint x: 154, startPoint y: 107, endPoint x: 153, endPoint y: 128, distance: 21.0
click at [155, 107] on span "$1,526.22" at bounding box center [150, 104] width 18 height 5
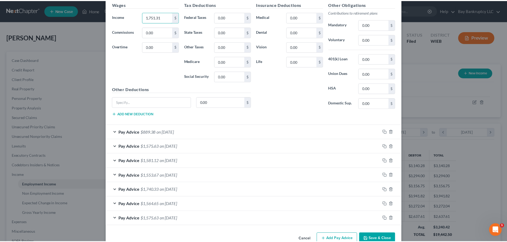
scroll to position [326, 0]
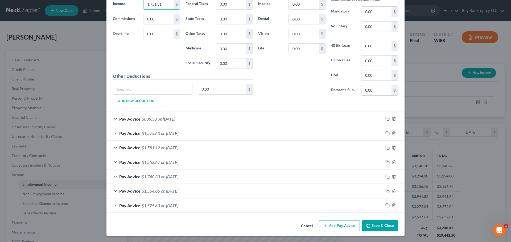
type input "1,751.31"
click at [384, 224] on button "Save & Close" at bounding box center [380, 225] width 36 height 11
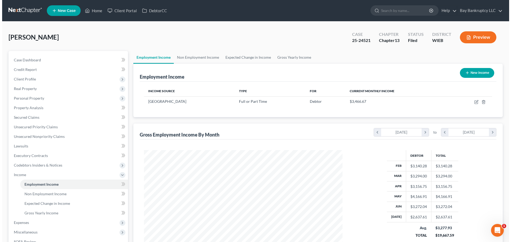
scroll to position [265873, 265763]
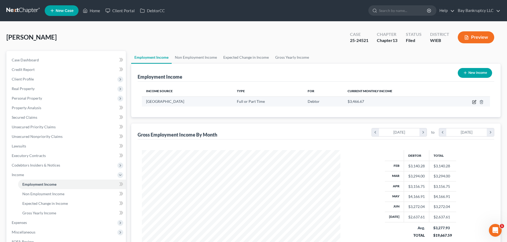
click at [473, 101] on icon "button" at bounding box center [474, 102] width 4 height 4
select select "0"
select select "52"
select select "2"
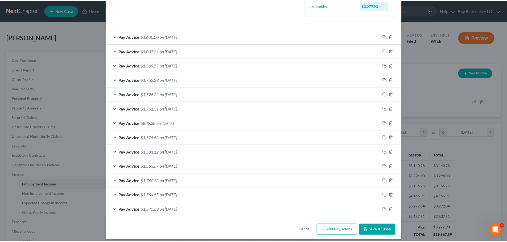
scroll to position [165, 0]
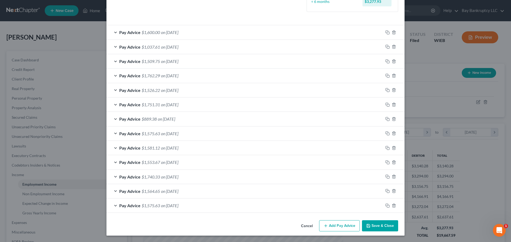
click at [373, 223] on button "Save & Close" at bounding box center [380, 225] width 36 height 11
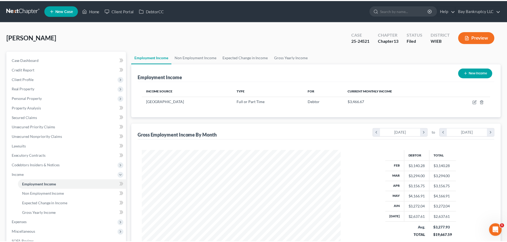
scroll to position [265873, 265763]
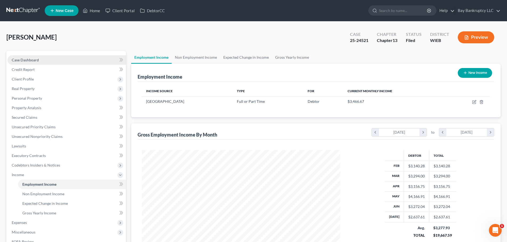
click at [37, 60] on span "Case Dashboard" at bounding box center [25, 60] width 27 height 5
select select "1"
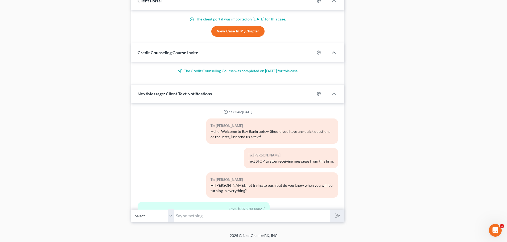
scroll to position [4123, 0]
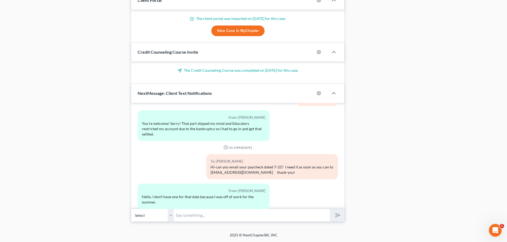
click at [193, 218] on input "text" at bounding box center [252, 215] width 156 height 13
type input "Ok, thank-you!"
drag, startPoint x: 337, startPoint y: 215, endPoint x: 22, endPoint y: 169, distance: 318.9
click at [337, 215] on line "submit" at bounding box center [337, 215] width 3 height 3
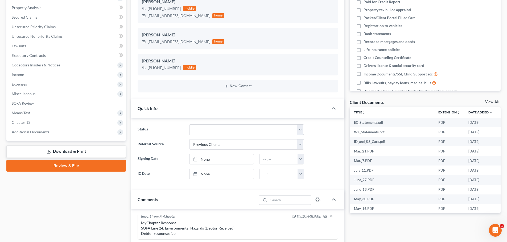
scroll to position [0, 0]
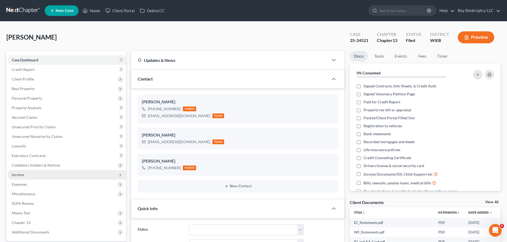
click at [21, 172] on span "Income" at bounding box center [66, 175] width 118 height 10
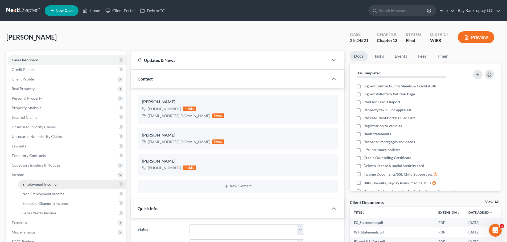
click at [35, 186] on span "Employment Income" at bounding box center [39, 184] width 34 height 5
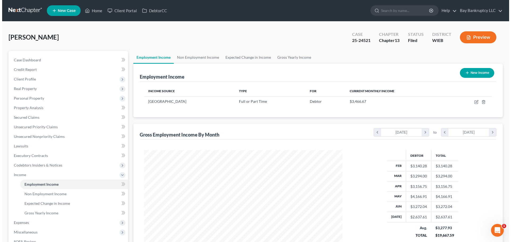
scroll to position [99, 209]
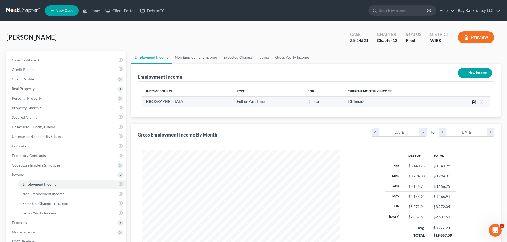
click at [473, 101] on icon "button" at bounding box center [473, 102] width 3 height 3
select select "0"
select select "52"
select select "2"
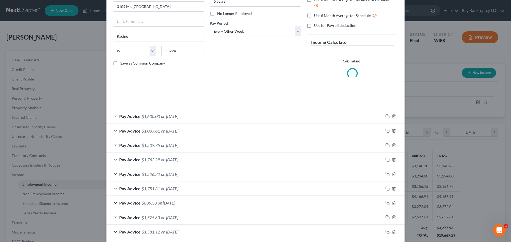
scroll to position [80, 0]
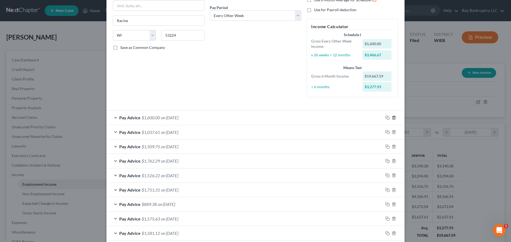
click at [392, 117] on icon "button" at bounding box center [393, 117] width 2 height 3
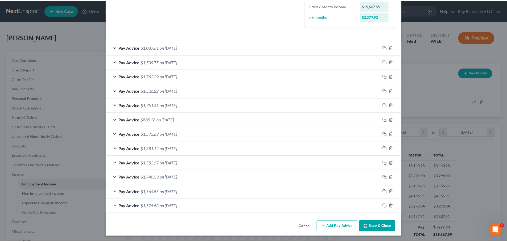
scroll to position [151, 0]
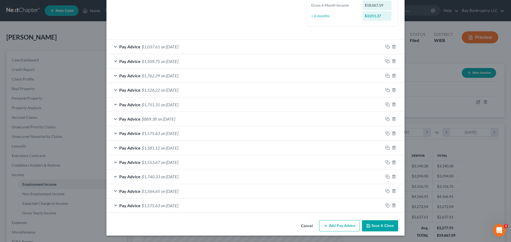
click at [379, 225] on button "Save & Close" at bounding box center [380, 225] width 36 height 11
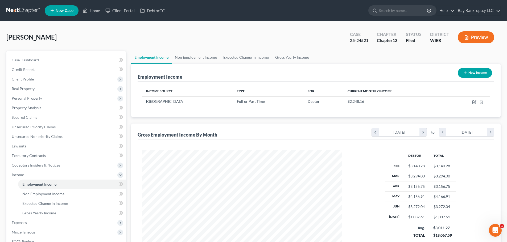
scroll to position [265873, 265763]
click at [195, 59] on link "Non Employment Income" at bounding box center [196, 57] width 48 height 13
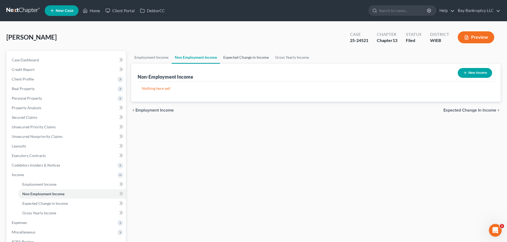
drag, startPoint x: 236, startPoint y: 58, endPoint x: 234, endPoint y: 102, distance: 44.5
click at [236, 58] on link "Expected Change in Income" at bounding box center [246, 57] width 52 height 13
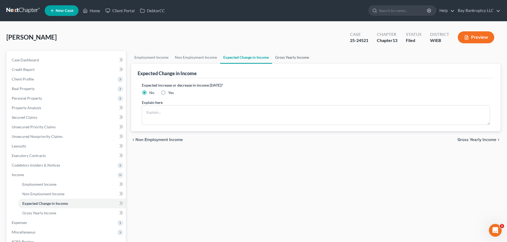
click at [286, 60] on link "Gross Yearly Income" at bounding box center [292, 57] width 40 height 13
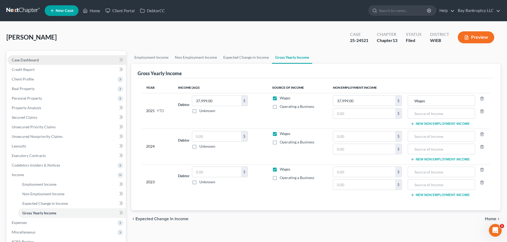
click at [35, 59] on span "Case Dashboard" at bounding box center [25, 60] width 27 height 5
select select "1"
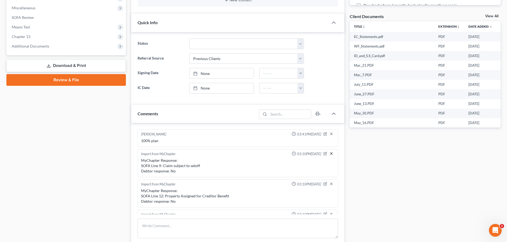
click at [330, 153] on line "button" at bounding box center [331, 154] width 2 height 2
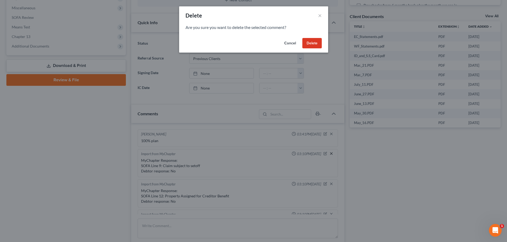
scroll to position [4142, 0]
click at [313, 40] on button "Delete" at bounding box center [313, 43] width 19 height 11
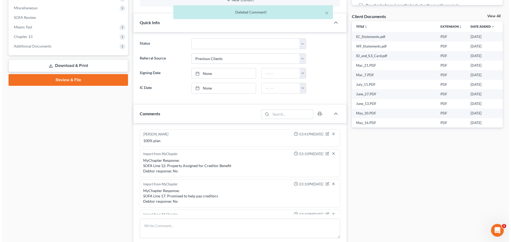
scroll to position [4147, 0]
click at [329, 153] on icon "button" at bounding box center [331, 154] width 4 height 4
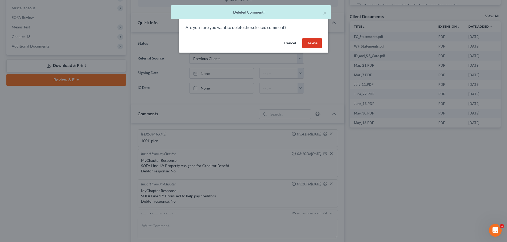
scroll to position [4142, 0]
click at [313, 45] on button "Delete" at bounding box center [313, 43] width 19 height 11
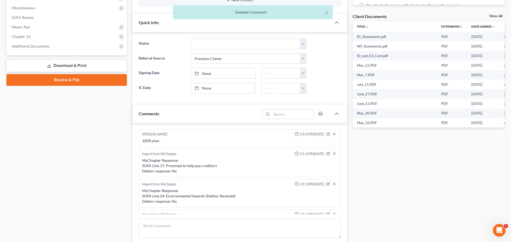
scroll to position [4147, 0]
click at [329, 153] on icon "button" at bounding box center [331, 154] width 4 height 4
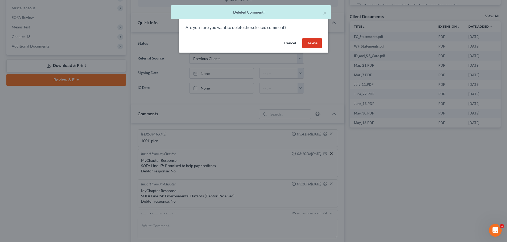
scroll to position [4142, 0]
click at [316, 41] on button "Delete" at bounding box center [313, 43] width 19 height 11
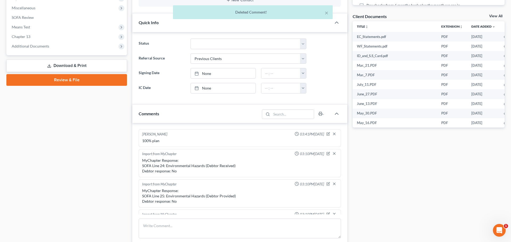
scroll to position [4147, 0]
click at [329, 153] on icon "button" at bounding box center [331, 154] width 4 height 4
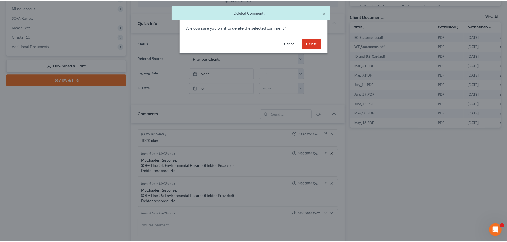
scroll to position [4142, 0]
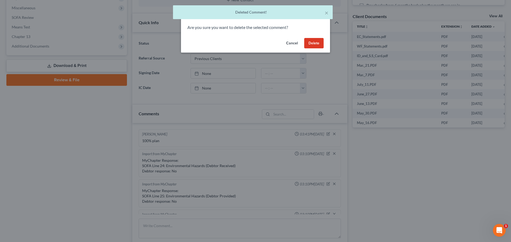
click at [318, 41] on button "Delete" at bounding box center [313, 43] width 19 height 11
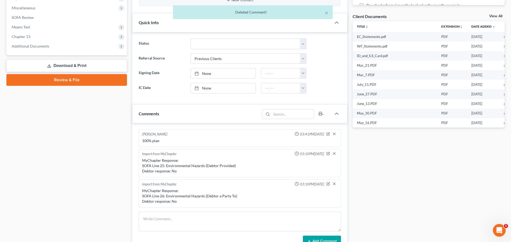
scroll to position [4147, 0]
click at [331, 153] on icon "button" at bounding box center [331, 154] width 4 height 4
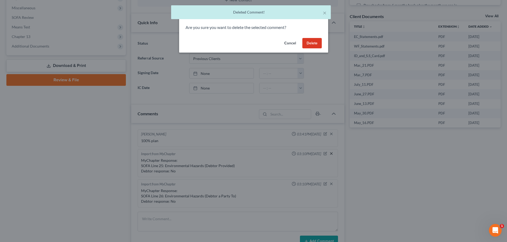
scroll to position [4142, 0]
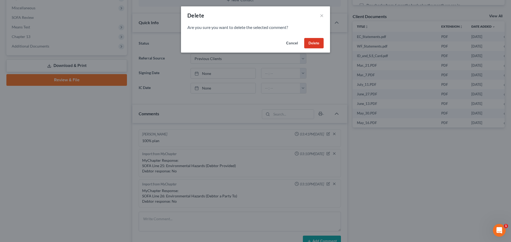
click at [312, 45] on button "Delete" at bounding box center [313, 43] width 19 height 11
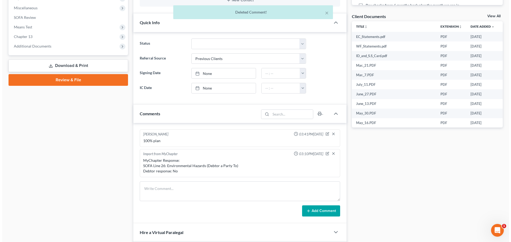
scroll to position [4147, 0]
click at [331, 153] on icon "button" at bounding box center [331, 154] width 4 height 4
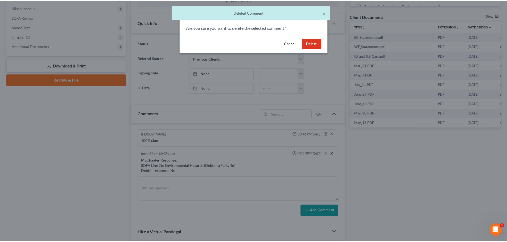
scroll to position [4142, 0]
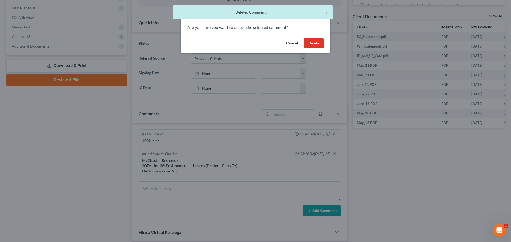
click at [310, 41] on button "Delete" at bounding box center [313, 43] width 19 height 11
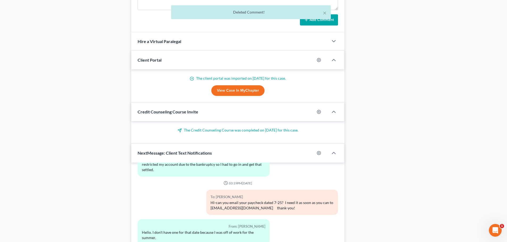
scroll to position [407, 0]
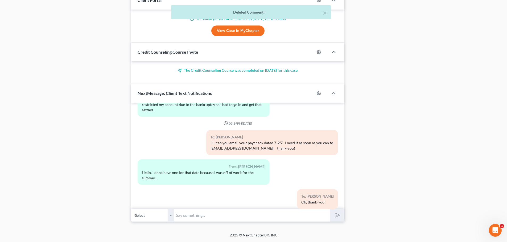
click at [194, 216] on input "text" at bounding box center [252, 215] width 156 height 13
type input "d"
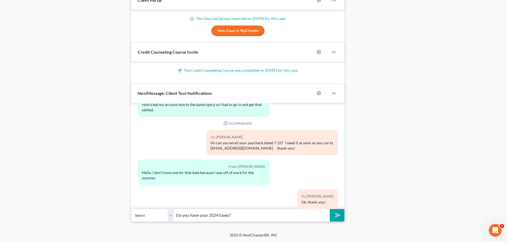
type input "Do you have your 2024 taxes?"
click at [337, 214] on icon "submit" at bounding box center [336, 215] width 7 height 7
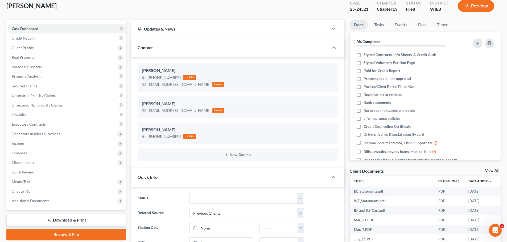
scroll to position [0, 0]
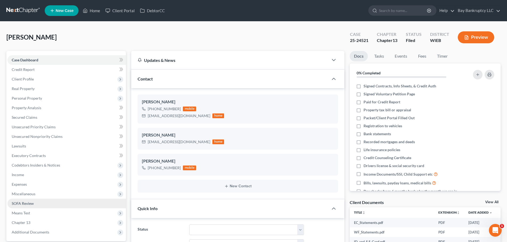
drag, startPoint x: 36, startPoint y: 213, endPoint x: 74, endPoint y: 200, distance: 40.0
click at [36, 213] on span "Means Test" at bounding box center [66, 214] width 118 height 10
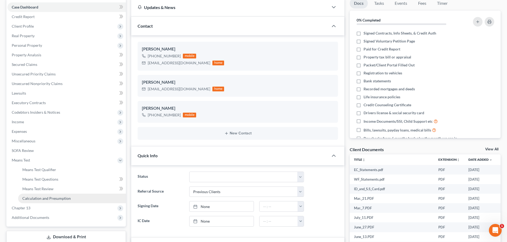
scroll to position [53, 0]
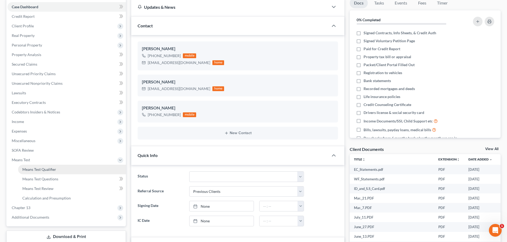
click at [51, 170] on span "Means Test Qualifier" at bounding box center [39, 169] width 34 height 5
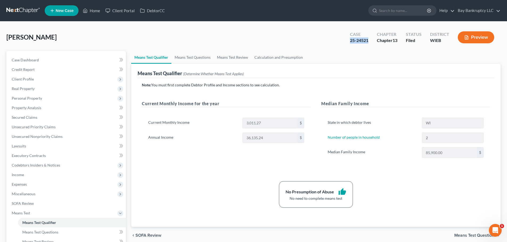
drag, startPoint x: 348, startPoint y: 42, endPoint x: 369, endPoint y: 43, distance: 21.0
click at [369, 43] on div "Case 25-24521" at bounding box center [358, 38] width 27 height 16
click at [178, 42] on div "[PERSON_NAME] Upgraded Case 25-24521 Chapter Chapter 13 Status Filed District W…" at bounding box center [253, 39] width 494 height 23
drag, startPoint x: 332, startPoint y: 53, endPoint x: 335, endPoint y: 51, distance: 3.9
click at [332, 53] on ul "Means Test Qualifier Means Test Questions Means Test Review Calculation and Pre…" at bounding box center [315, 57] width 369 height 13
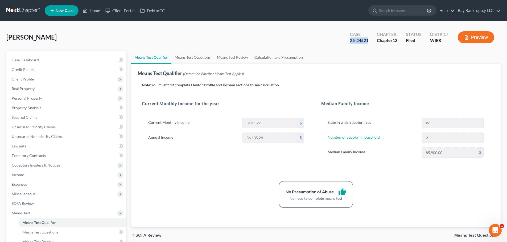
drag, startPoint x: 349, startPoint y: 42, endPoint x: 369, endPoint y: 44, distance: 20.5
click at [369, 44] on div "Case 25-24521" at bounding box center [358, 38] width 27 height 16
click at [295, 43] on div "[PERSON_NAME] Upgraded Case 25-24521 Chapter Chapter 13 Status Filed District W…" at bounding box center [253, 39] width 494 height 23
click at [30, 61] on span "Case Dashboard" at bounding box center [25, 60] width 27 height 5
select select "2"
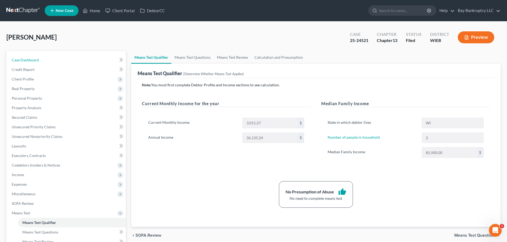
select select "1"
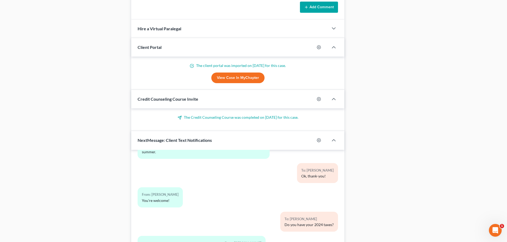
scroll to position [407, 0]
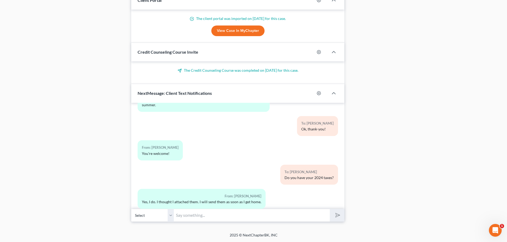
click at [191, 217] on input "text" at bounding box center [252, 215] width 156 height 13
type input "I just have 22 and 23-can"
click at [240, 218] on input "I just have 22 and 23-can" at bounding box center [252, 215] width 156 height 13
click at [223, 216] on input "I just have 22 and 23-can" at bounding box center [252, 215] width 156 height 13
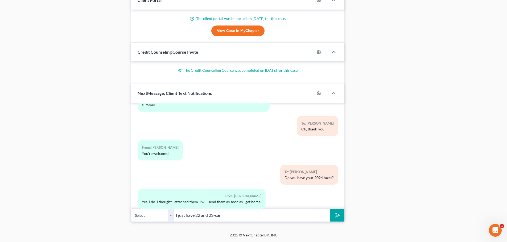
click at [183, 216] on input "I just have 22 and 23-can" at bounding box center [252, 215] width 156 height 13
click at [227, 217] on input "I just have 22 and 23-can" at bounding box center [252, 215] width 156 height 13
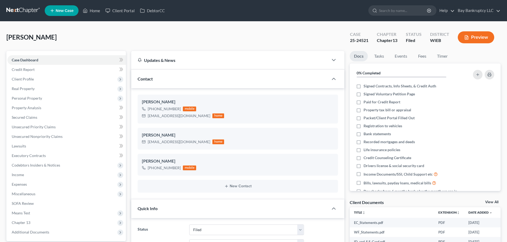
select select "2"
select select "1"
select select "0"
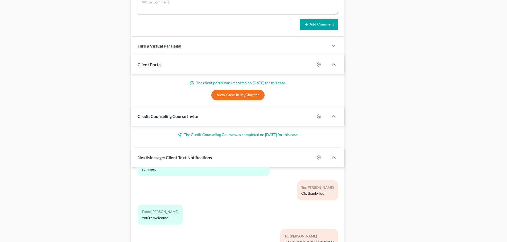
scroll to position [407, 0]
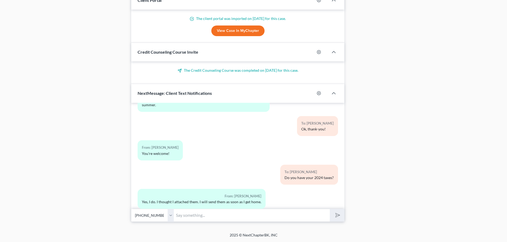
click at [195, 214] on input "text" at bounding box center [252, 215] width 156 height 13
type input "2"
type input "no-just 22 and 23--ok thank-you"
click at [333, 215] on icon "submit" at bounding box center [336, 215] width 7 height 7
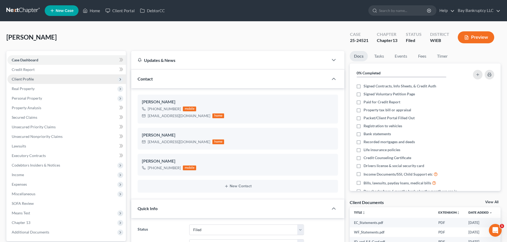
click at [31, 78] on span "Client Profile" at bounding box center [23, 79] width 22 height 5
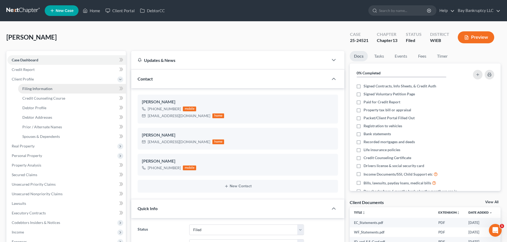
click at [35, 88] on span "Filing Information" at bounding box center [37, 88] width 30 height 5
select select "1"
select select "0"
select select "3"
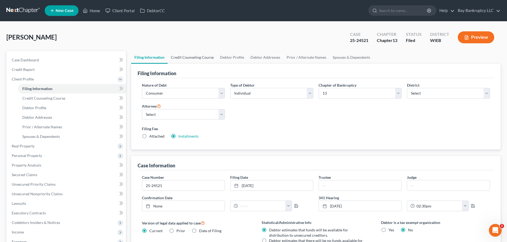
click at [202, 56] on link "Credit Counseling Course" at bounding box center [192, 57] width 49 height 13
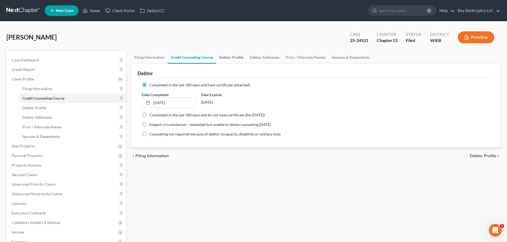
click at [224, 57] on link "Debtor Profile" at bounding box center [231, 57] width 30 height 13
select select "0"
select select "1"
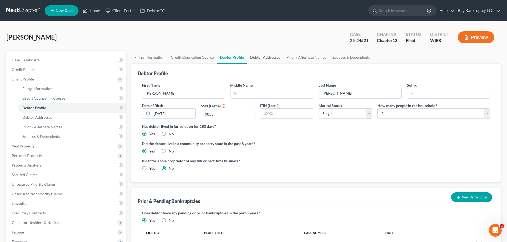
click at [256, 57] on link "Debtor Addresses" at bounding box center [265, 57] width 36 height 13
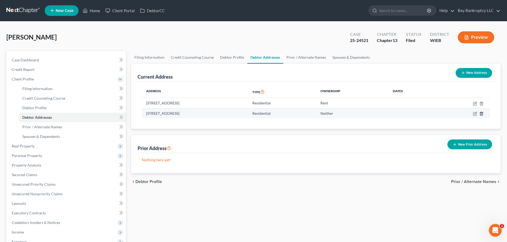
click at [481, 114] on line "button" at bounding box center [481, 114] width 0 height 1
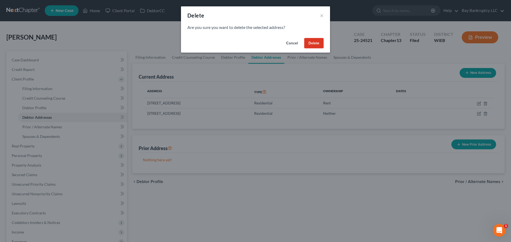
click at [309, 43] on button "Delete" at bounding box center [313, 43] width 19 height 11
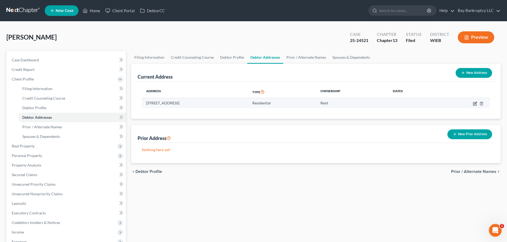
click at [474, 103] on icon "button" at bounding box center [475, 103] width 2 height 2
select select "52"
select select "40"
select select "0"
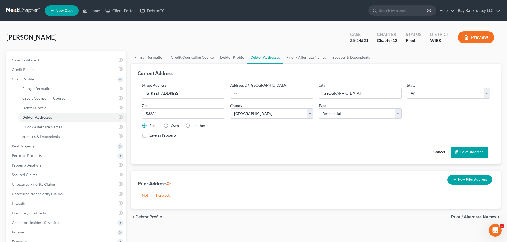
click at [471, 154] on button "Save Address" at bounding box center [469, 152] width 37 height 11
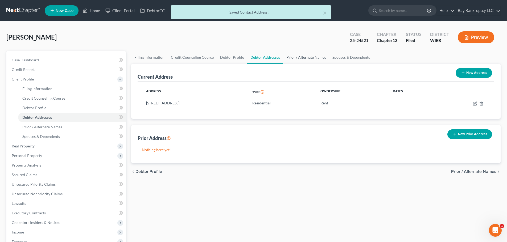
click at [313, 56] on link "Prior / Alternate Names" at bounding box center [306, 57] width 46 height 13
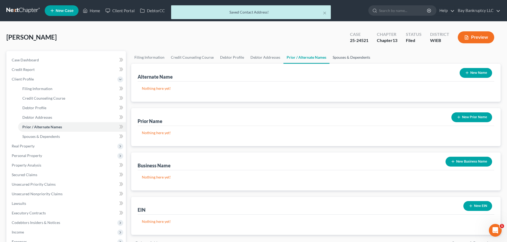
click at [345, 57] on link "Spouses & Dependents" at bounding box center [351, 57] width 44 height 13
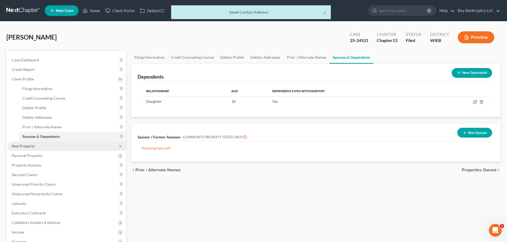
click at [23, 144] on span "Real Property" at bounding box center [23, 146] width 23 height 5
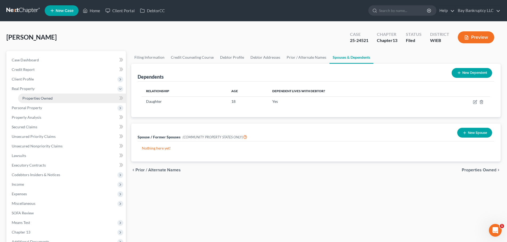
click at [41, 99] on span "Properties Owned" at bounding box center [37, 98] width 30 height 5
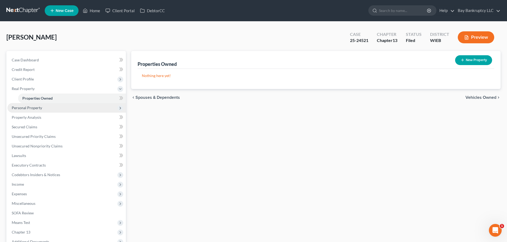
click at [37, 106] on span "Personal Property" at bounding box center [27, 108] width 30 height 5
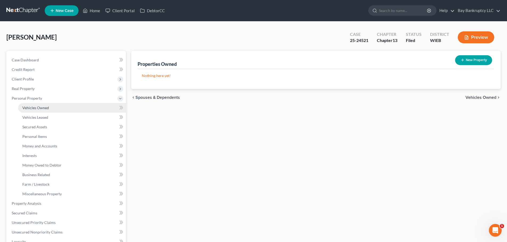
click at [40, 109] on span "Vehicles Owned" at bounding box center [35, 108] width 27 height 5
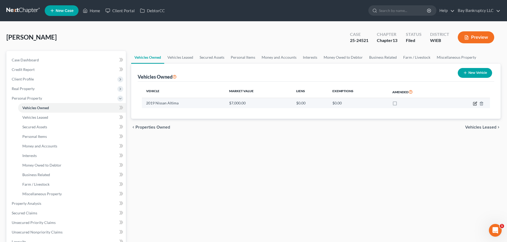
click at [474, 103] on icon "button" at bounding box center [475, 104] width 4 height 4
select select "0"
select select "7"
select select "0"
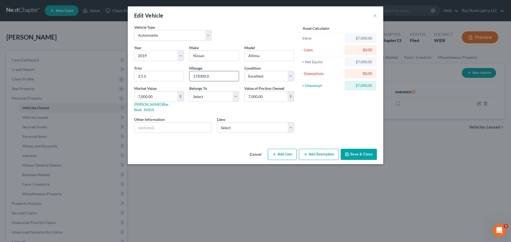
click at [199, 77] on input "172000.0" at bounding box center [213, 76] width 49 height 10
type input "172,000.0"
click at [269, 77] on select "Select Excellent Very Good Good Fair Poor" at bounding box center [269, 76] width 50 height 11
select select "1"
click at [244, 71] on select "Select Excellent Very Good Good Fair Poor" at bounding box center [269, 76] width 50 height 11
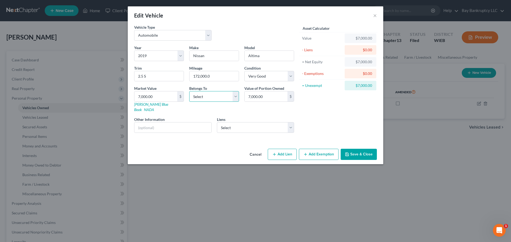
click at [202, 92] on select "Select Debtor 1 Only Debtor 2 Only Debtor 1 And Debtor 2 Only At Least One Of T…" at bounding box center [214, 96] width 50 height 11
select select "0"
click at [189, 91] on select "Select Debtor 1 Only Debtor 2 Only Debtor 1 And Debtor 2 Only At Least One Of T…" at bounding box center [214, 96] width 50 height 11
click at [237, 124] on select "Select Capital One Auto Finan - $8,700.00" at bounding box center [255, 127] width 77 height 11
select select "45"
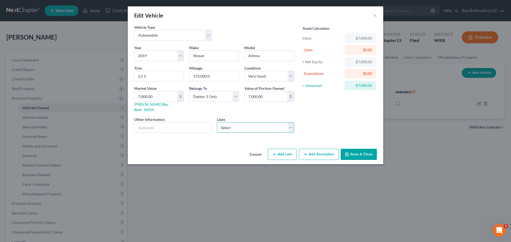
select select "0"
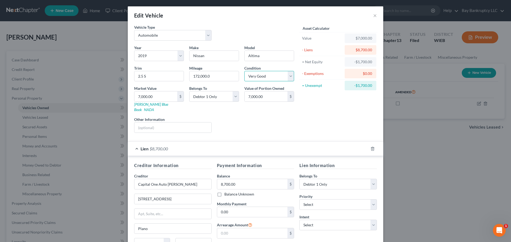
click at [253, 78] on select "Select Excellent Very Good Good Fair Poor" at bounding box center [269, 76] width 50 height 11
click at [279, 32] on div "Vehicle Type Select Automobile Truck Trailer Watercraft Aircraft Motor Home Atv…" at bounding box center [213, 34] width 165 height 20
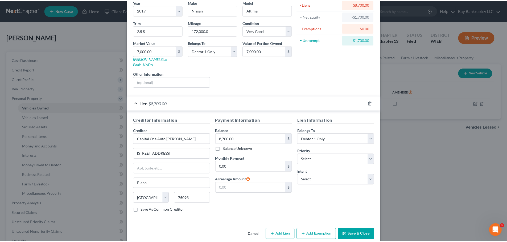
scroll to position [49, 0]
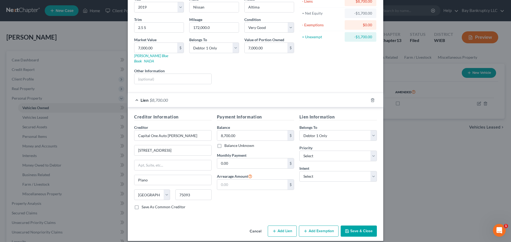
click at [345, 229] on icon "button" at bounding box center [347, 231] width 4 height 4
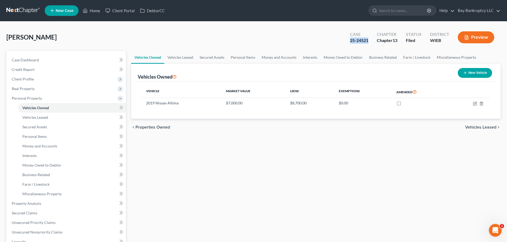
drag, startPoint x: 348, startPoint y: 42, endPoint x: 372, endPoint y: 44, distance: 23.5
click at [372, 44] on div "Case 25-24521" at bounding box center [358, 38] width 27 height 16
click at [34, 211] on span "Secured Claims" at bounding box center [25, 213] width 26 height 5
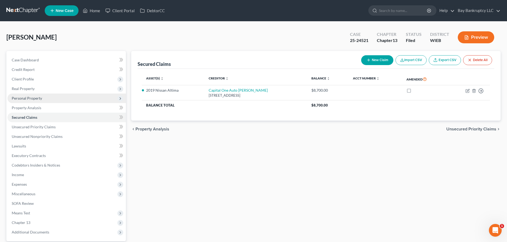
click at [39, 95] on span "Personal Property" at bounding box center [66, 99] width 118 height 10
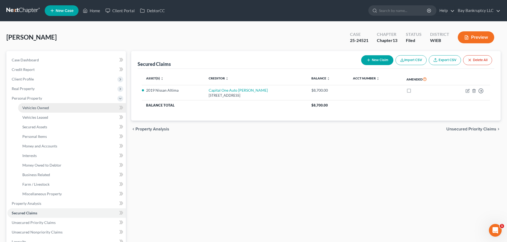
click at [41, 105] on link "Vehicles Owned" at bounding box center [72, 108] width 108 height 10
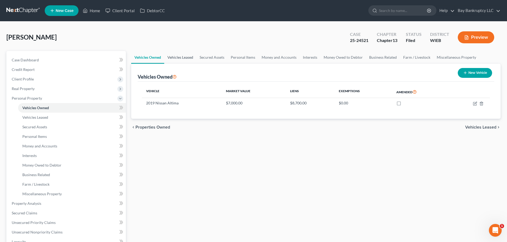
click at [183, 56] on link "Vehicles Leased" at bounding box center [180, 57] width 32 height 13
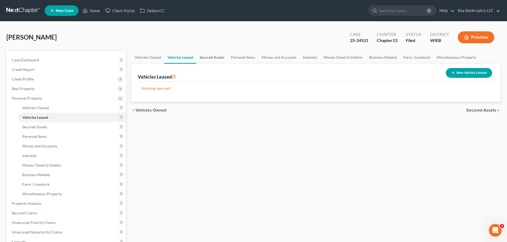
click at [214, 58] on link "Secured Assets" at bounding box center [211, 57] width 31 height 13
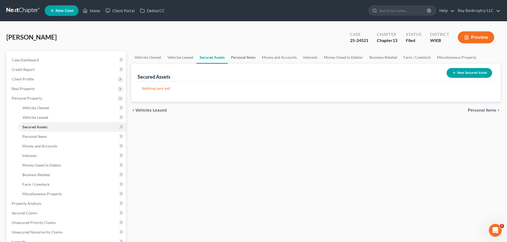
click at [242, 59] on link "Personal Items" at bounding box center [243, 57] width 31 height 13
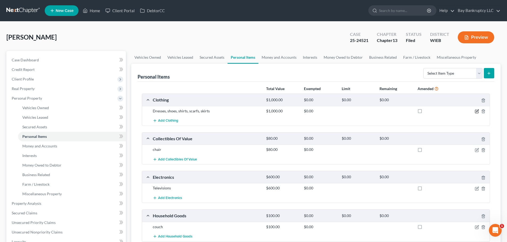
click at [476, 111] on icon "button" at bounding box center [476, 111] width 4 height 4
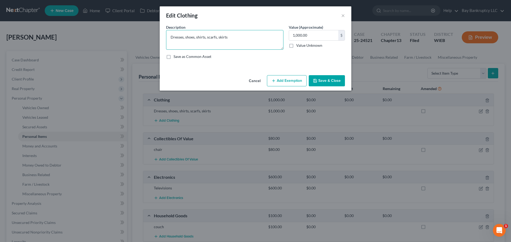
click at [171, 37] on textarea "Dresses, shoes, shirts, scarfs, skirts" at bounding box center [224, 40] width 117 height 20
type textarea "Misc clothing including dresses, shoes, shirts, scarfs, skirts"
click at [288, 82] on button "Add Exemption" at bounding box center [287, 80] width 40 height 11
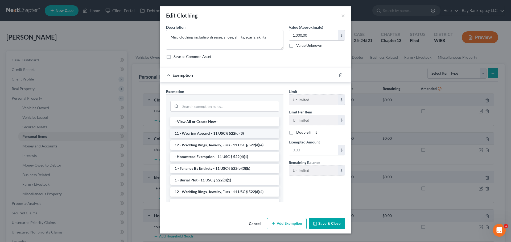
click at [209, 134] on li "11 - Wearing Apparel - 11 USC § 522(d)(3)" at bounding box center [224, 134] width 109 height 10
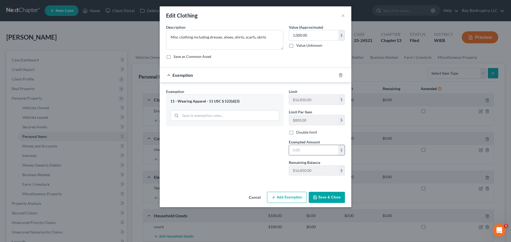
click at [302, 150] on input "text" at bounding box center [313, 150] width 49 height 10
type input "1,000"
click at [322, 198] on button "Save & Close" at bounding box center [327, 197] width 36 height 11
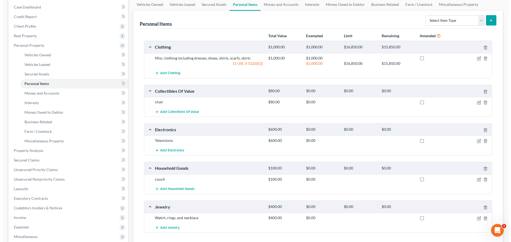
scroll to position [53, 0]
click at [477, 102] on icon "button" at bounding box center [477, 102] width 2 height 2
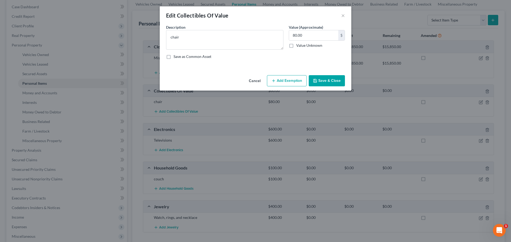
click at [284, 76] on button "Add Exemption" at bounding box center [287, 80] width 40 height 11
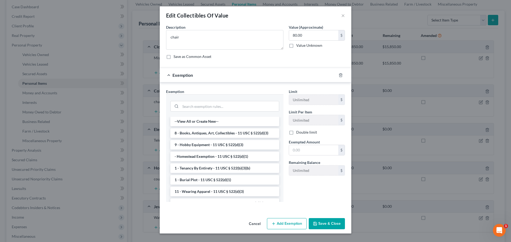
scroll to position [0, 0]
click at [214, 135] on li "8 - Books, Antiques, Art, Collectibles - 11 USC § 522(d)(3)" at bounding box center [224, 134] width 109 height 10
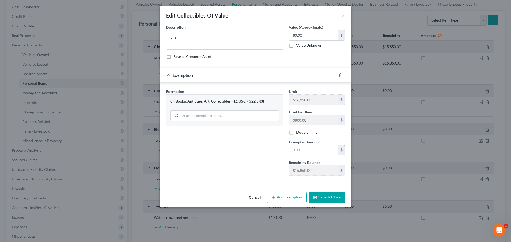
click at [332, 150] on input "text" at bounding box center [313, 150] width 49 height 10
type input "80"
click at [328, 200] on button "Save & Close" at bounding box center [327, 197] width 36 height 11
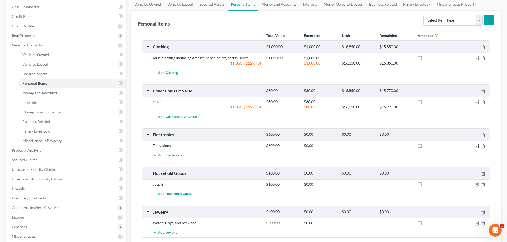
click at [476, 146] on icon "button" at bounding box center [476, 146] width 4 height 4
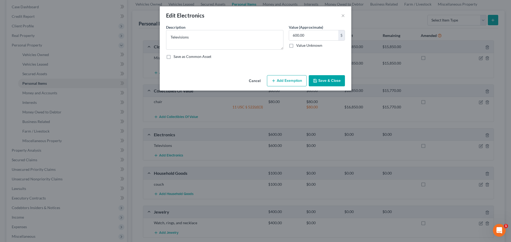
click at [285, 80] on button "Add Exemption" at bounding box center [287, 80] width 40 height 11
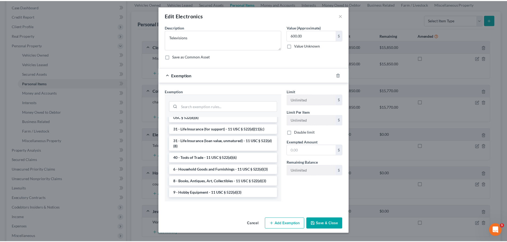
scroll to position [426, 0]
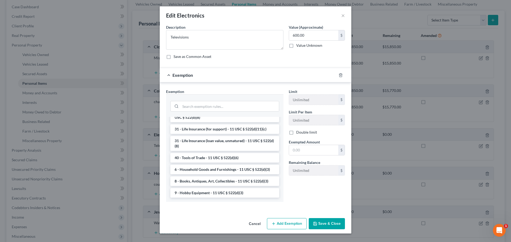
click at [223, 174] on li "6 - Household Goods and Furnishings - 11 USC § 522(d)(3)" at bounding box center [224, 170] width 109 height 10
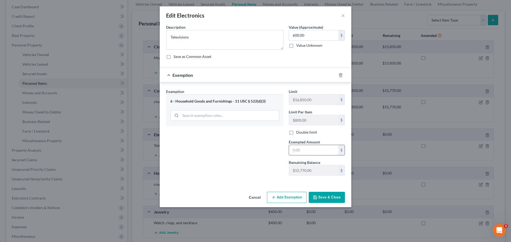
click at [300, 150] on input "text" at bounding box center [313, 150] width 49 height 10
type input "600"
click at [320, 194] on button "Save & Close" at bounding box center [327, 197] width 36 height 11
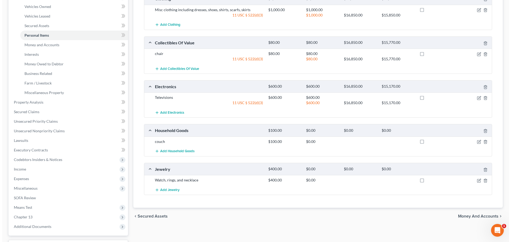
scroll to position [106, 0]
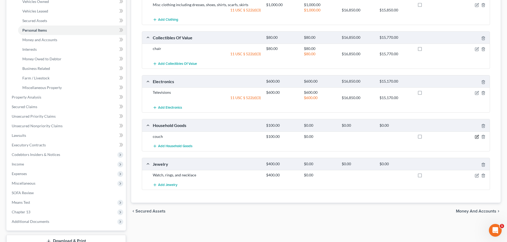
click at [474, 136] on icon "button" at bounding box center [476, 137] width 4 height 4
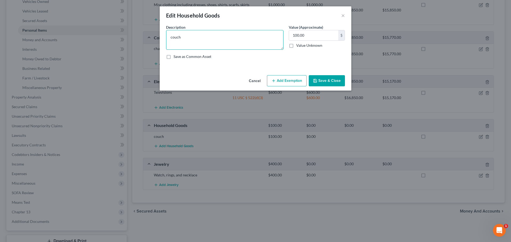
drag, startPoint x: 203, startPoint y: 40, endPoint x: 163, endPoint y: 42, distance: 40.2
click at [163, 42] on div "An exemption set must first be selected from the Filing Information section. Co…" at bounding box center [256, 48] width 192 height 49
type textarea "Misc household goods"
click at [314, 36] on input "100.00" at bounding box center [313, 35] width 49 height 10
type input "1,000"
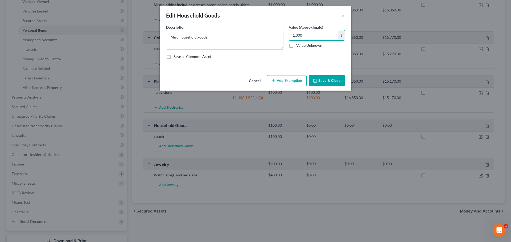
click at [282, 82] on button "Add Exemption" at bounding box center [287, 80] width 40 height 11
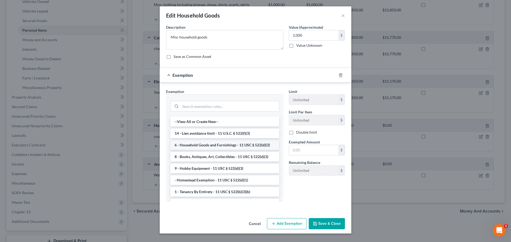
click at [206, 146] on li "6 - Household Goods and Furnishings - 11 USC § 522(d)(3)" at bounding box center [224, 145] width 109 height 10
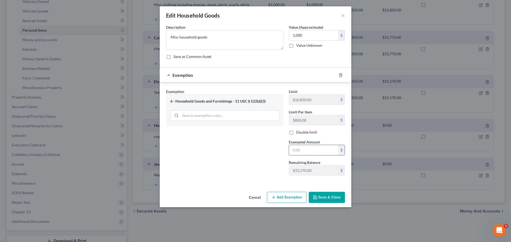
click at [299, 153] on input "text" at bounding box center [313, 150] width 49 height 10
type input "1,000"
click at [318, 201] on button "Save & Close" at bounding box center [327, 197] width 36 height 11
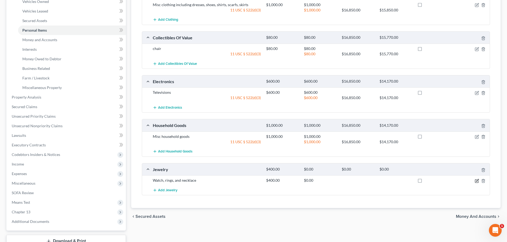
click at [475, 181] on icon "button" at bounding box center [476, 181] width 3 height 3
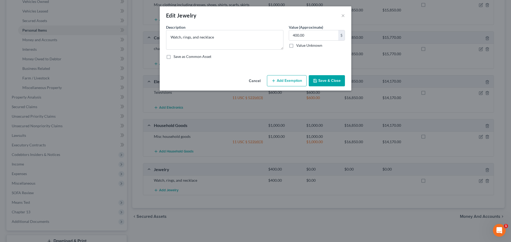
click at [279, 78] on button "Add Exemption" at bounding box center [287, 80] width 40 height 11
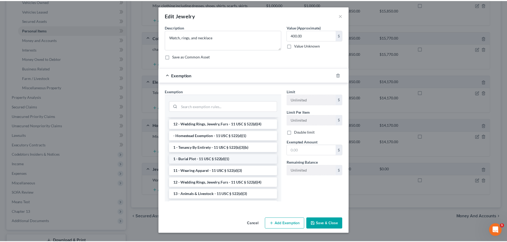
scroll to position [0, 0]
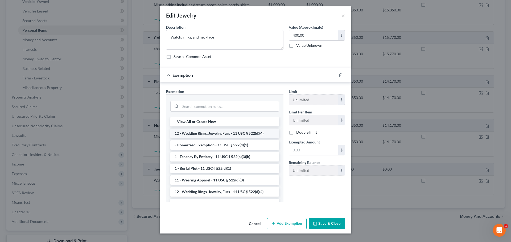
click at [213, 134] on li "12 - Wedding Rings, Jewelry, Furs - 11 USC § 522(d)(4)" at bounding box center [224, 134] width 109 height 10
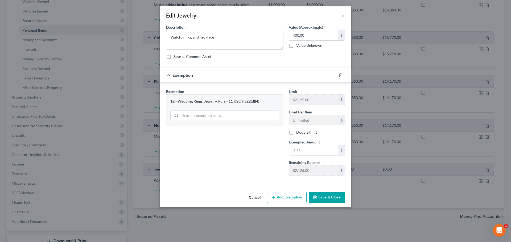
click at [305, 149] on input "text" at bounding box center [313, 150] width 49 height 10
type input "400"
drag, startPoint x: 260, startPoint y: 155, endPoint x: 279, endPoint y: 173, distance: 26.3
click at [260, 155] on div "Exemption Set must be selected for CA. Exemption * 12 - Wedding Rings, Jewelry,…" at bounding box center [224, 134] width 123 height 91
click at [327, 194] on button "Save & Close" at bounding box center [327, 197] width 36 height 11
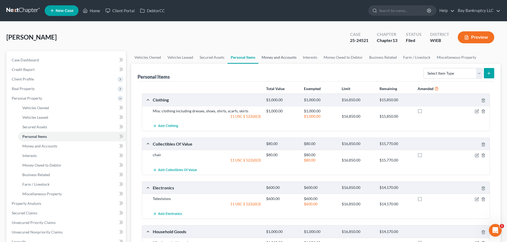
click at [274, 56] on link "Money and Accounts" at bounding box center [278, 57] width 41 height 13
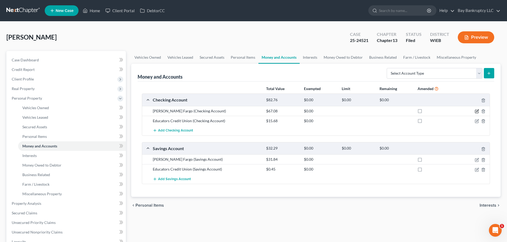
click at [476, 111] on icon "button" at bounding box center [476, 111] width 4 height 4
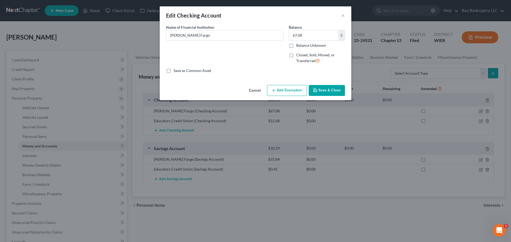
click at [276, 90] on icon "button" at bounding box center [273, 90] width 4 height 4
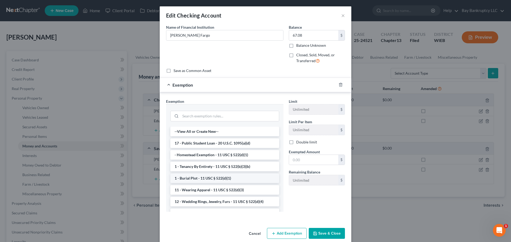
scroll to position [53, 0]
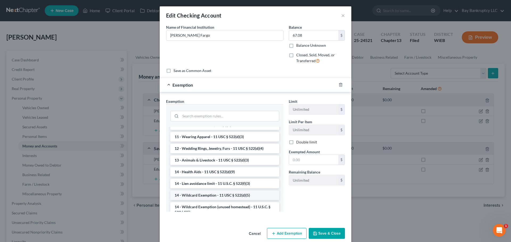
click at [215, 195] on li "14 - Wildcard Exemption - 11 USC § 522(d)(5)" at bounding box center [224, 196] width 109 height 10
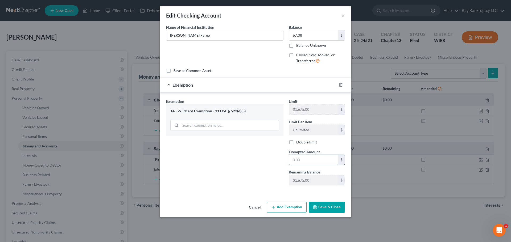
click at [296, 161] on input "text" at bounding box center [313, 160] width 49 height 10
type input "67.08"
click at [326, 207] on button "Save & Close" at bounding box center [327, 207] width 36 height 11
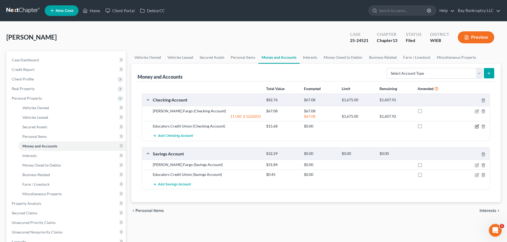
click at [477, 126] on icon "button" at bounding box center [476, 126] width 4 height 4
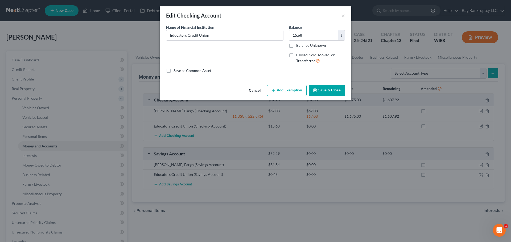
click at [291, 87] on button "Add Exemption" at bounding box center [287, 90] width 40 height 11
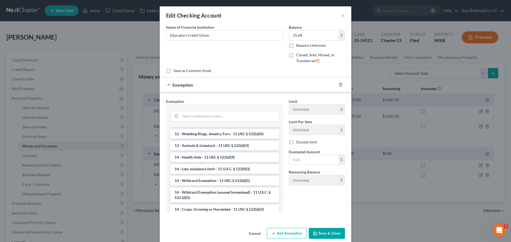
scroll to position [80, 0]
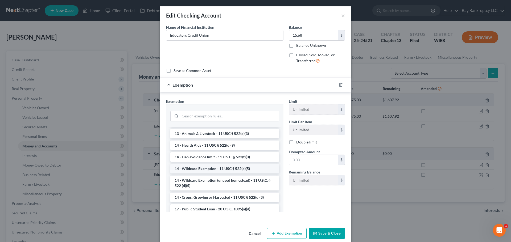
click at [220, 170] on li "14 - Wildcard Exemption - 11 USC § 522(d)(5)" at bounding box center [224, 169] width 109 height 10
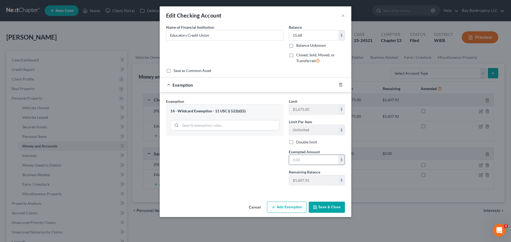
click at [299, 160] on input "text" at bounding box center [313, 160] width 49 height 10
type input "15.68"
click at [320, 210] on button "Save & Close" at bounding box center [327, 207] width 36 height 11
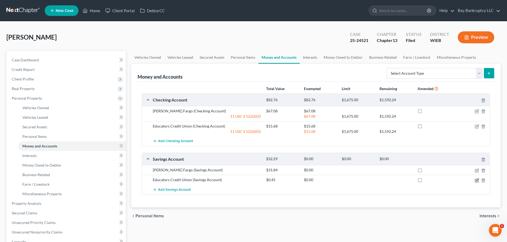
click at [476, 180] on icon "button" at bounding box center [476, 180] width 4 height 4
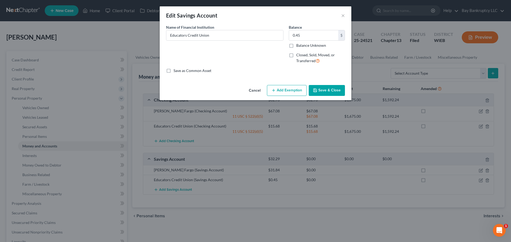
click at [289, 92] on button "Add Exemption" at bounding box center [287, 90] width 40 height 11
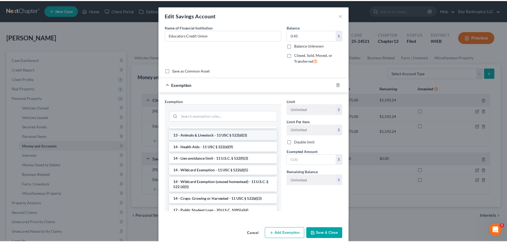
scroll to position [106, 0]
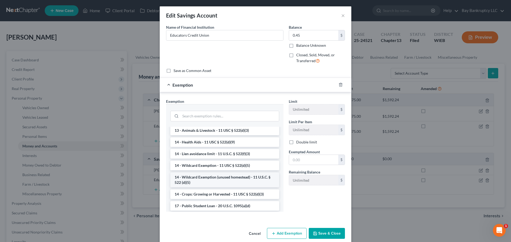
click at [221, 188] on li "14 - Wildcard Exemption (unused homestead) - 11 U.S.C. § 522 (d)(5)" at bounding box center [224, 180] width 109 height 15
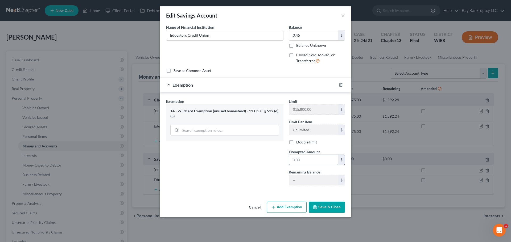
click at [301, 162] on input "text" at bounding box center [313, 160] width 49 height 10
type input "0.45"
click at [321, 208] on button "Save & Close" at bounding box center [327, 207] width 36 height 11
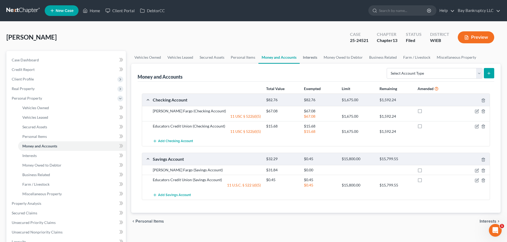
click at [306, 57] on link "Interests" at bounding box center [309, 57] width 21 height 13
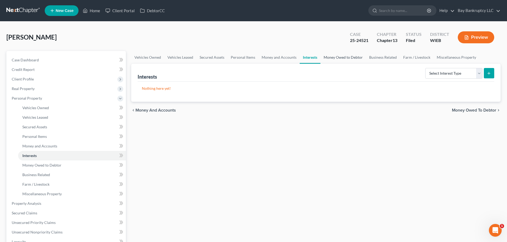
click at [336, 57] on link "Money Owed to Debtor" at bounding box center [342, 57] width 45 height 13
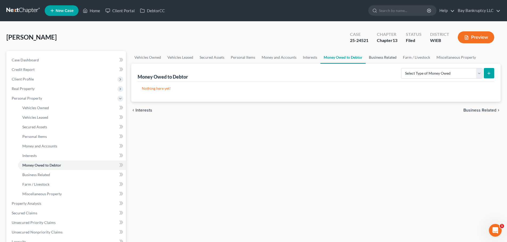
click at [379, 56] on link "Business Related" at bounding box center [382, 57] width 34 height 13
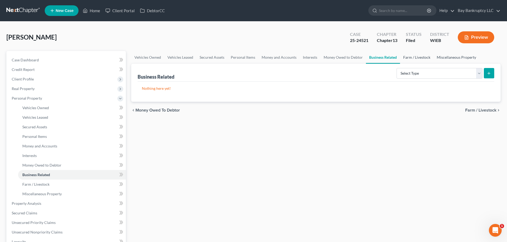
drag, startPoint x: 420, startPoint y: 57, endPoint x: 441, endPoint y: 56, distance: 20.8
click at [420, 57] on link "Farm / Livestock" at bounding box center [417, 57] width 34 height 13
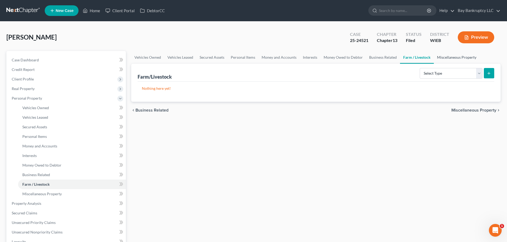
click at [447, 56] on link "Miscellaneous Property" at bounding box center [457, 57] width 46 height 13
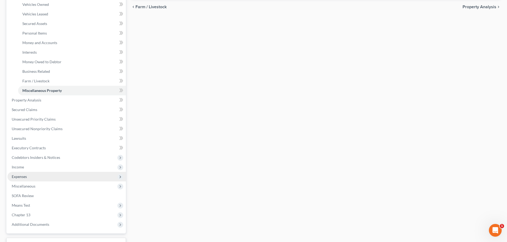
scroll to position [106, 0]
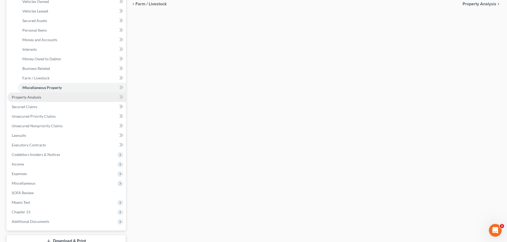
click at [40, 99] on span "Property Analysis" at bounding box center [27, 97] width 30 height 5
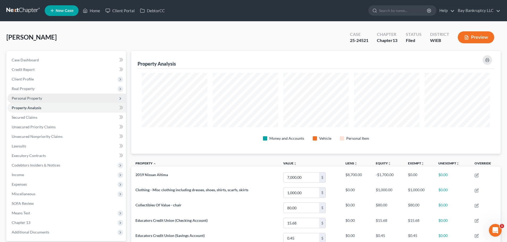
click at [17, 99] on span "Personal Property" at bounding box center [27, 98] width 30 height 5
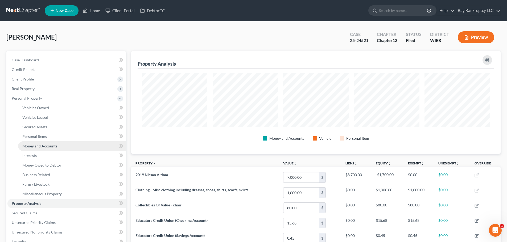
click at [32, 146] on span "Money and Accounts" at bounding box center [39, 146] width 35 height 5
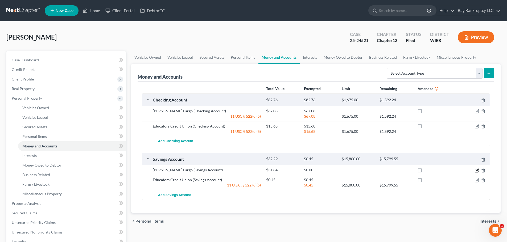
click at [476, 169] on icon "button" at bounding box center [476, 171] width 4 height 4
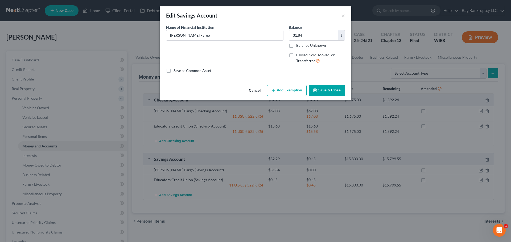
click at [280, 91] on button "Add Exemption" at bounding box center [287, 90] width 40 height 11
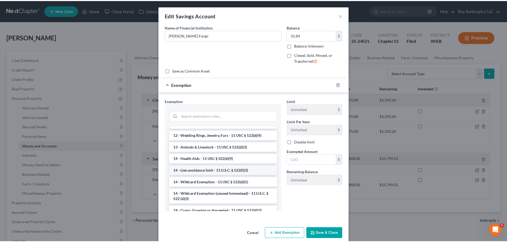
scroll to position [106, 0]
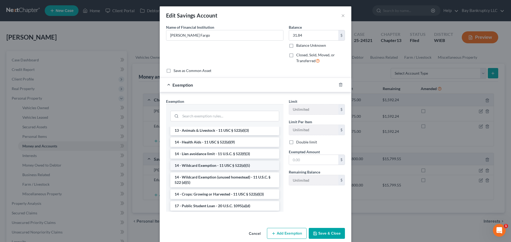
click at [216, 170] on li "14 - Wildcard Exemption - 11 USC § 522(d)(5)" at bounding box center [224, 166] width 109 height 10
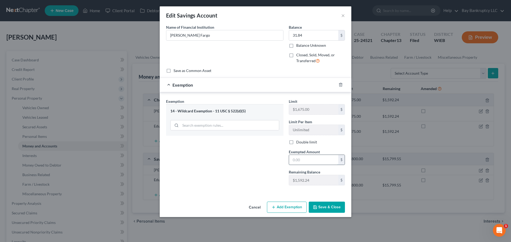
click at [303, 162] on input "text" at bounding box center [313, 160] width 49 height 10
type input "31.84"
click at [320, 210] on button "Save & Close" at bounding box center [327, 207] width 36 height 11
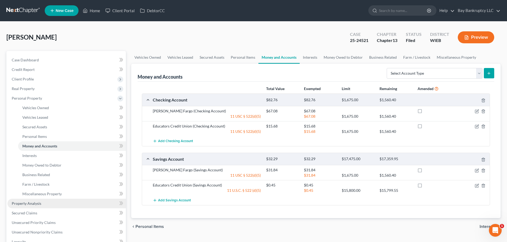
click at [27, 203] on span "Property Analysis" at bounding box center [27, 203] width 30 height 5
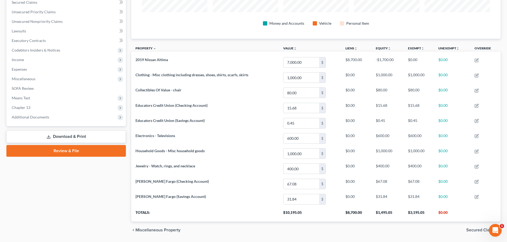
scroll to position [26, 0]
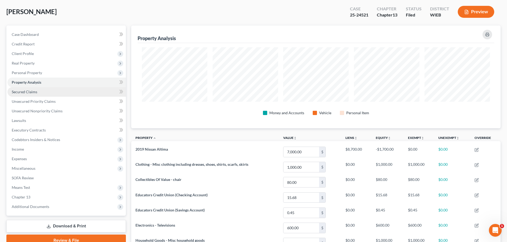
click at [27, 90] on span "Secured Claims" at bounding box center [25, 92] width 26 height 5
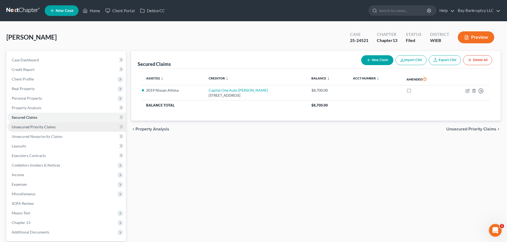
click at [35, 125] on span "Unsecured Priority Claims" at bounding box center [34, 127] width 44 height 5
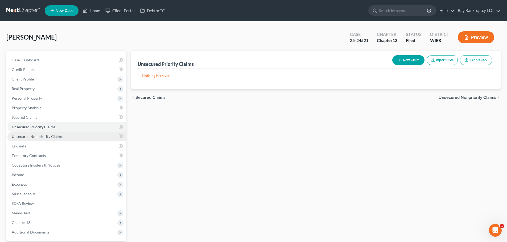
click at [36, 138] on span "Unsecured Nonpriority Claims" at bounding box center [37, 136] width 51 height 5
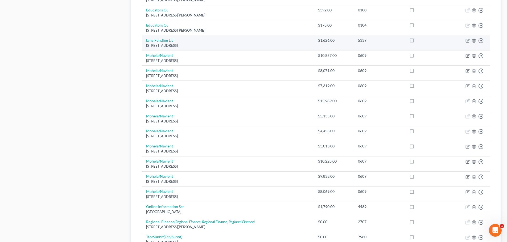
scroll to position [373, 0]
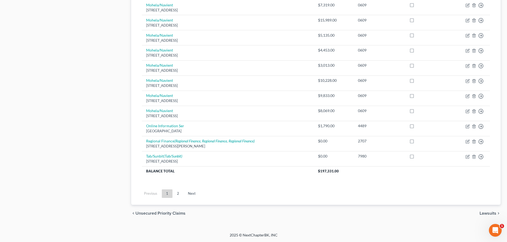
click at [176, 194] on link "2" at bounding box center [178, 194] width 11 height 9
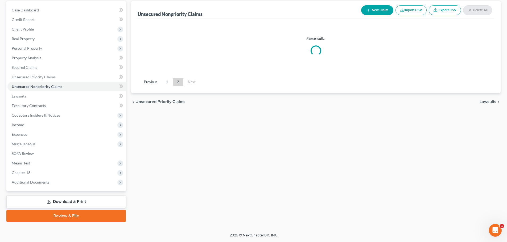
scroll to position [50, 0]
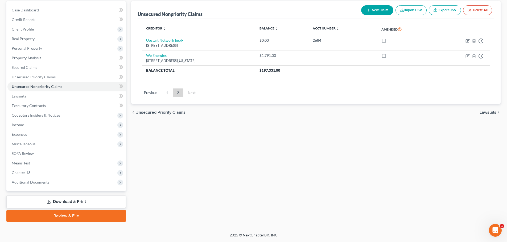
drag, startPoint x: 167, startPoint y: 93, endPoint x: 165, endPoint y: 112, distance: 19.2
click at [167, 93] on link "1" at bounding box center [167, 93] width 11 height 9
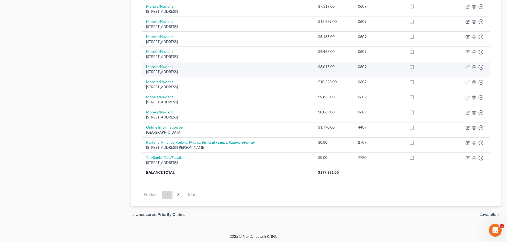
scroll to position [373, 0]
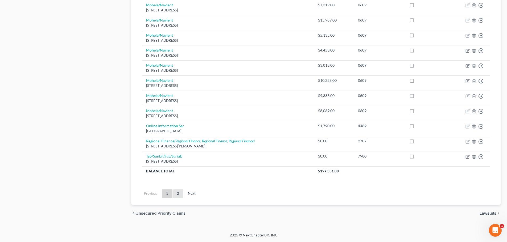
click at [177, 192] on link "2" at bounding box center [178, 194] width 11 height 9
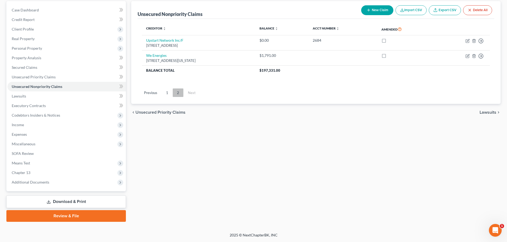
scroll to position [50, 0]
click at [166, 93] on link "1" at bounding box center [167, 93] width 11 height 9
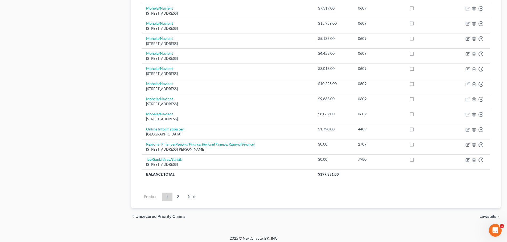
scroll to position [372, 0]
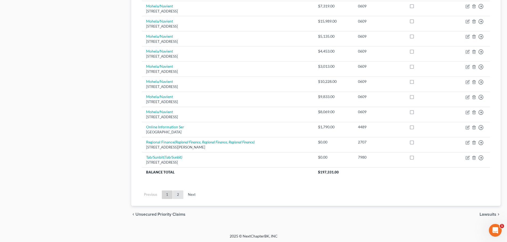
click at [180, 194] on link "2" at bounding box center [178, 195] width 11 height 9
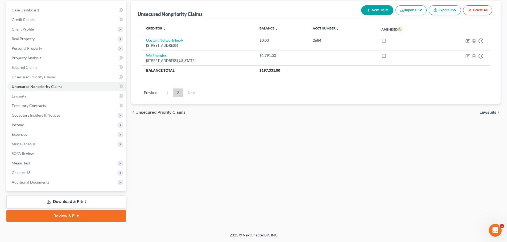
scroll to position [50, 0]
click at [23, 96] on span "Lawsuits" at bounding box center [19, 96] width 14 height 5
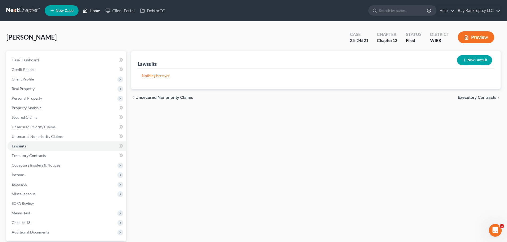
click at [91, 14] on link "Home" at bounding box center [91, 11] width 23 height 10
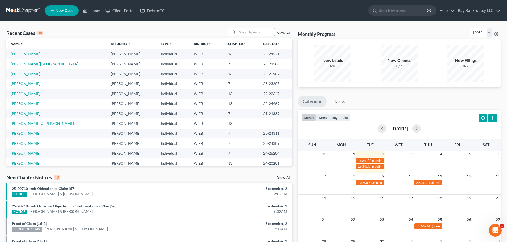
click at [253, 31] on input "search" at bounding box center [255, 32] width 37 height 8
type input "tanisha"
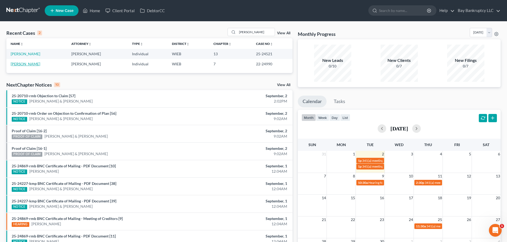
click at [28, 65] on link "[PERSON_NAME]" at bounding box center [26, 64] width 30 height 5
select select "2"
select select "1"
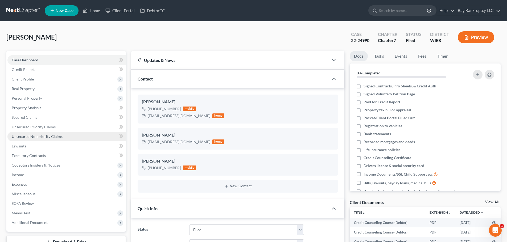
scroll to position [4269, 0]
click at [39, 136] on span "Unsecured Nonpriority Claims" at bounding box center [37, 136] width 51 height 5
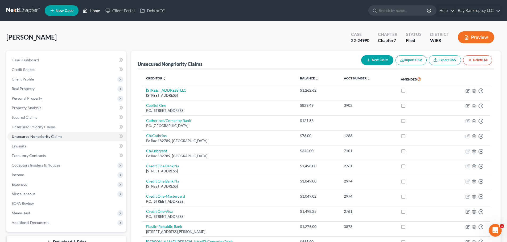
click at [96, 9] on link "Home" at bounding box center [91, 11] width 23 height 10
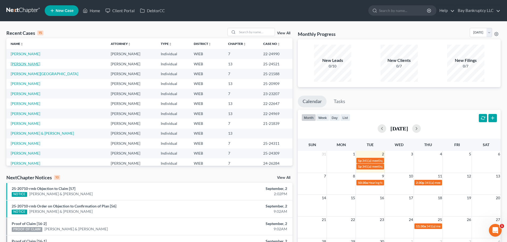
click at [27, 63] on link "[PERSON_NAME]" at bounding box center [26, 64] width 30 height 5
select select "2"
select select "1"
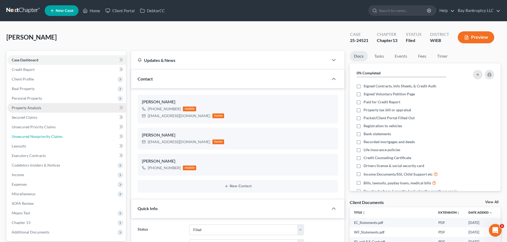
drag, startPoint x: 49, startPoint y: 138, endPoint x: 81, endPoint y: 109, distance: 42.9
click at [49, 138] on span "Unsecured Nonpriority Claims" at bounding box center [37, 136] width 51 height 5
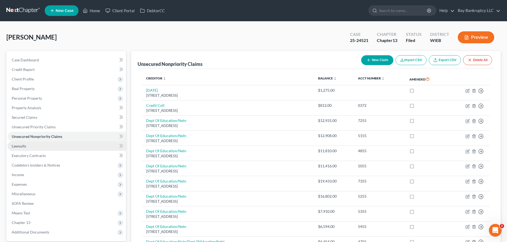
click at [28, 144] on link "Lawsuits" at bounding box center [66, 146] width 118 height 10
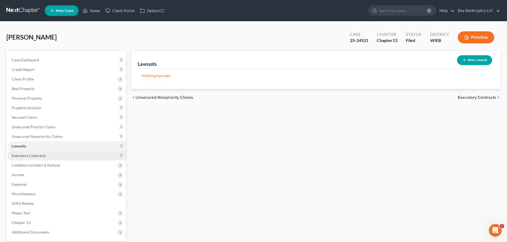
click at [43, 153] on span "Executory Contracts" at bounding box center [29, 155] width 34 height 5
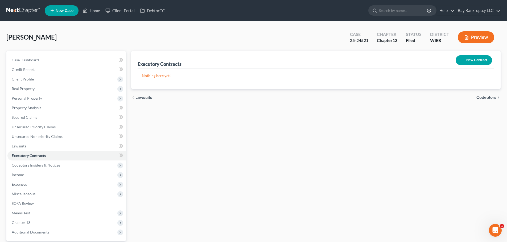
click at [472, 58] on button "New Contract" at bounding box center [473, 60] width 36 height 10
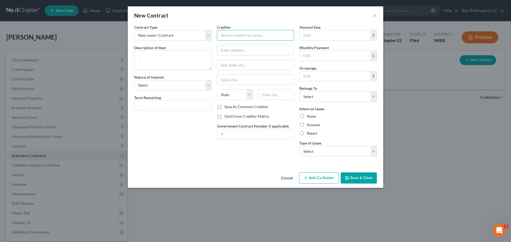
click at [237, 36] on input "text" at bounding box center [255, 35] width 77 height 11
click at [238, 44] on div "Berrada Properties" at bounding box center [248, 44] width 55 height 5
type input "Berrada Properties"
type input "PO Box 241191"
type input "Milwaukee"
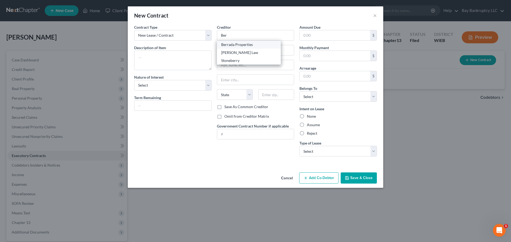
select select "52"
type input "53224"
click at [181, 87] on select "Select Purchaser Agent Lessor Lessee" at bounding box center [172, 85] width 77 height 11
select select "3"
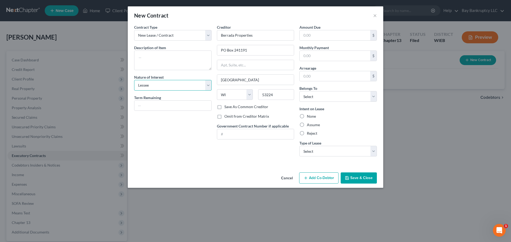
click at [134, 80] on select "Select Purchaser Agent Lessor Lessee" at bounding box center [172, 85] width 77 height 11
click at [327, 96] on select "Select Debtor 1 Only Debtor 2 Only Debtor 1 And Debtor 2 Only At Least One Of T…" at bounding box center [337, 96] width 77 height 11
select select "0"
click at [299, 91] on select "Select Debtor 1 Only Debtor 2 Only Debtor 1 And Debtor 2 Only At Least One Of T…" at bounding box center [337, 96] width 77 height 11
click at [351, 176] on button "Save & Close" at bounding box center [358, 178] width 36 height 11
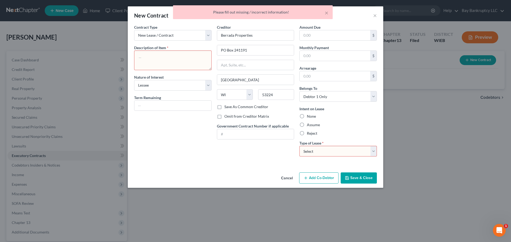
click at [311, 153] on select "Select Real Estate Car Other" at bounding box center [337, 151] width 77 height 11
select select "0"
click at [299, 146] on select "Select Real Estate Car Other" at bounding box center [337, 151] width 77 height 11
click at [197, 58] on textarea at bounding box center [172, 61] width 77 height 20
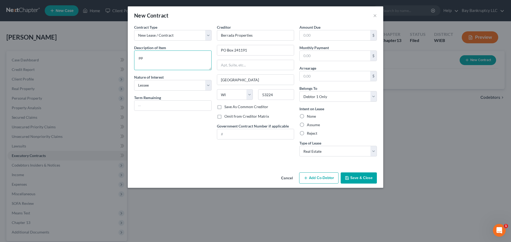
type textarea "p"
type textarea "apartment"
click at [361, 180] on button "Save & Close" at bounding box center [358, 178] width 36 height 11
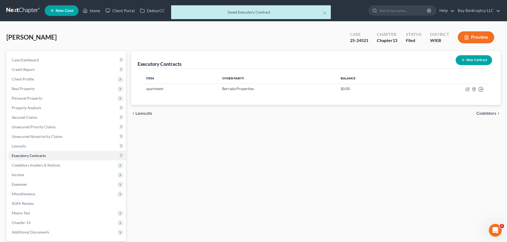
drag, startPoint x: 41, startPoint y: 162, endPoint x: 181, endPoint y: 114, distance: 148.2
click at [41, 162] on span "Codebtors Insiders & Notices" at bounding box center [66, 166] width 118 height 10
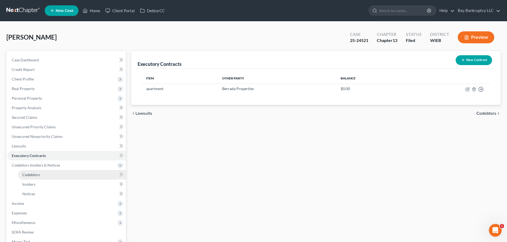
click at [42, 173] on link "Codebtors" at bounding box center [72, 175] width 108 height 10
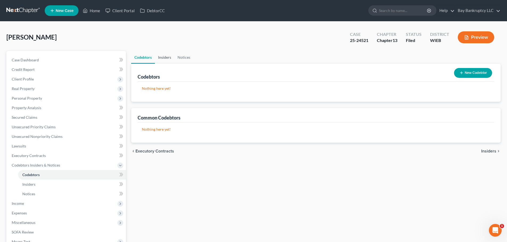
click at [166, 60] on link "Insiders" at bounding box center [164, 57] width 19 height 13
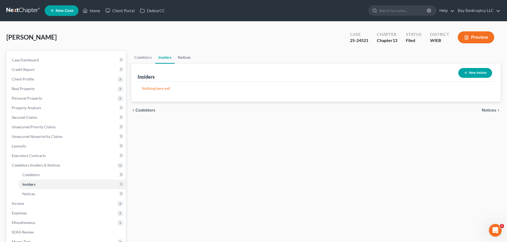
click at [184, 59] on link "Notices" at bounding box center [183, 57] width 19 height 13
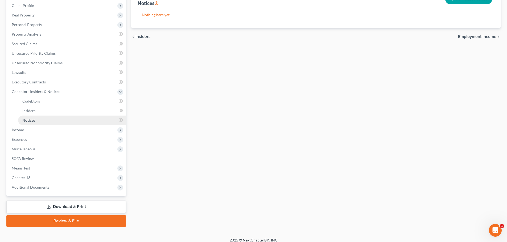
scroll to position [79, 0]
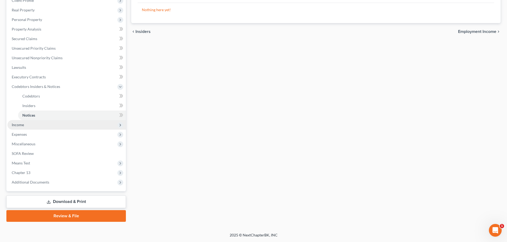
click at [19, 123] on span "Income" at bounding box center [18, 125] width 12 height 5
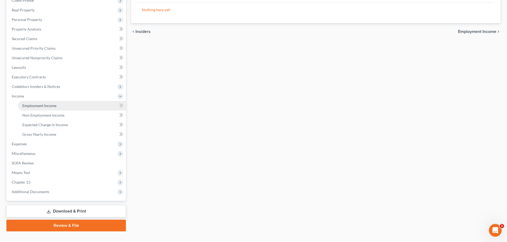
click at [42, 105] on span "Employment Income" at bounding box center [39, 105] width 34 height 5
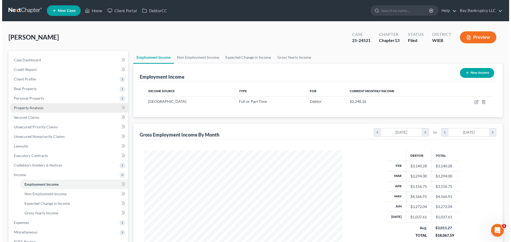
scroll to position [99, 209]
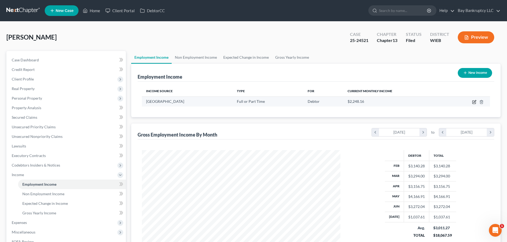
click at [473, 101] on icon "button" at bounding box center [473, 102] width 3 height 3
select select "0"
select select "52"
select select "2"
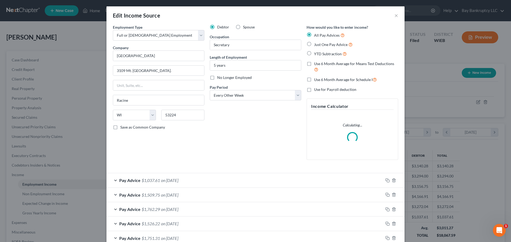
scroll to position [100, 211]
click at [178, 180] on span "on [DATE]" at bounding box center [169, 180] width 17 height 5
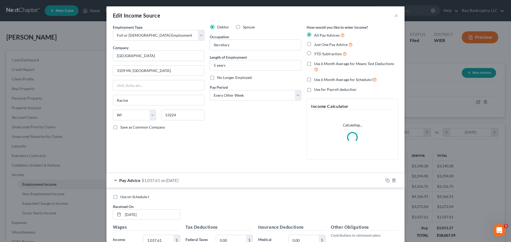
scroll to position [106, 0]
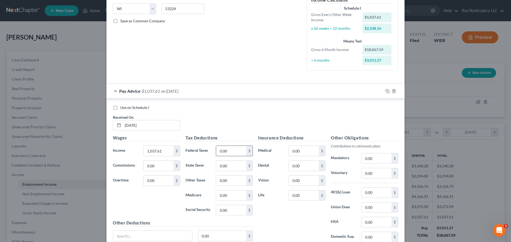
click at [229, 150] on input "0.00" at bounding box center [231, 151] width 30 height 10
type input "166.70"
click at [231, 170] on input "0.00" at bounding box center [231, 166] width 30 height 10
type input "27.60"
click at [230, 199] on input "0.00" at bounding box center [231, 196] width 30 height 10
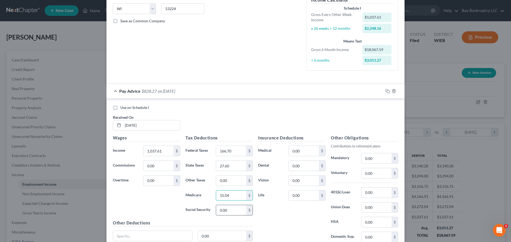
type input "15.04"
click at [231, 212] on input "0.00" at bounding box center [231, 210] width 30 height 10
type input "64.34"
click at [304, 166] on input "0.00" at bounding box center [304, 166] width 30 height 10
type input "8.6"
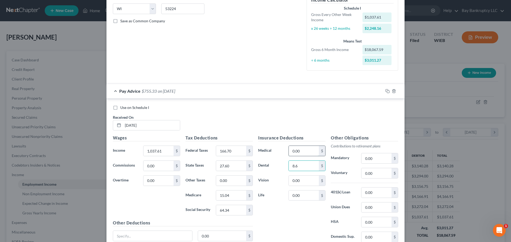
click at [304, 153] on input "0.00" at bounding box center [304, 151] width 30 height 10
type input "83.68"
click at [313, 177] on input "0.00" at bounding box center [304, 181] width 30 height 10
type input "14.98"
click at [303, 199] on input "0.00" at bounding box center [304, 196] width 30 height 10
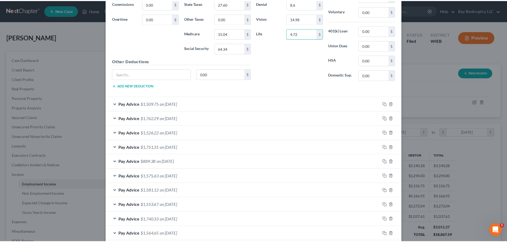
scroll to position [311, 0]
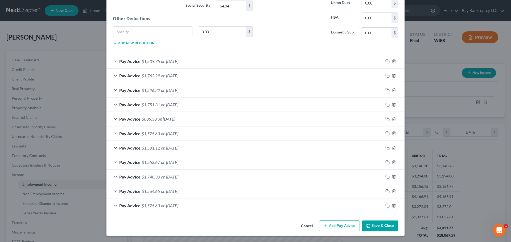
type input "4.72"
click at [374, 222] on button "Save & Close" at bounding box center [380, 226] width 36 height 11
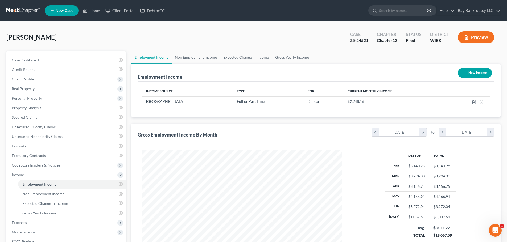
scroll to position [265873, 265763]
click at [196, 59] on link "Non Employment Income" at bounding box center [196, 57] width 48 height 13
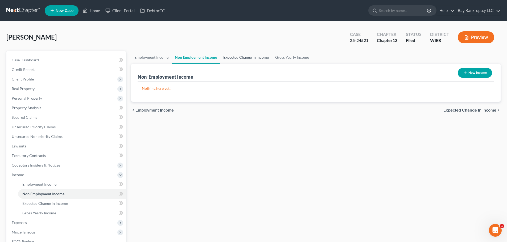
click at [233, 53] on link "Expected Change in Income" at bounding box center [246, 57] width 52 height 13
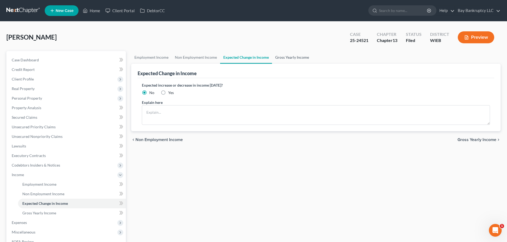
click at [276, 56] on link "Gross Yearly Income" at bounding box center [292, 57] width 40 height 13
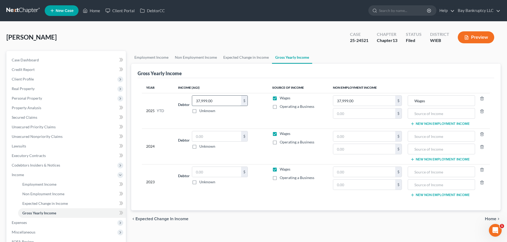
click at [221, 101] on input "37,999.00" at bounding box center [216, 101] width 49 height 10
type input "19,829.88"
click at [427, 101] on input "Wages" at bounding box center [440, 101] width 61 height 10
type input "W"
click at [378, 101] on input "37,999.00" at bounding box center [364, 101] width 62 height 10
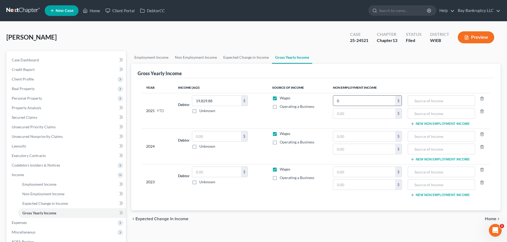
click at [378, 102] on input "0" at bounding box center [364, 101] width 62 height 10
type input "0"
click at [214, 172] on input "text" at bounding box center [216, 172] width 49 height 10
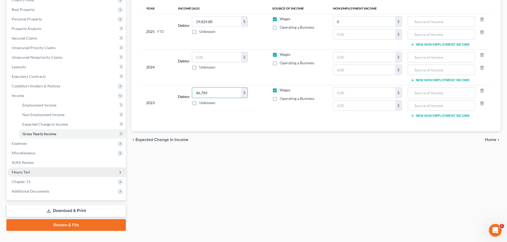
scroll to position [80, 0]
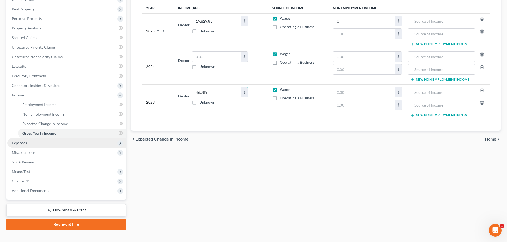
type input "46,789"
click at [26, 141] on span "Expenses" at bounding box center [19, 143] width 15 height 5
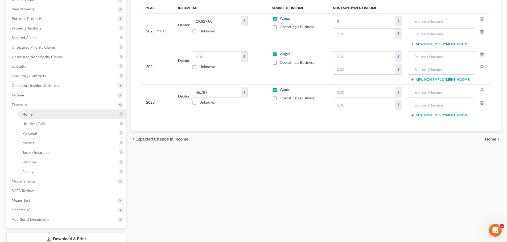
click at [29, 112] on span "Home" at bounding box center [27, 114] width 10 height 5
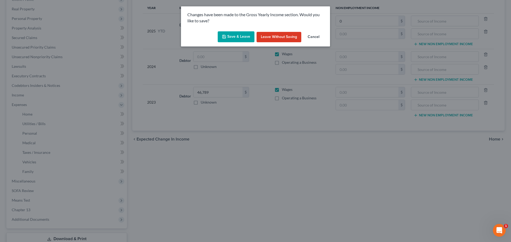
click at [233, 34] on button "Save & Leave" at bounding box center [236, 36] width 37 height 11
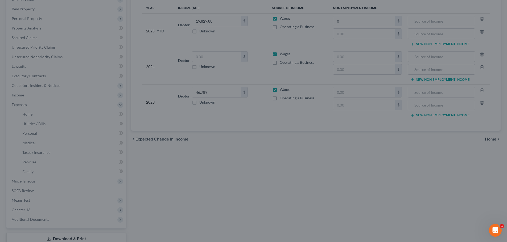
type input "0.00"
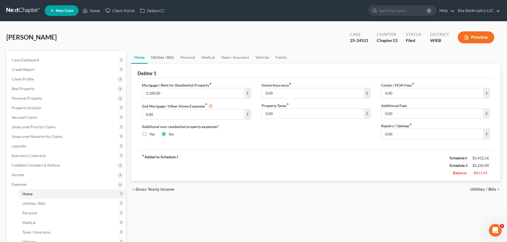
click at [164, 57] on link "Utilities / Bills" at bounding box center [163, 57] width 30 height 13
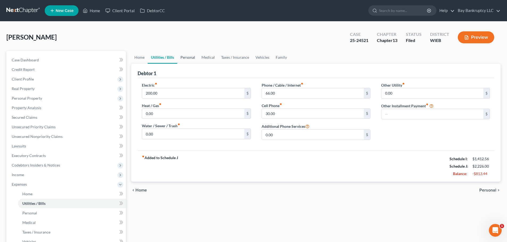
click at [187, 57] on link "Personal" at bounding box center [187, 57] width 21 height 13
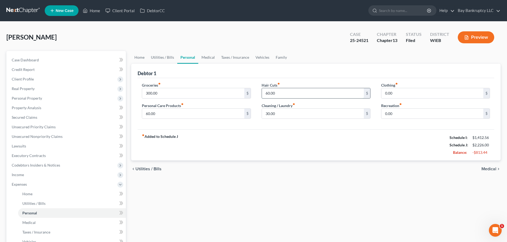
click at [278, 95] on input "60.00" at bounding box center [313, 93] width 102 height 10
click at [279, 115] on input "30.00" at bounding box center [313, 114] width 102 height 10
click at [175, 113] on input "60.00" at bounding box center [193, 114] width 102 height 10
click at [208, 57] on link "Medical" at bounding box center [208, 57] width 20 height 13
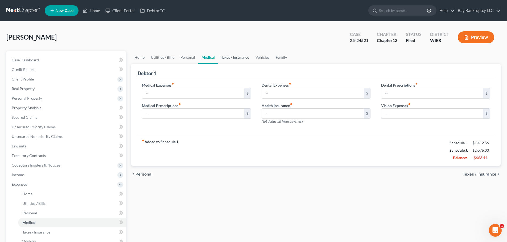
click at [237, 59] on link "Taxes / Insurance" at bounding box center [235, 57] width 34 height 13
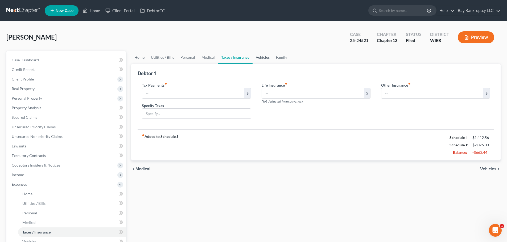
click at [265, 56] on link "Vehicles" at bounding box center [262, 57] width 20 height 13
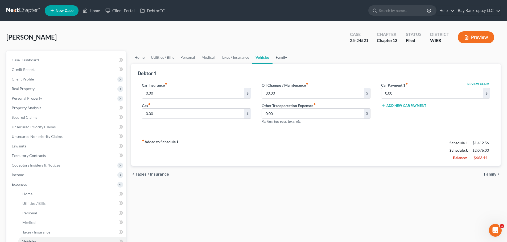
click at [282, 59] on link "Family" at bounding box center [281, 57] width 18 height 13
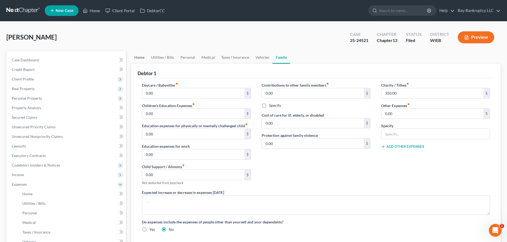
click at [139, 55] on link "Home" at bounding box center [139, 57] width 16 height 13
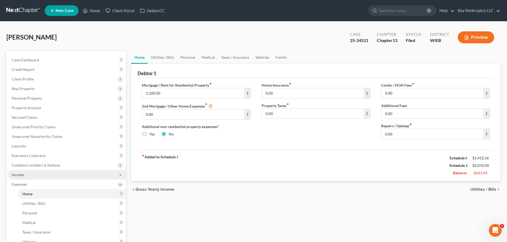
click at [29, 175] on span "Income" at bounding box center [66, 175] width 118 height 10
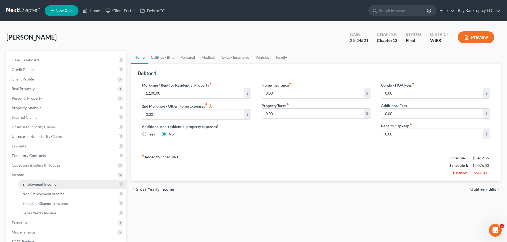
click at [33, 184] on span "Employment Income" at bounding box center [39, 184] width 34 height 5
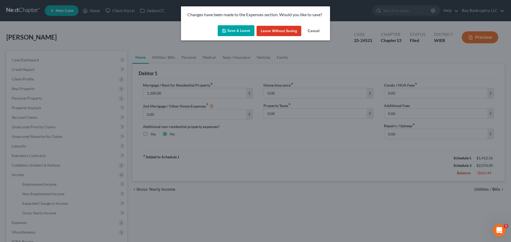
click at [242, 30] on button "Save & Leave" at bounding box center [236, 30] width 37 height 11
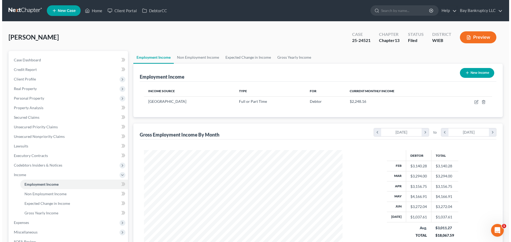
scroll to position [99, 209]
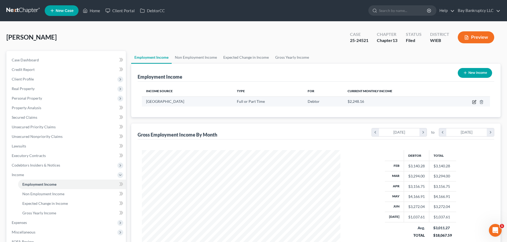
click at [474, 101] on icon "button" at bounding box center [474, 102] width 4 height 4
select select "0"
select select "52"
select select "2"
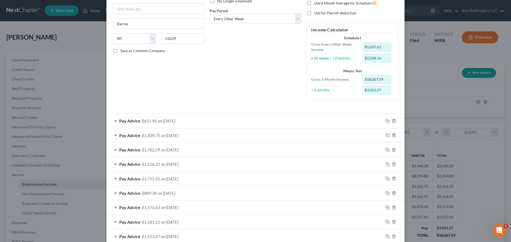
scroll to position [80, 0]
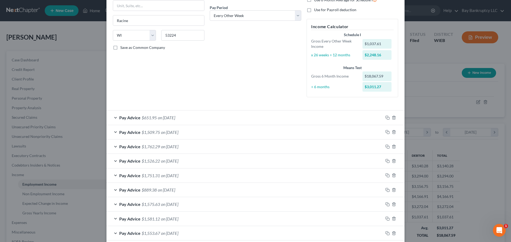
click at [155, 118] on div "Pay Advice $651.95 on 07/11/2025" at bounding box center [244, 118] width 277 height 14
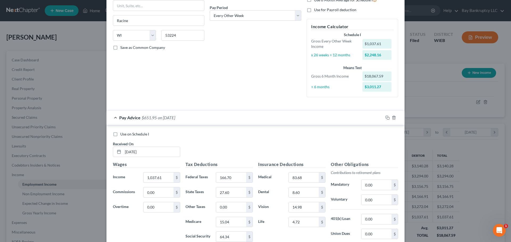
click at [154, 119] on span "$651.95" at bounding box center [148, 117] width 15 height 5
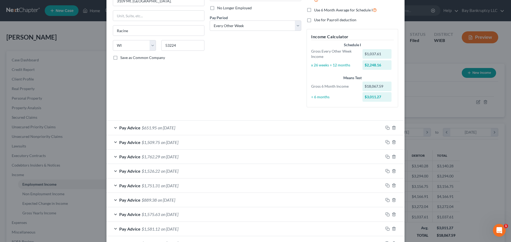
scroll to position [98, 0]
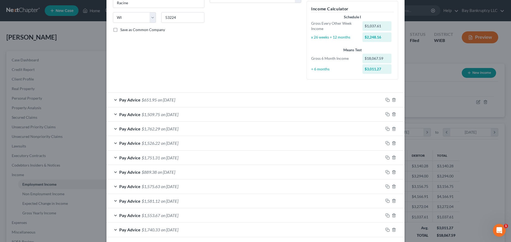
click at [163, 143] on span "on [DATE]" at bounding box center [169, 143] width 17 height 5
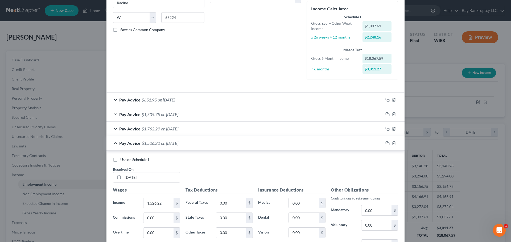
click at [159, 114] on div "Pay Advice $1,509.75 on 06/27/2025" at bounding box center [244, 114] width 277 height 14
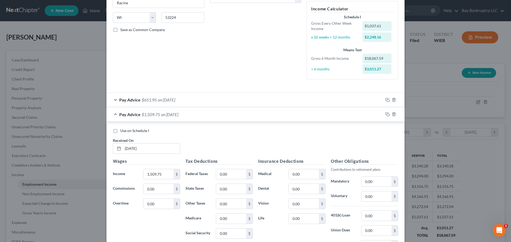
click at [120, 131] on label "Use on Schedule I" at bounding box center [134, 130] width 29 height 5
click at [122, 131] on input "Use on Schedule I" at bounding box center [123, 129] width 3 height 3
checkbox input "true"
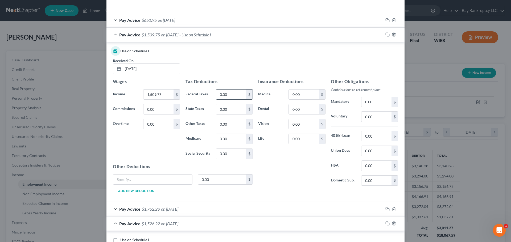
click at [231, 96] on input "0.00" at bounding box center [231, 95] width 30 height 10
type input "111.21"
click at [225, 111] on input "0.00" at bounding box center [231, 109] width 30 height 10
type input "48.60"
click at [226, 141] on input "0.00" at bounding box center [231, 139] width 30 height 10
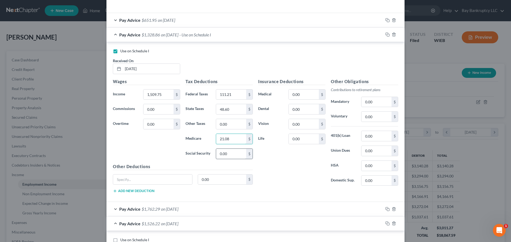
type input "21.08"
click at [230, 156] on input "0.00" at bounding box center [231, 154] width 30 height 10
type input "90.13"
click at [301, 108] on input "0.00" at bounding box center [304, 109] width 30 height 10
type input "4.30"
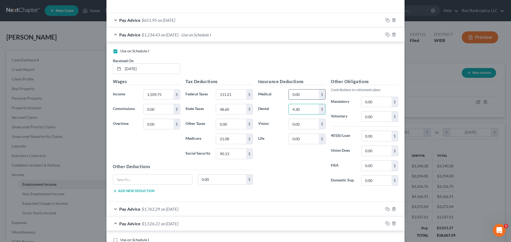
click at [299, 94] on input "0.00" at bounding box center [304, 95] width 30 height 10
drag, startPoint x: 303, startPoint y: 94, endPoint x: 274, endPoint y: 99, distance: 29.0
click at [275, 99] on div "Medical 1.84 $" at bounding box center [291, 94] width 73 height 11
type input "41.84"
click at [276, 147] on div "Insurance Deductions Medical 41.84 $ Dental 4.30 $ Vision 0.00 $ Life 0.00 $" at bounding box center [291, 134] width 73 height 112
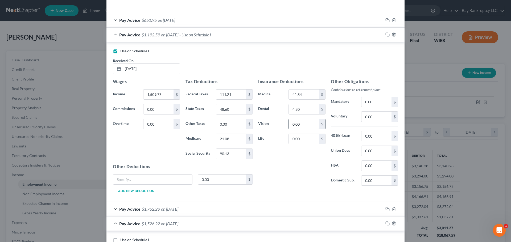
click at [299, 125] on input "0.00" at bounding box center [304, 124] width 30 height 10
type input "7.44"
click at [301, 139] on input "0.00" at bounding box center [304, 139] width 30 height 10
type input "2.36"
click at [375, 102] on input "0.00" at bounding box center [376, 102] width 30 height 10
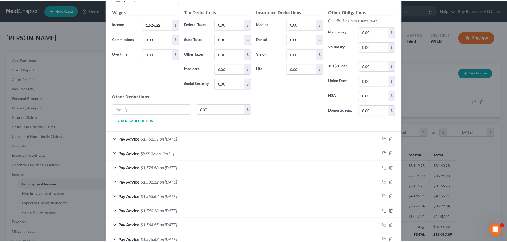
scroll to position [471, 0]
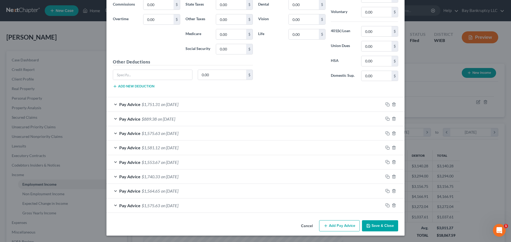
type input "104.93"
click at [380, 224] on button "Save & Close" at bounding box center [380, 225] width 36 height 11
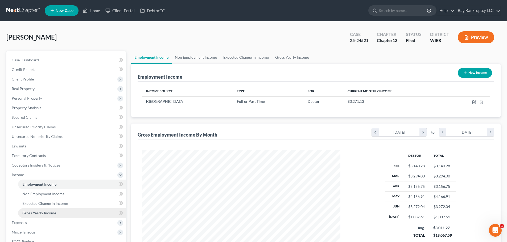
scroll to position [80, 0]
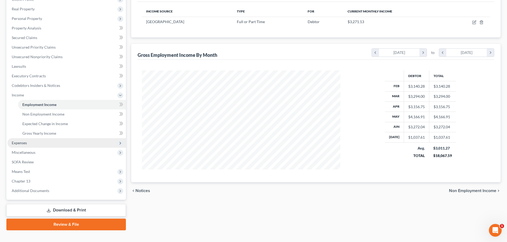
click at [27, 141] on span "Expenses" at bounding box center [19, 143] width 15 height 5
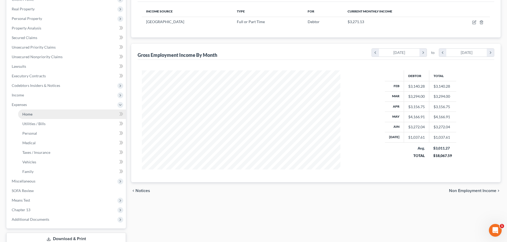
click at [29, 115] on span "Home" at bounding box center [27, 114] width 10 height 5
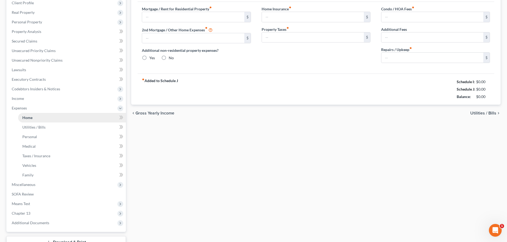
type input "1,100.00"
type input "0.00"
radio input "true"
type input "0.00"
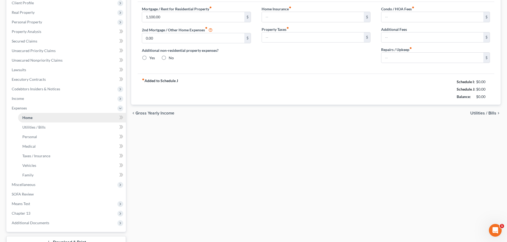
type input "0.00"
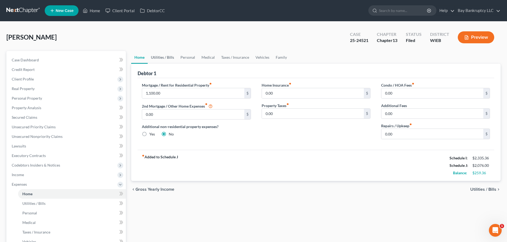
click at [167, 55] on link "Utilities / Bills" at bounding box center [163, 57] width 30 height 13
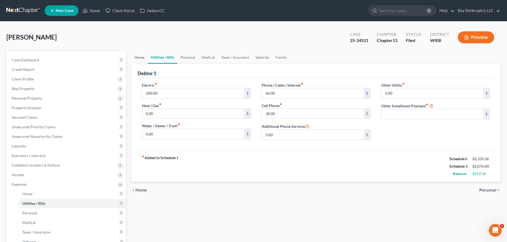
click at [141, 57] on link "Home" at bounding box center [139, 57] width 16 height 13
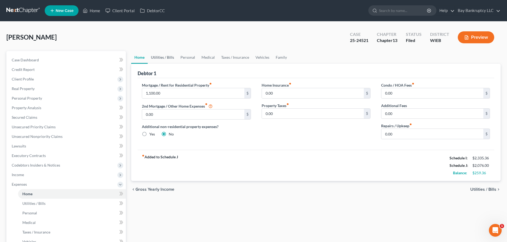
click at [164, 56] on link "Utilities / Bills" at bounding box center [163, 57] width 30 height 13
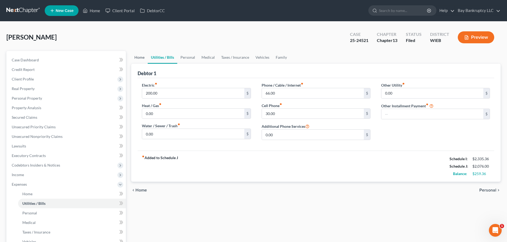
click at [134, 57] on link "Home" at bounding box center [139, 57] width 16 height 13
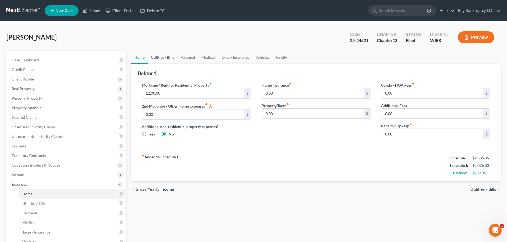
click at [155, 61] on link "Utilities / Bills" at bounding box center [163, 57] width 30 height 13
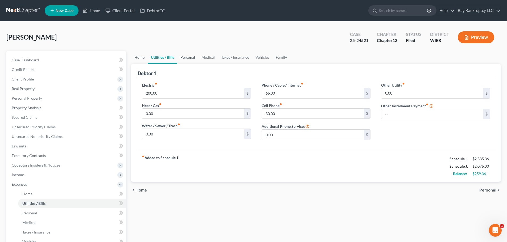
click at [186, 57] on link "Personal" at bounding box center [187, 57] width 21 height 13
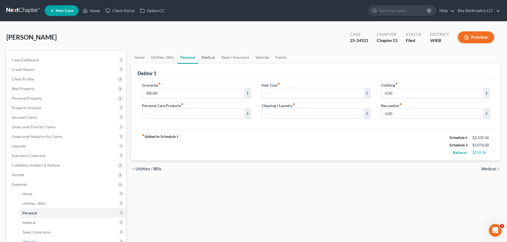
click at [207, 58] on link "Medical" at bounding box center [208, 57] width 20 height 13
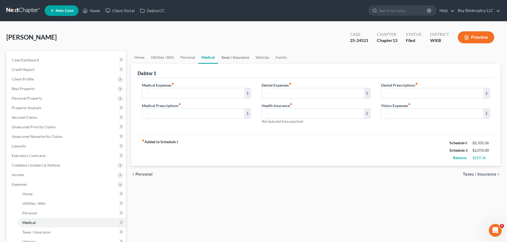
click at [236, 56] on link "Taxes / Insurance" at bounding box center [235, 57] width 34 height 13
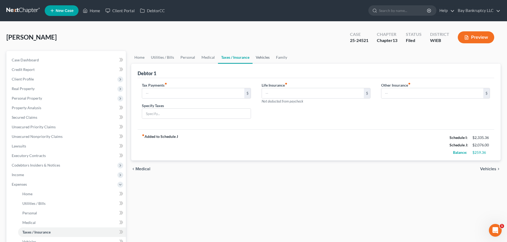
click at [261, 55] on link "Vehicles" at bounding box center [262, 57] width 20 height 13
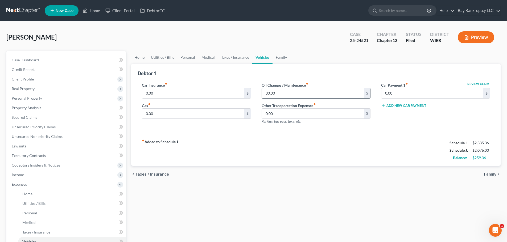
click at [278, 95] on input "30.00" at bounding box center [313, 93] width 102 height 10
click at [279, 57] on link "Family" at bounding box center [281, 57] width 18 height 13
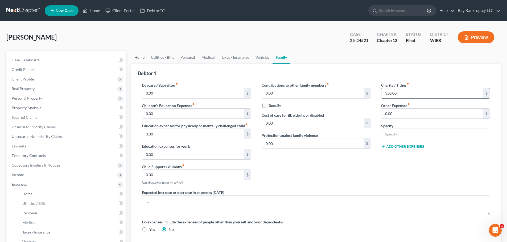
click at [402, 95] on input "350.00" at bounding box center [432, 93] width 102 height 10
click at [346, 172] on div "Contributions to other family members fiber_manual_record 0.00 $ Specify Cost o…" at bounding box center [315, 135] width 119 height 107
click at [186, 59] on link "Personal" at bounding box center [187, 57] width 21 height 13
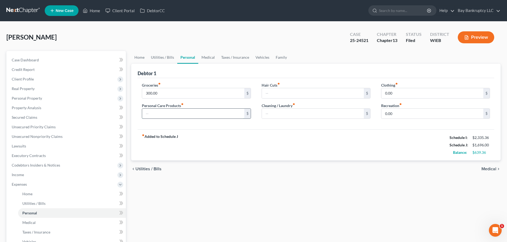
click at [165, 115] on input "text" at bounding box center [193, 114] width 102 height 10
type input "100"
click at [395, 92] on input "0.00" at bounding box center [432, 93] width 102 height 10
type input "100"
click at [397, 115] on input "0.00" at bounding box center [432, 114] width 102 height 10
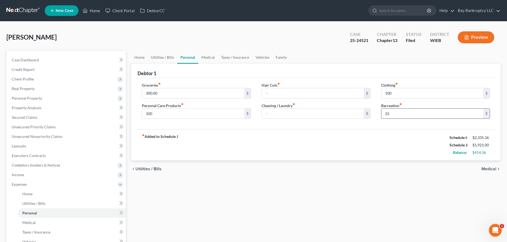
drag, startPoint x: 390, startPoint y: 115, endPoint x: 384, endPoint y: 116, distance: 6.0
click at [384, 116] on input "25" at bounding box center [432, 114] width 102 height 10
type input "25"
click at [377, 151] on div "fiber_manual_record Added to Schedule J Schedule I: $2,335.36 Schedule J: $1,92…" at bounding box center [316, 145] width 356 height 31
click at [168, 115] on input "100" at bounding box center [193, 114] width 102 height 10
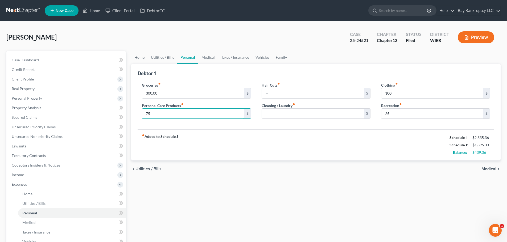
type input "75"
drag, startPoint x: 370, startPoint y: 135, endPoint x: 395, endPoint y: 95, distance: 46.7
click at [370, 135] on div "fiber_manual_record Added to Schedule J Schedule I: $2,335.36 Schedule J: $1,89…" at bounding box center [316, 145] width 356 height 31
click at [396, 94] on input "100" at bounding box center [432, 93] width 102 height 10
type input "75"
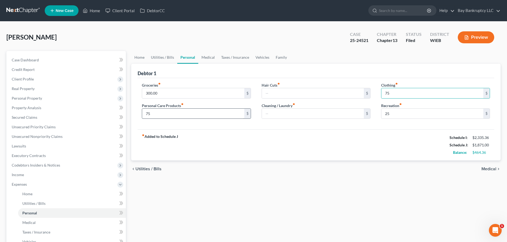
click at [370, 144] on div "fiber_manual_record Added to Schedule J Schedule I: $2,335.36 Schedule J: $1,87…" at bounding box center [316, 145] width 356 height 31
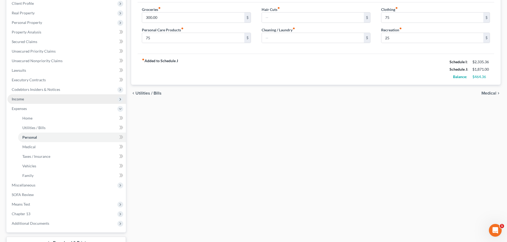
scroll to position [80, 0]
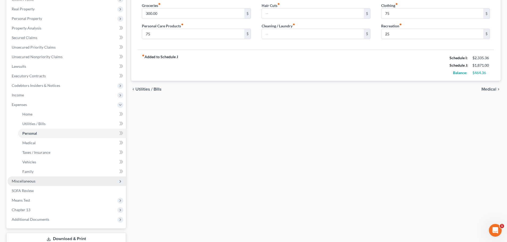
click at [34, 180] on span "Miscellaneous" at bounding box center [24, 181] width 24 height 5
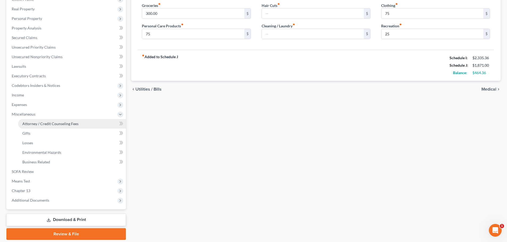
click at [45, 124] on span "Attorney / Credit Counseling Fees" at bounding box center [50, 124] width 56 height 5
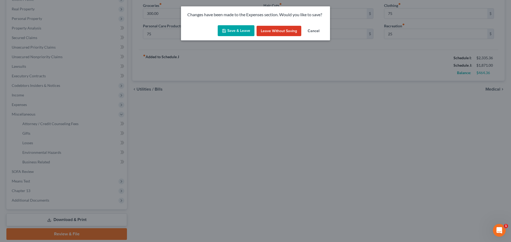
drag, startPoint x: 247, startPoint y: 33, endPoint x: 198, endPoint y: 142, distance: 119.4
click at [247, 32] on button "Save & Leave" at bounding box center [236, 30] width 37 height 11
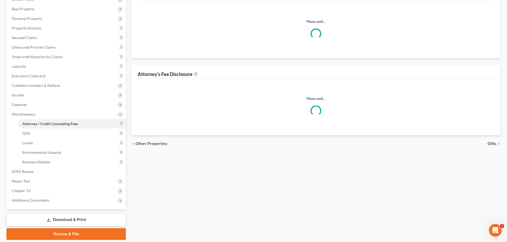
select select "0"
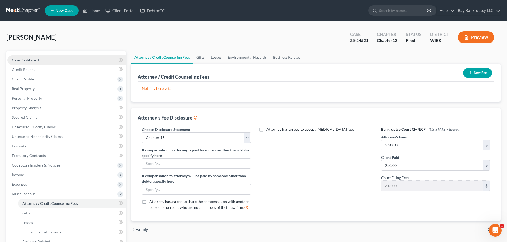
click at [44, 58] on link "Case Dashboard" at bounding box center [66, 60] width 118 height 10
select select "1"
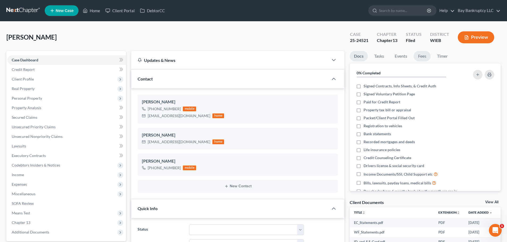
click at [421, 58] on link "Fees" at bounding box center [421, 56] width 17 height 10
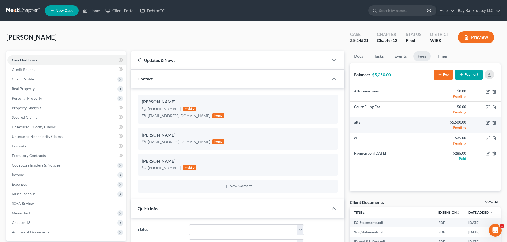
scroll to position [4269, 0]
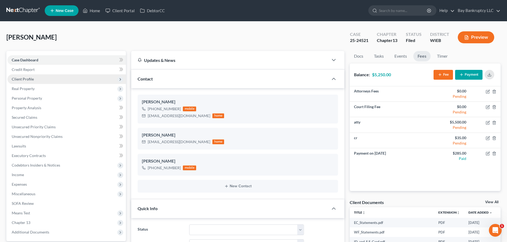
click at [32, 80] on span "Client Profile" at bounding box center [23, 79] width 22 height 5
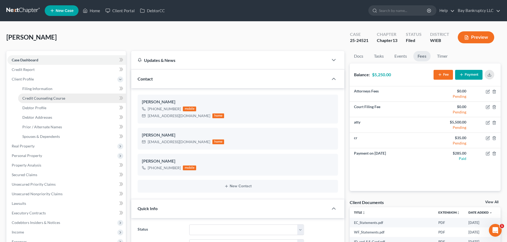
click at [52, 98] on span "Credit Counseling Course" at bounding box center [43, 98] width 43 height 5
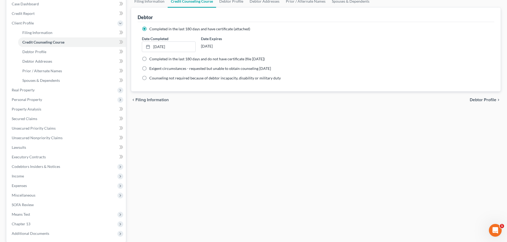
scroll to position [106, 0]
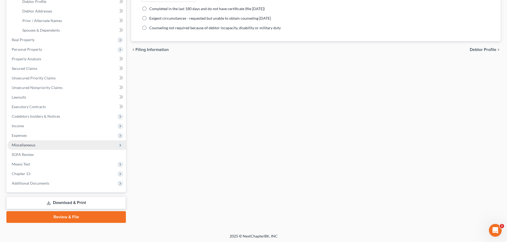
click at [30, 144] on span "Miscellaneous" at bounding box center [24, 145] width 24 height 5
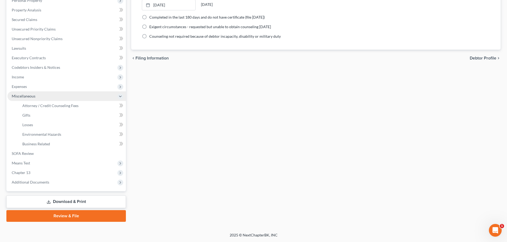
scroll to position [98, 0]
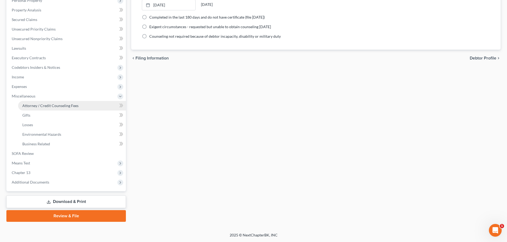
click at [47, 103] on link "Attorney / Credit Counseling Fees" at bounding box center [72, 106] width 108 height 10
select select "0"
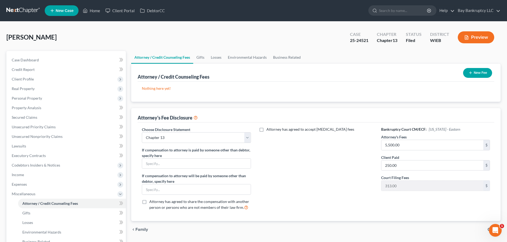
click at [478, 71] on button "New Fee" at bounding box center [477, 73] width 29 height 10
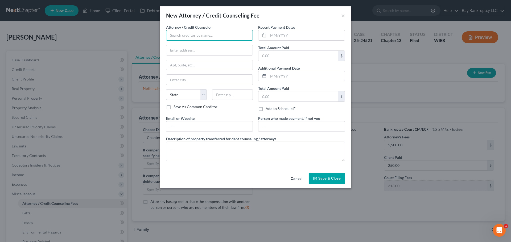
click at [199, 39] on input "text" at bounding box center [209, 35] width 87 height 11
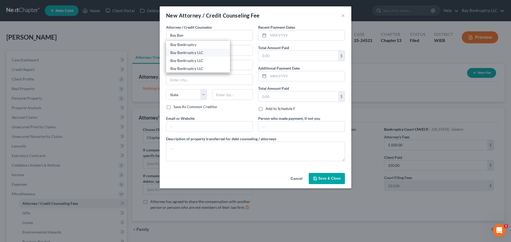
click at [199, 53] on div "Bay Bankruptcy LLC" at bounding box center [197, 52] width 55 height 5
type input "Bay Bankruptcy LLC"
type input "500 W Silver spring Dr"
type input "Milwaukee"
select select "52"
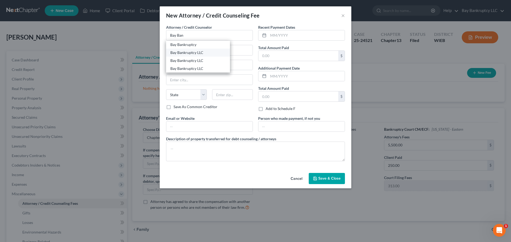
type input "53217"
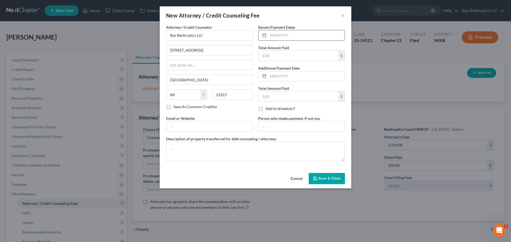
click at [284, 34] on input "text" at bounding box center [306, 35] width 76 height 10
type input "[DATE]"
click at [277, 53] on input "text" at bounding box center [298, 56] width 80 height 10
type input "250"
click at [323, 179] on span "Save & Close" at bounding box center [329, 178] width 22 height 5
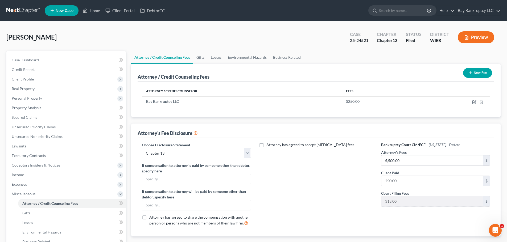
click at [478, 72] on button "New Fee" at bounding box center [477, 73] width 29 height 10
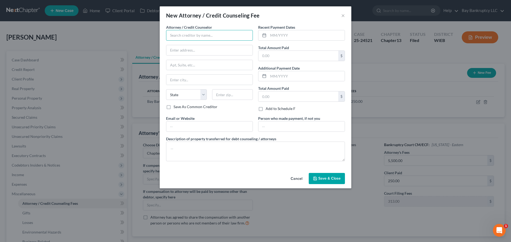
click at [194, 34] on input "text" at bounding box center [209, 35] width 87 height 11
click at [193, 46] on div "DebtorCC Inc" at bounding box center [197, 44] width 55 height 5
type input "DebtorCC Inc"
type input "378 Summit Ave"
type input "Jersey City"
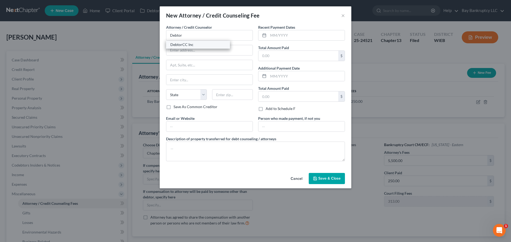
select select "33"
type input "07306"
click at [301, 35] on input "text" at bounding box center [306, 35] width 76 height 10
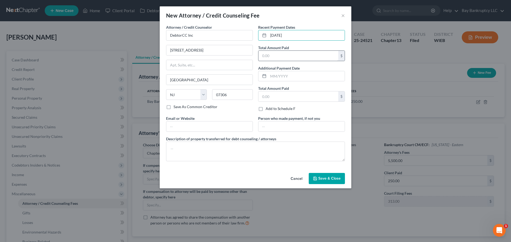
type input "[DATE]"
click at [307, 58] on input "text" at bounding box center [298, 56] width 80 height 10
type input "19.95"
click at [320, 179] on span "Save & Close" at bounding box center [329, 178] width 22 height 5
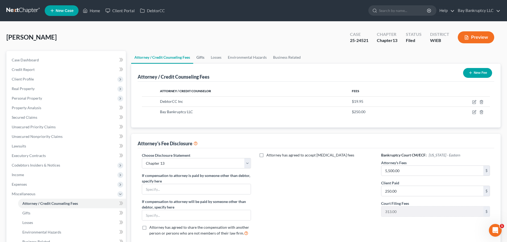
click at [201, 58] on link "Gifts" at bounding box center [200, 57] width 14 height 13
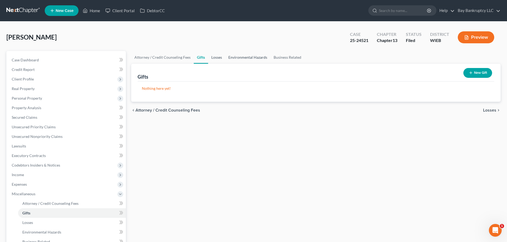
click at [214, 61] on link "Losses" at bounding box center [216, 57] width 17 height 13
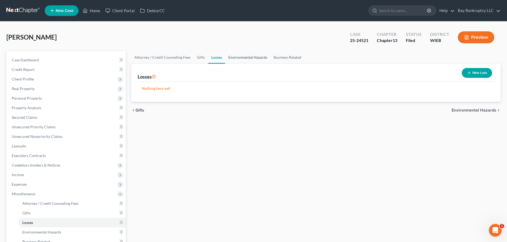
click at [239, 57] on link "Environmental Hazards" at bounding box center [247, 57] width 45 height 13
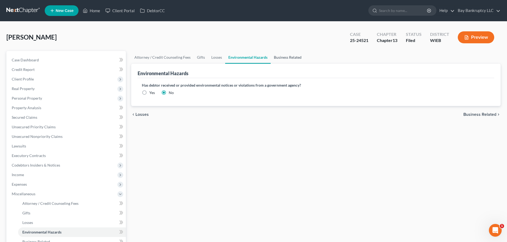
click at [278, 58] on link "Business Related" at bounding box center [287, 57] width 34 height 13
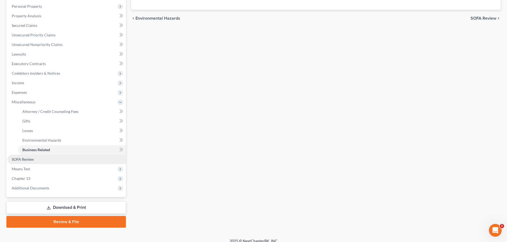
scroll to position [98, 0]
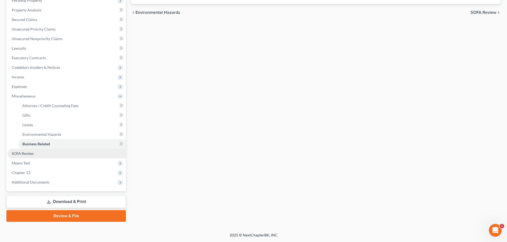
click at [23, 156] on link "SOFA Review" at bounding box center [66, 154] width 118 height 10
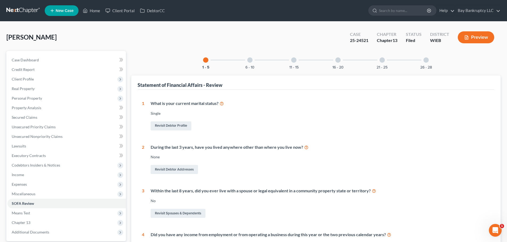
click at [247, 63] on div "6 - 10" at bounding box center [250, 60] width 18 height 18
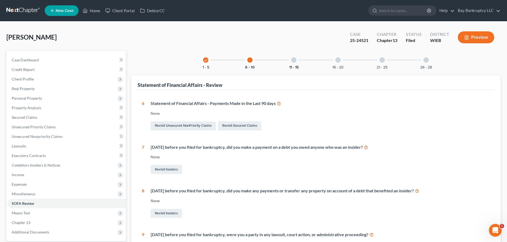
click at [293, 67] on button "11 - 15" at bounding box center [293, 68] width 9 height 4
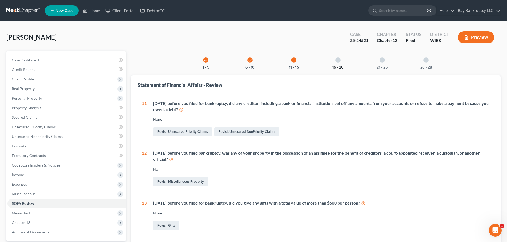
click at [339, 66] on button "16 - 20" at bounding box center [337, 68] width 11 height 4
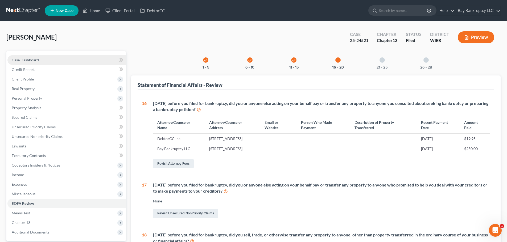
click at [35, 60] on span "Case Dashboard" at bounding box center [25, 60] width 27 height 5
select select "1"
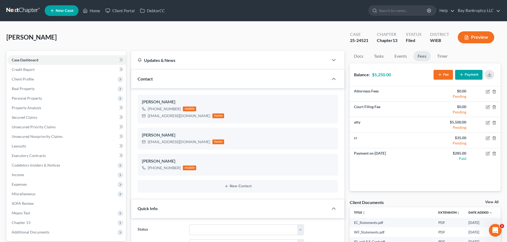
scroll to position [4269, 0]
click at [39, 187] on span "Expenses" at bounding box center [66, 185] width 118 height 10
drag, startPoint x: 32, startPoint y: 192, endPoint x: 122, endPoint y: 176, distance: 91.3
click at [32, 192] on span "Home" at bounding box center [27, 194] width 10 height 5
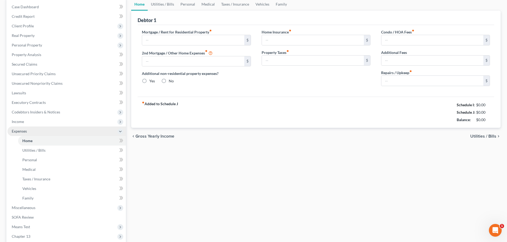
scroll to position [1, 0]
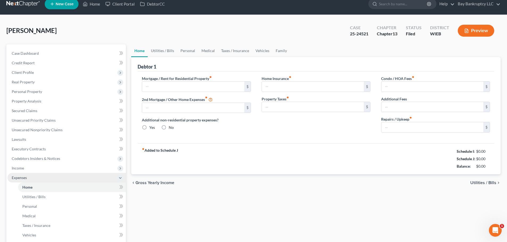
type input "1,100.00"
type input "0.00"
radio input "true"
type input "0.00"
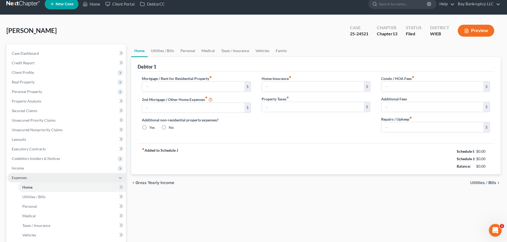
type input "0.00"
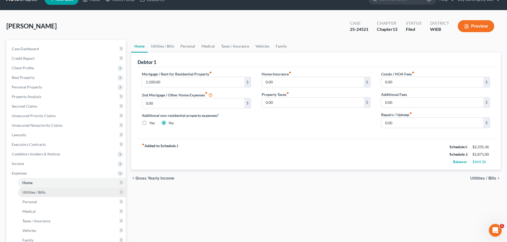
scroll to position [11, 0]
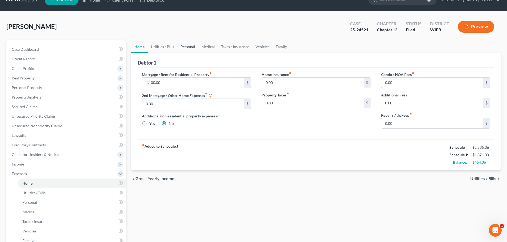
click at [186, 47] on link "Personal" at bounding box center [187, 46] width 21 height 13
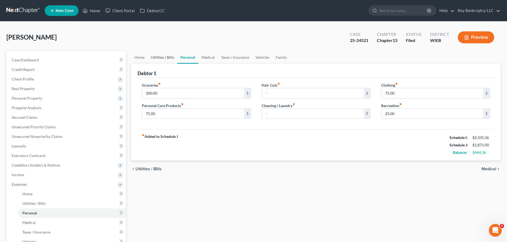
click at [157, 56] on link "Utilities / Bills" at bounding box center [163, 57] width 30 height 13
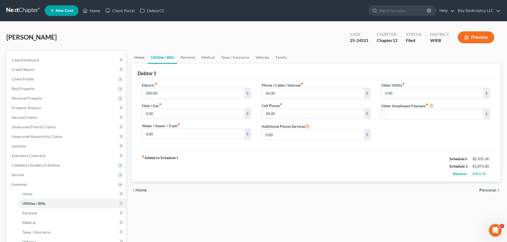
click at [138, 57] on link "Home" at bounding box center [139, 57] width 16 height 13
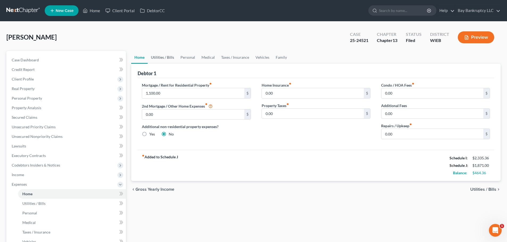
click at [163, 55] on link "Utilities / Bills" at bounding box center [163, 57] width 30 height 13
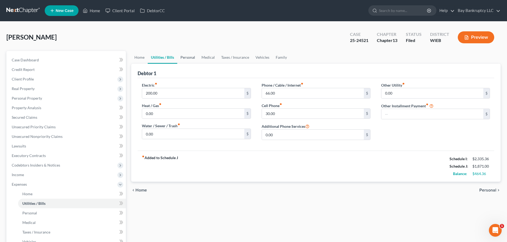
click at [188, 58] on link "Personal" at bounding box center [187, 57] width 21 height 13
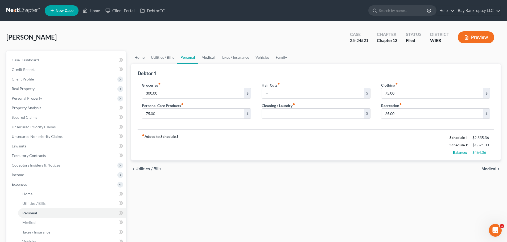
click at [207, 58] on link "Medical" at bounding box center [208, 57] width 20 height 13
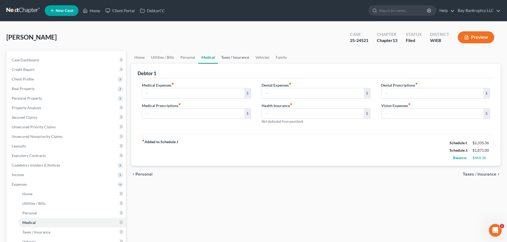
click at [232, 56] on link "Taxes / Insurance" at bounding box center [235, 57] width 34 height 13
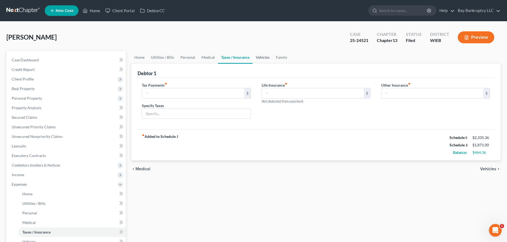
click at [260, 55] on link "Vehicles" at bounding box center [262, 57] width 20 height 13
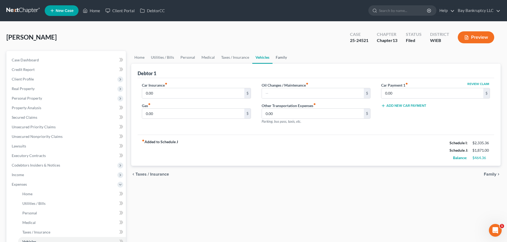
click at [279, 55] on link "Family" at bounding box center [281, 57] width 18 height 13
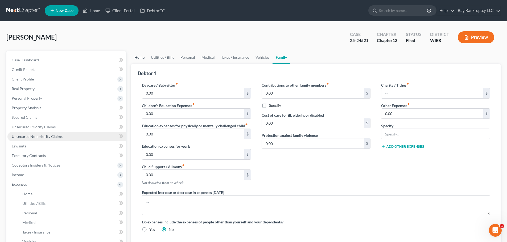
click at [141, 56] on link "Home" at bounding box center [139, 57] width 16 height 13
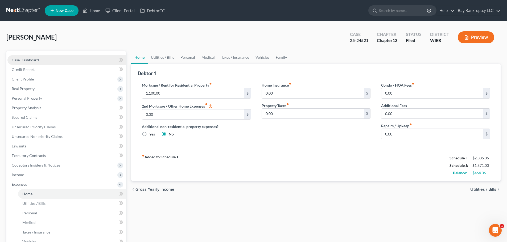
click at [31, 56] on link "Case Dashboard" at bounding box center [66, 60] width 118 height 10
select select "1"
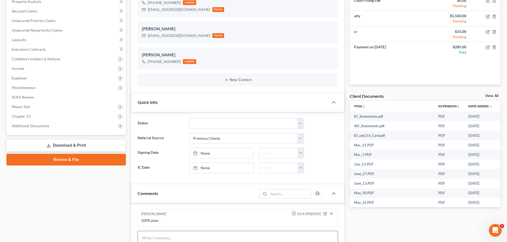
scroll to position [186, 0]
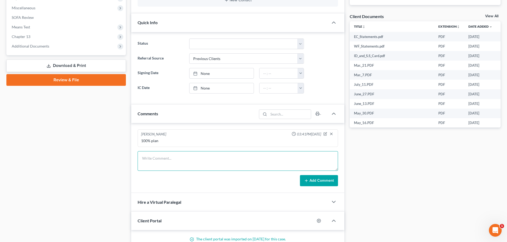
click at [150, 159] on textarea at bounding box center [238, 161] width 200 height 20
type textarea "n"
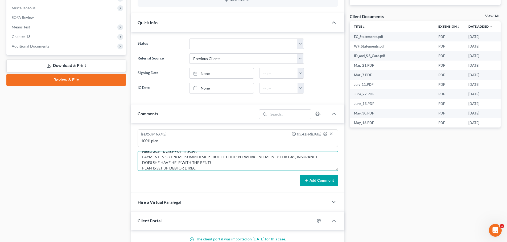
scroll to position [13, 0]
type textarea "NEED 2024 TAXES-PUT IN SOFA PAYMENT IN 530 PR MO SUMMER SKIP--BUDGET DOESNT WOR…"
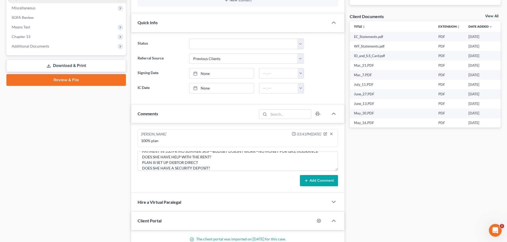
drag, startPoint x: 321, startPoint y: 181, endPoint x: 59, endPoint y: 2, distance: 317.3
click at [321, 181] on button "Add Comment" at bounding box center [319, 180] width 38 height 11
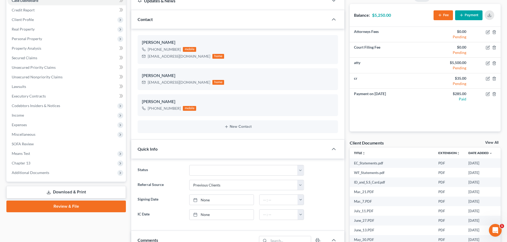
scroll to position [0, 0]
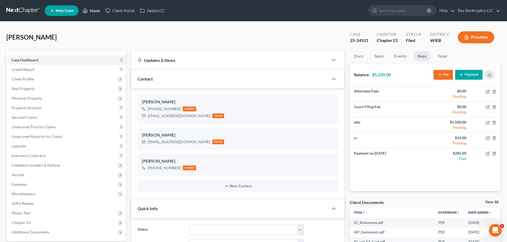
click at [98, 10] on link "Home" at bounding box center [91, 11] width 23 height 10
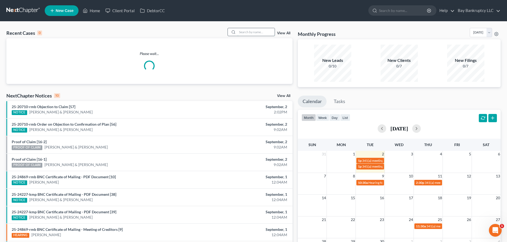
click at [257, 33] on input "search" at bounding box center [255, 32] width 37 height 8
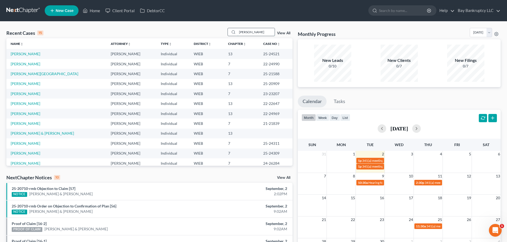
type input "luckett"
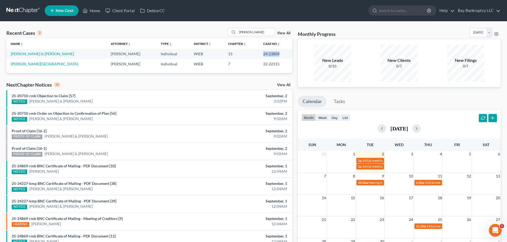
drag, startPoint x: 257, startPoint y: 54, endPoint x: 273, endPoint y: 56, distance: 16.1
click at [273, 56] on td "24-23804" at bounding box center [276, 54] width 34 height 10
copy td "24-23804"
